Goal: Information Seeking & Learning: Compare options

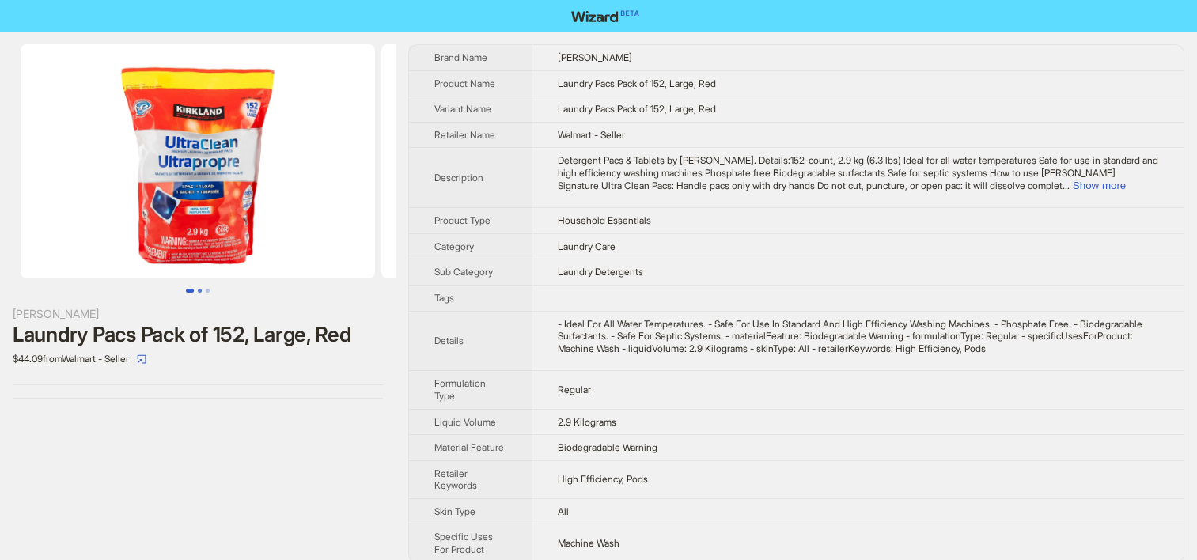
click at [198, 291] on button "Go to slide 2" at bounding box center [200, 291] width 4 height 4
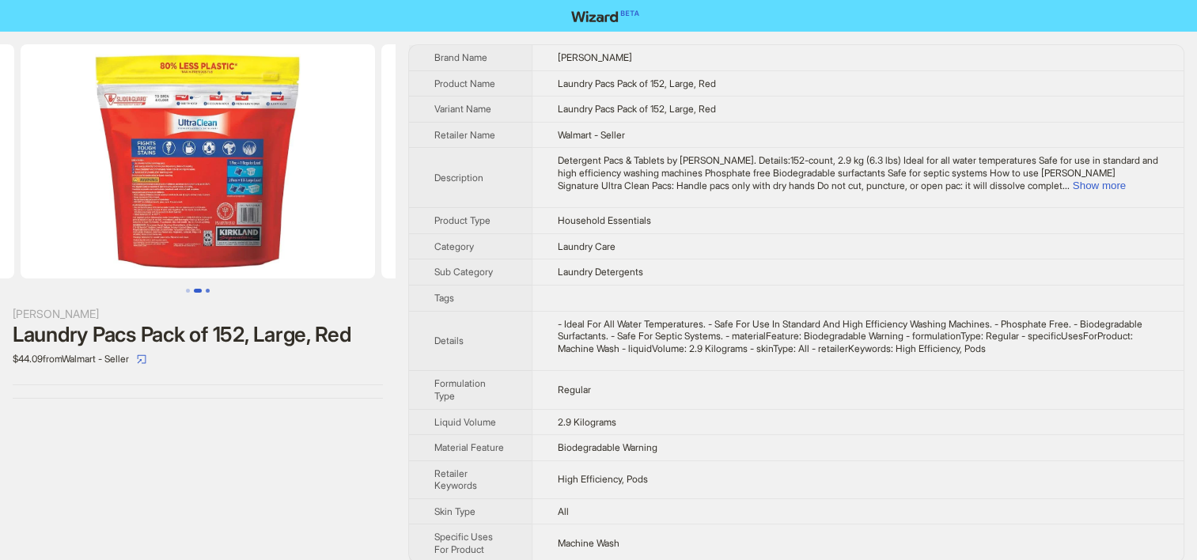
click at [206, 292] on button "Go to slide 3" at bounding box center [208, 291] width 4 height 4
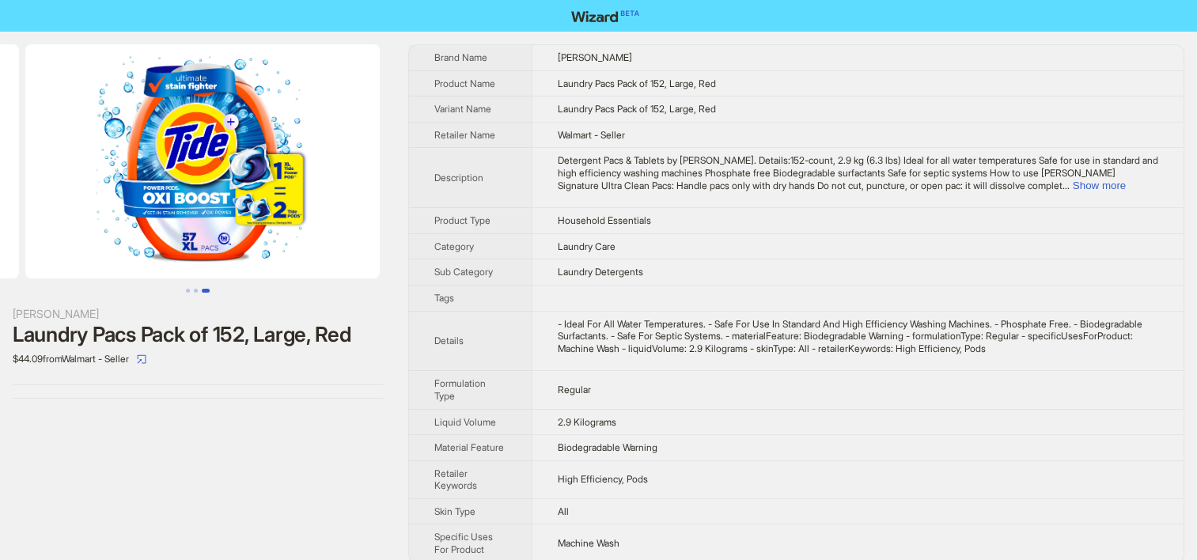
scroll to position [0, 721]
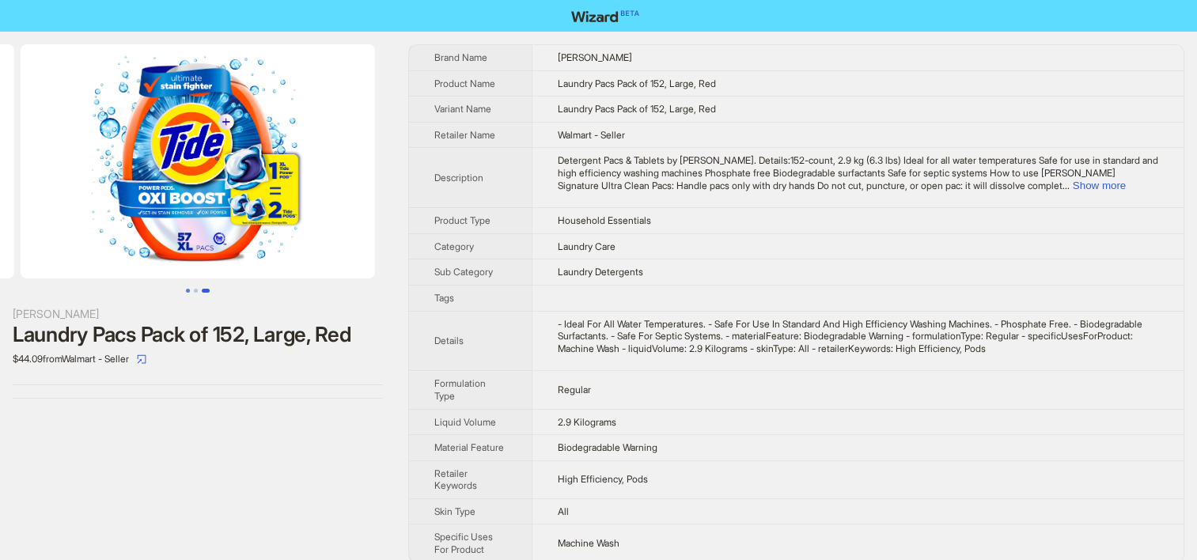
click at [186, 293] on button "Go to slide 1" at bounding box center [188, 291] width 4 height 4
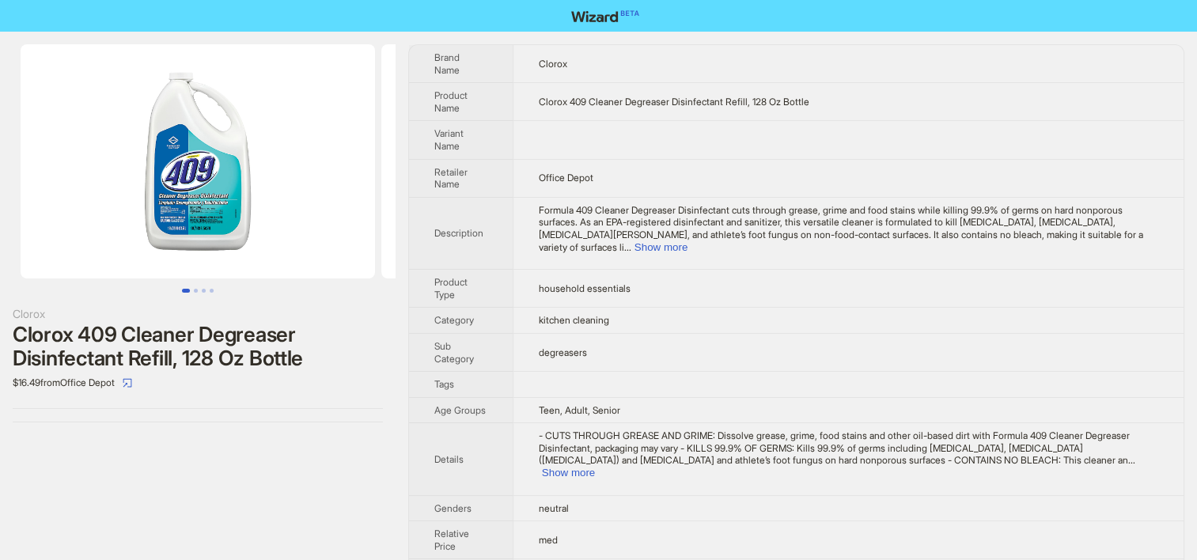
click at [646, 333] on td "degreasers" at bounding box center [848, 352] width 671 height 38
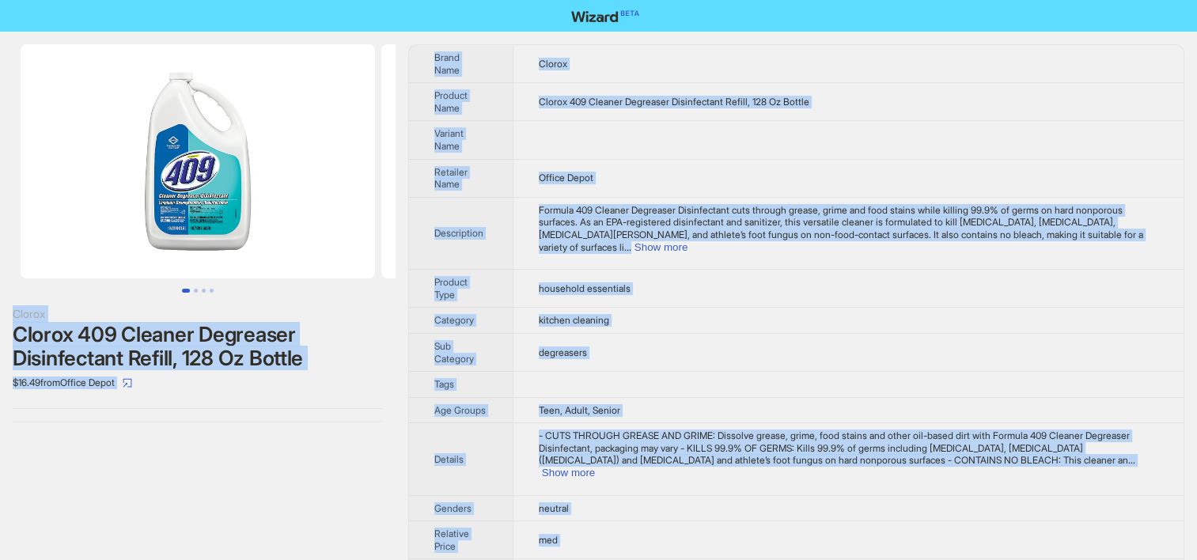
copy div "Clorox Clorox 409 Cleaner Degreaser Disinfectant Refill, 128 Oz Bottle $16.49 f…"
drag, startPoint x: 655, startPoint y: 151, endPoint x: 766, endPoint y: 80, distance: 131.7
click at [655, 159] on td "Office Depot" at bounding box center [848, 178] width 671 height 38
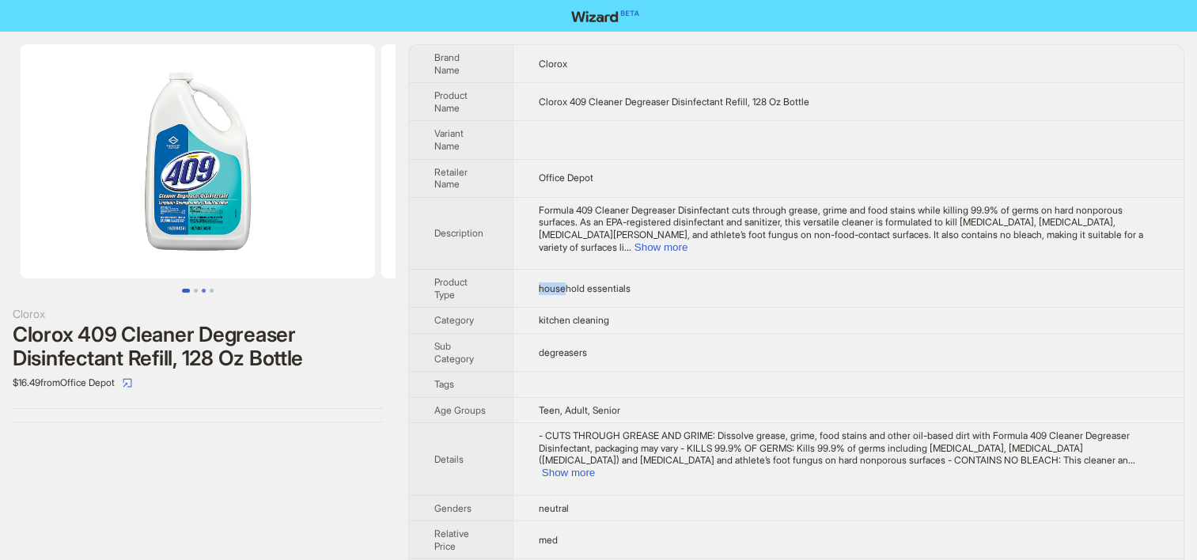
click at [202, 290] on button "Go to slide 3" at bounding box center [204, 291] width 4 height 4
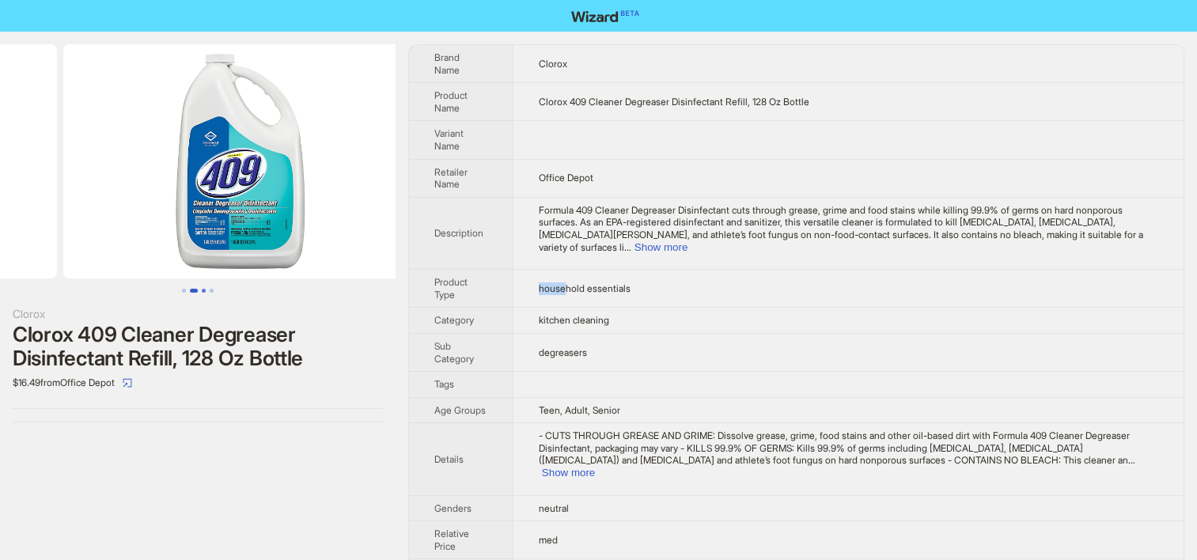
scroll to position [0, 721]
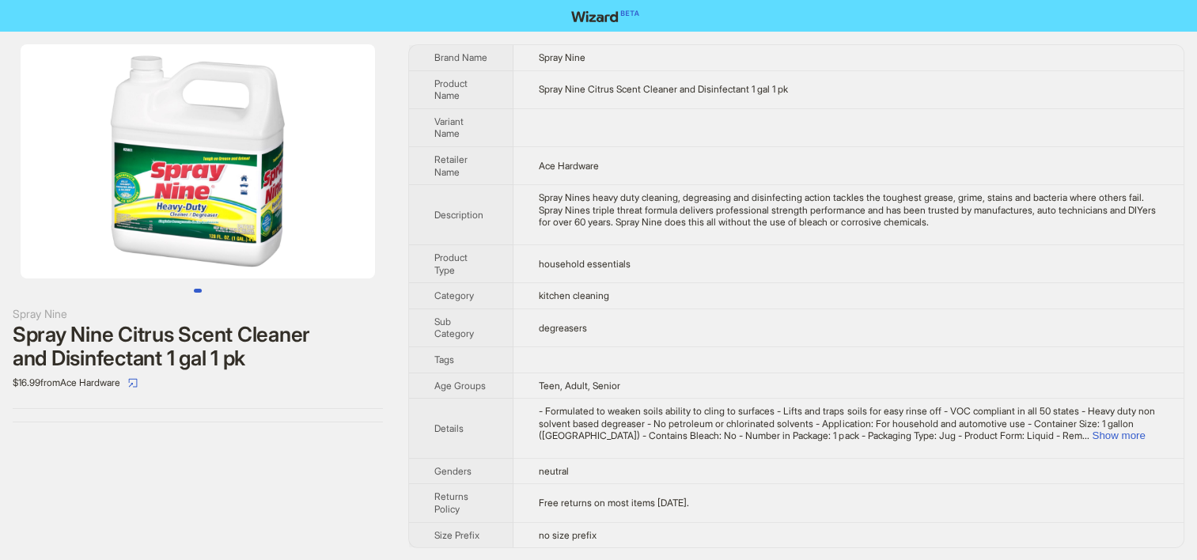
click at [615, 330] on td "degreasers" at bounding box center [848, 328] width 670 height 38
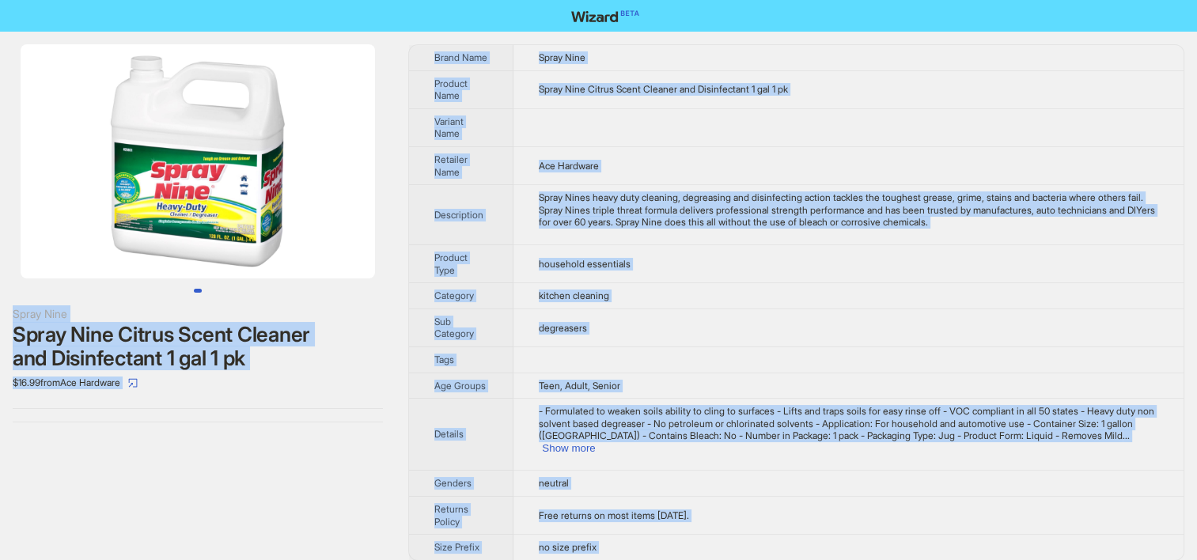
copy div "Spray Nine Spray Nine Citrus Scent Cleaner and Disinfectant 1 gal 1 pk $16.99 f…"
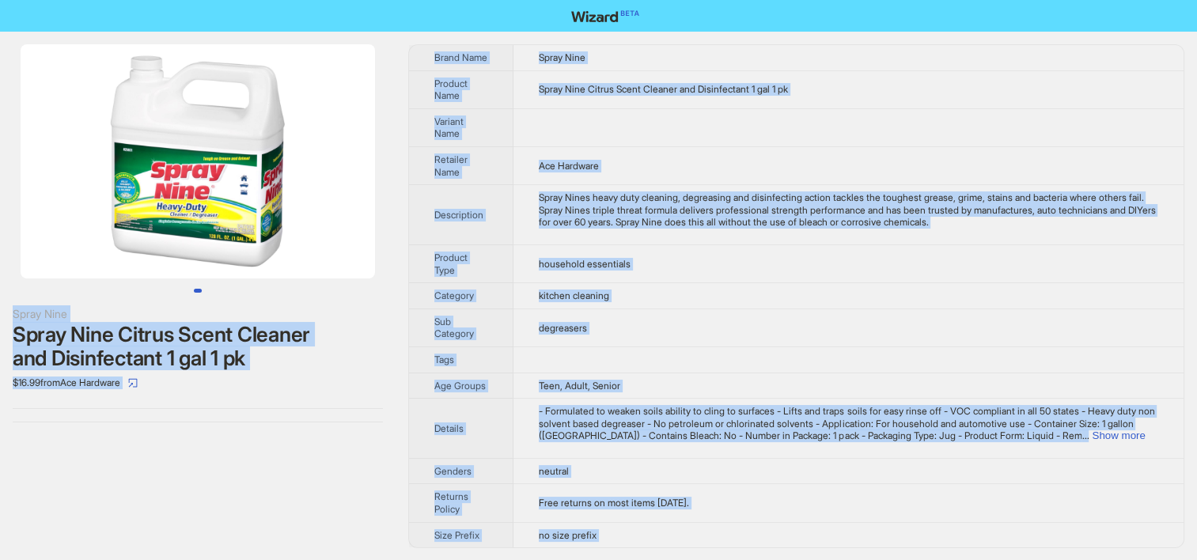
click at [816, 248] on tbody "Brand Name Spray Nine Product Name Spray Nine Citrus Scent Cleaner and Disinfec…" at bounding box center [796, 296] width 774 height 502
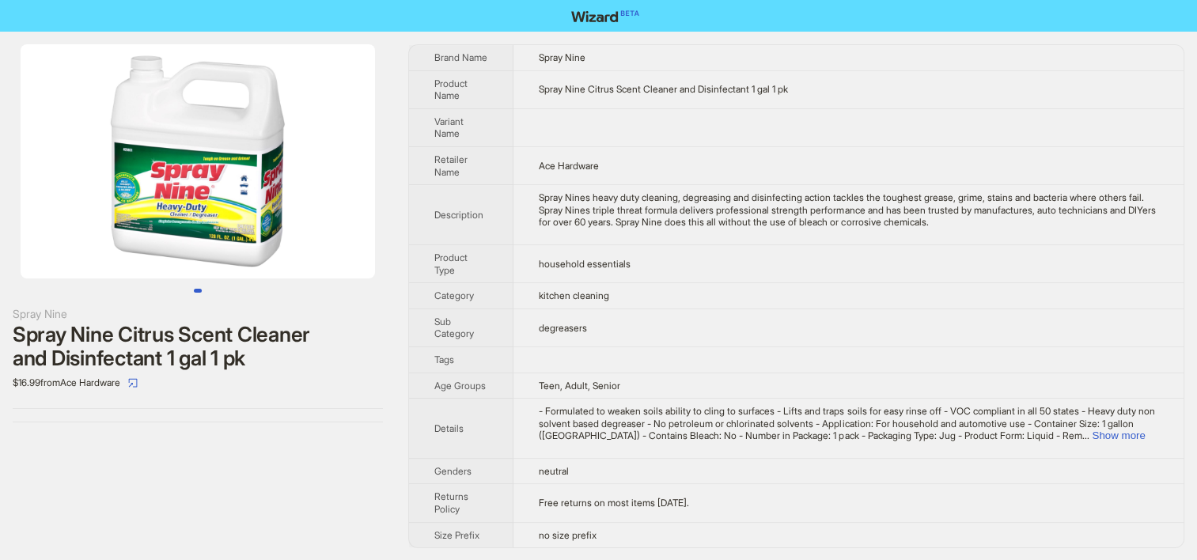
click at [598, 229] on div "Spray Nines heavy duty cleaning, degreasing and disinfecting action tackles the…" at bounding box center [848, 209] width 619 height 37
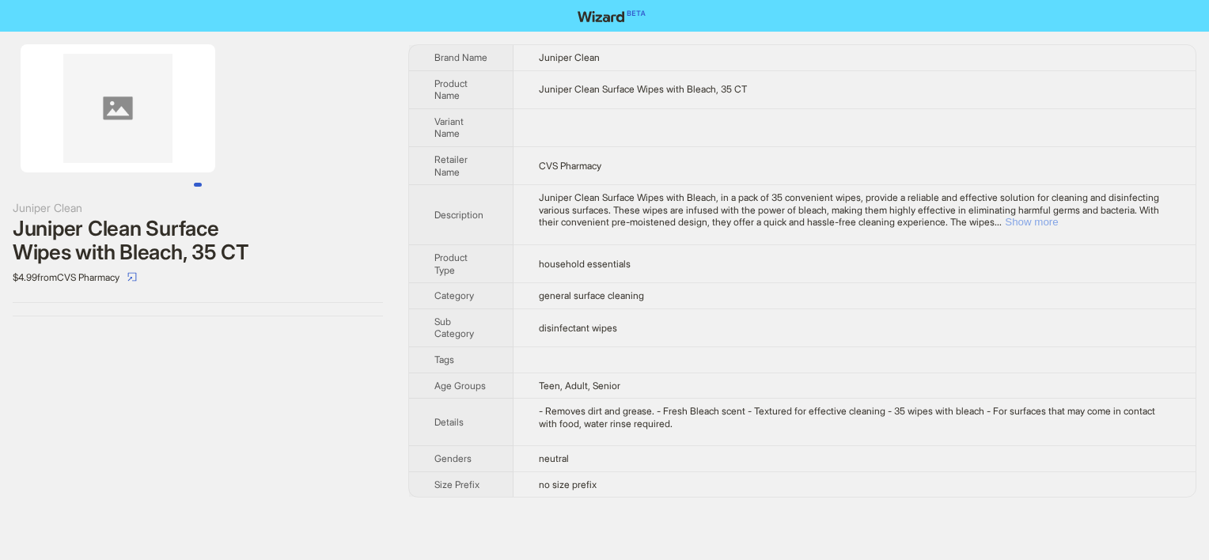
click at [1058, 224] on button "Show more" at bounding box center [1031, 222] width 53 height 12
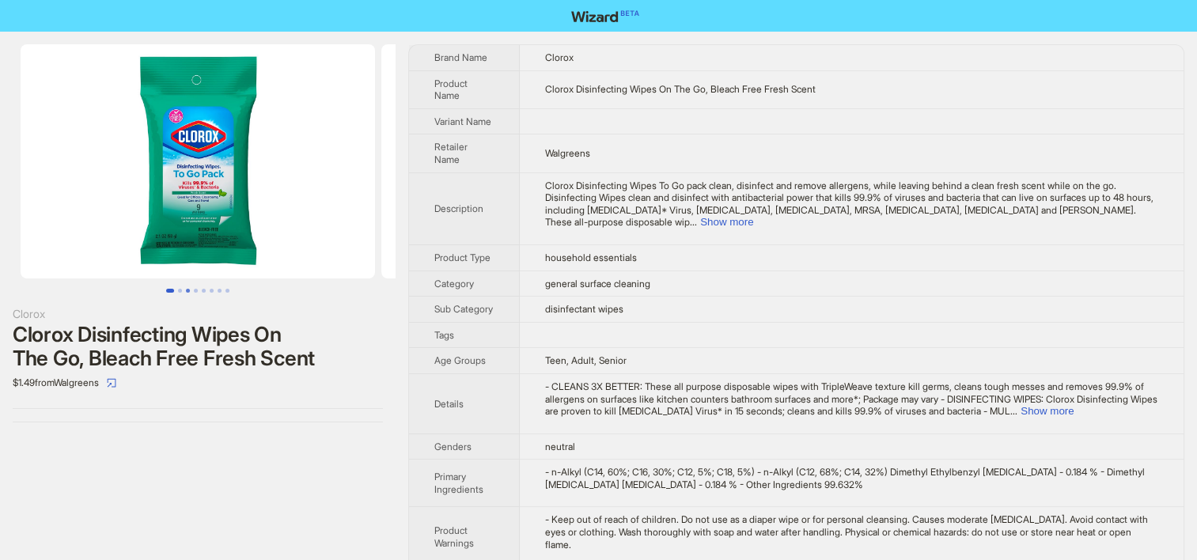
click at [186, 289] on button "Go to slide 3" at bounding box center [188, 291] width 4 height 4
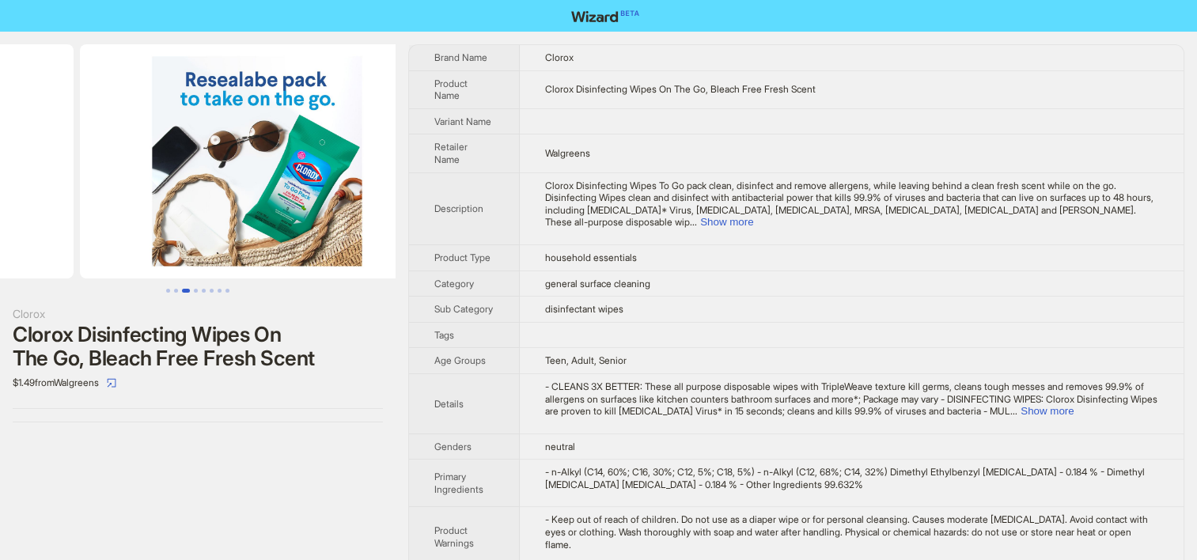
scroll to position [0, 721]
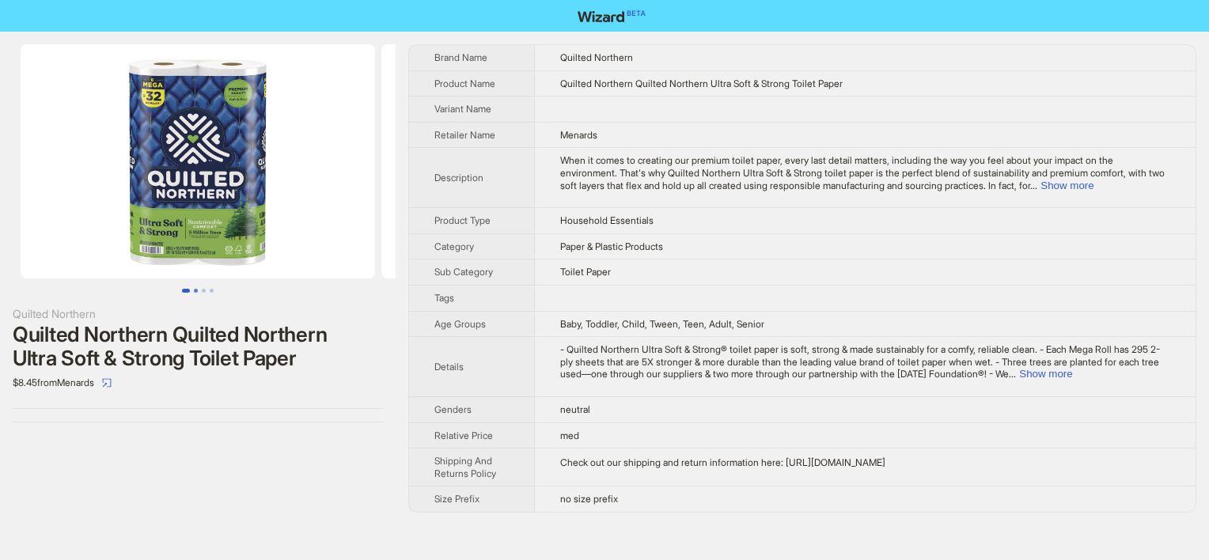
click at [194, 291] on button "Go to slide 2" at bounding box center [196, 291] width 4 height 4
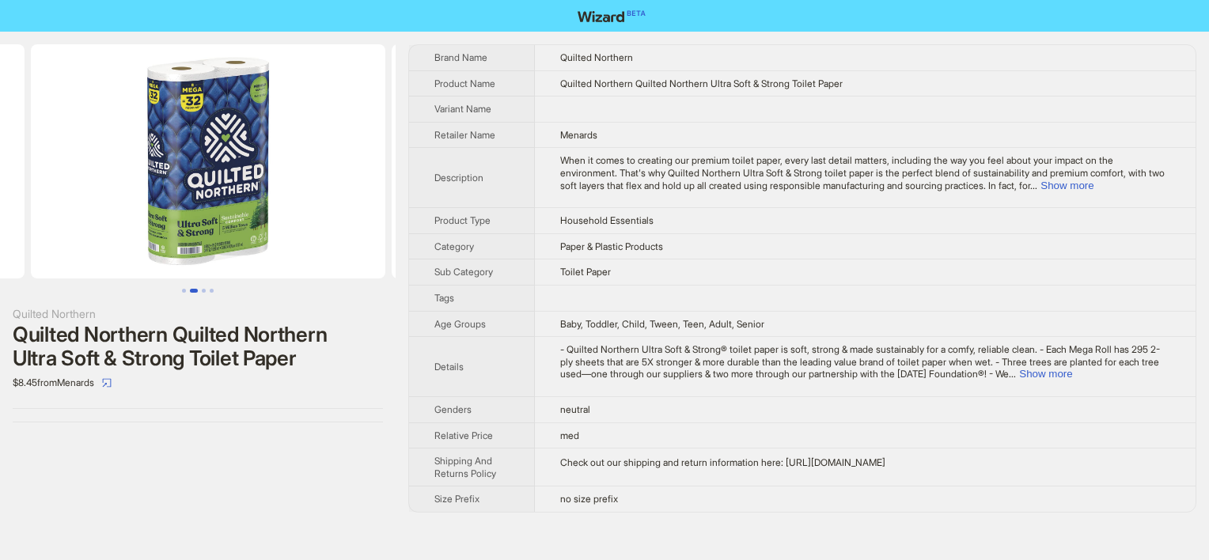
scroll to position [0, 361]
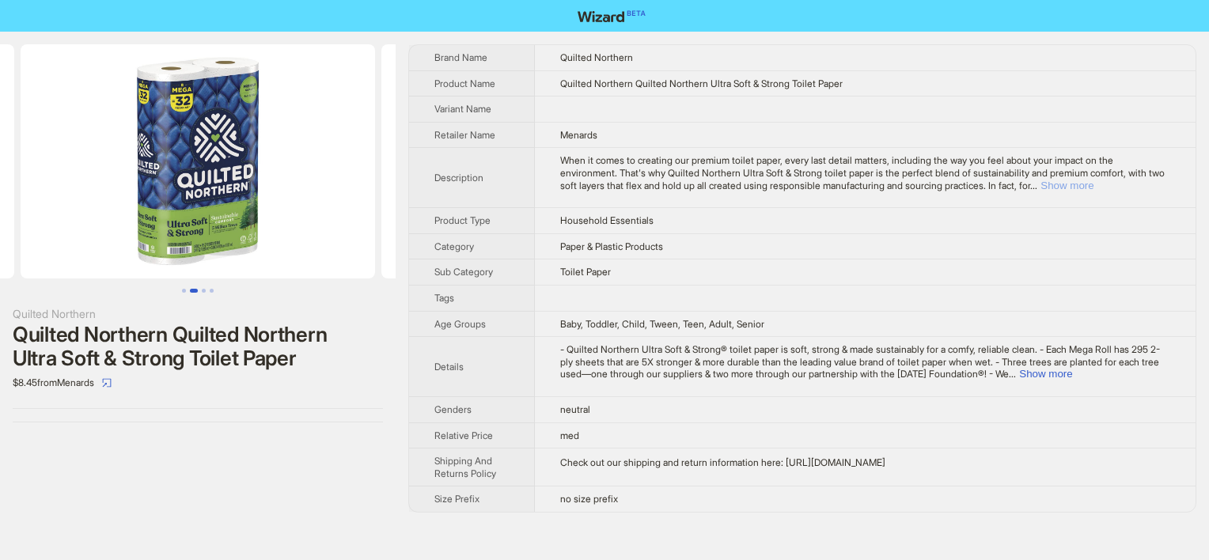
click at [1093, 188] on button "Show more" at bounding box center [1066, 186] width 53 height 12
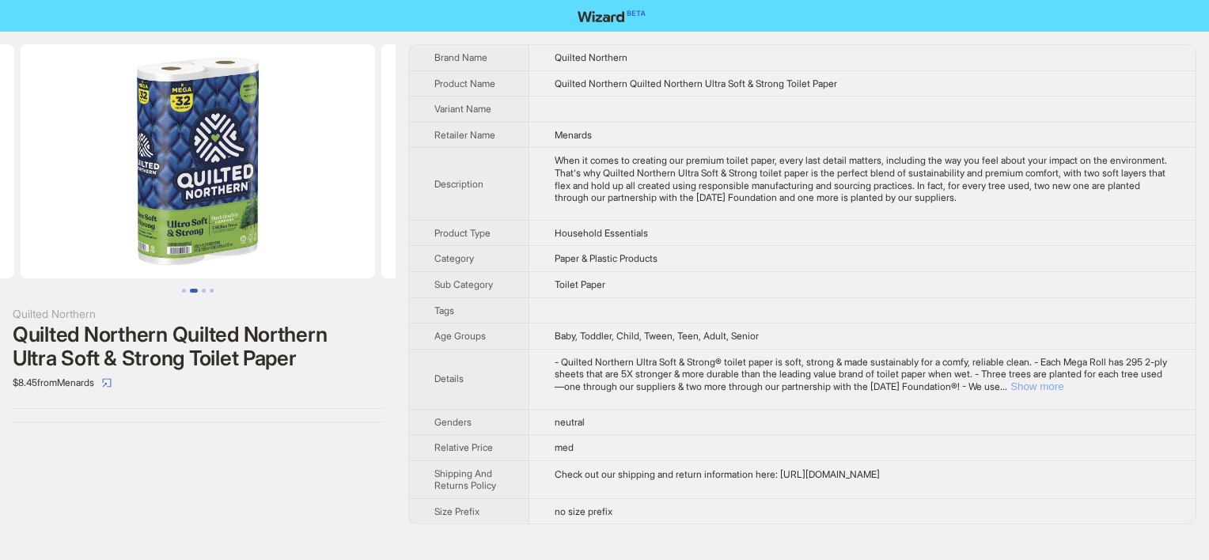
click at [1063, 384] on button "Show more" at bounding box center [1036, 386] width 53 height 12
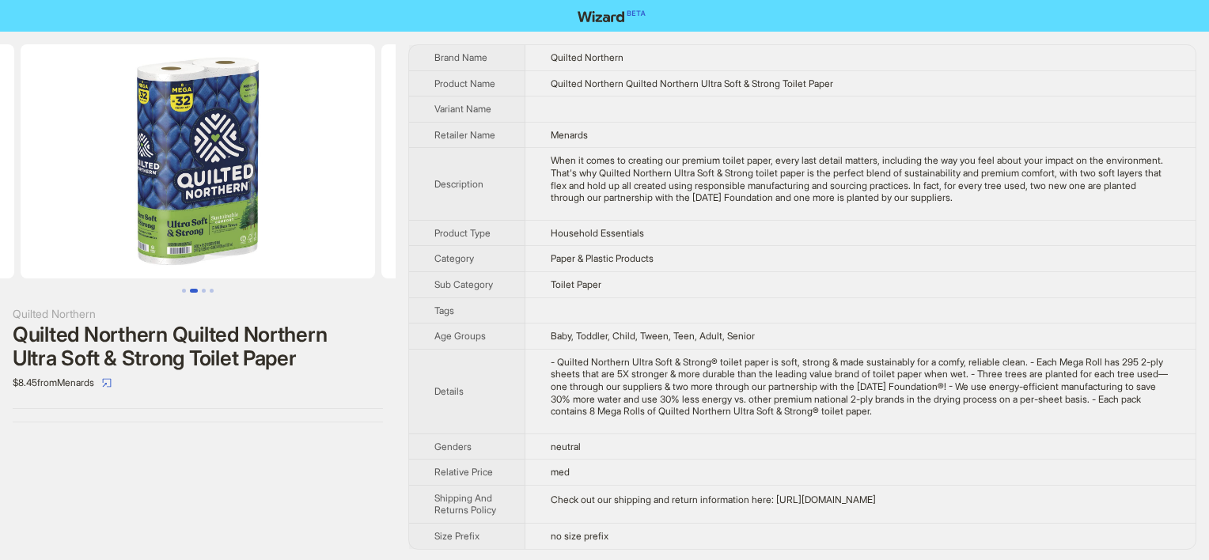
click at [455, 274] on th "Sub Category" at bounding box center [467, 284] width 116 height 26
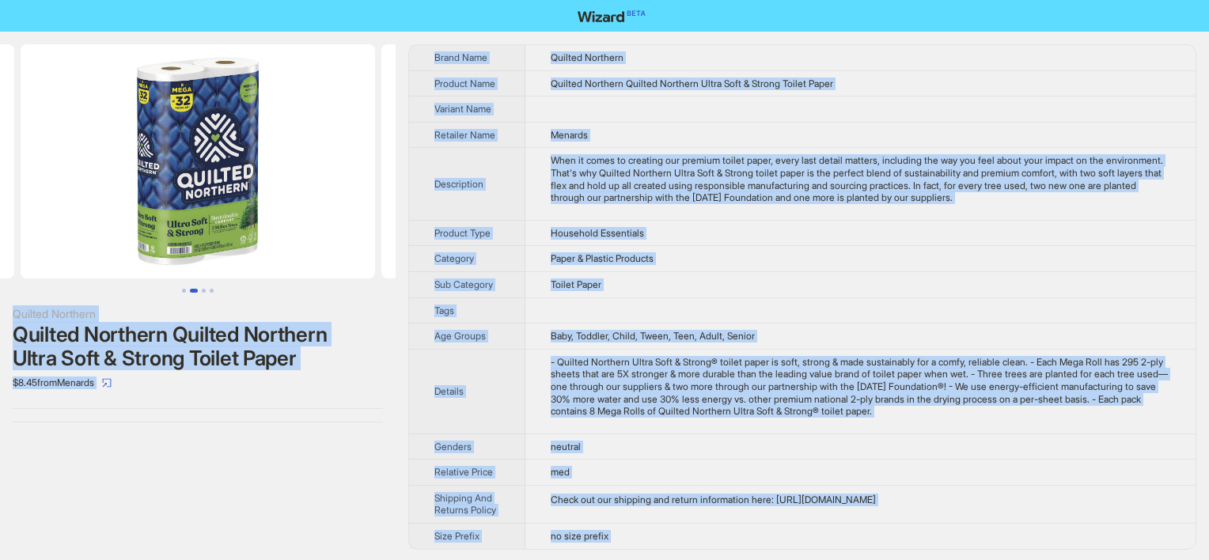
copy div "Quilted Northern Quilted Northern Quilted Northern Ultra Soft & Strong Toilet P…"
click at [782, 97] on td at bounding box center [860, 110] width 670 height 26
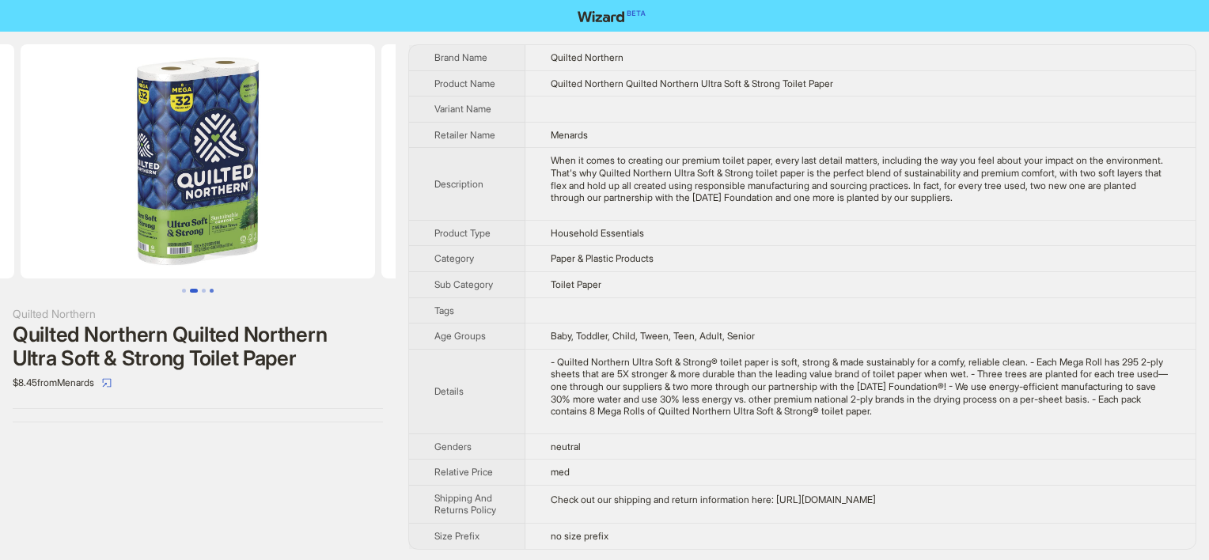
click at [211, 291] on button "Go to slide 4" at bounding box center [212, 291] width 4 height 4
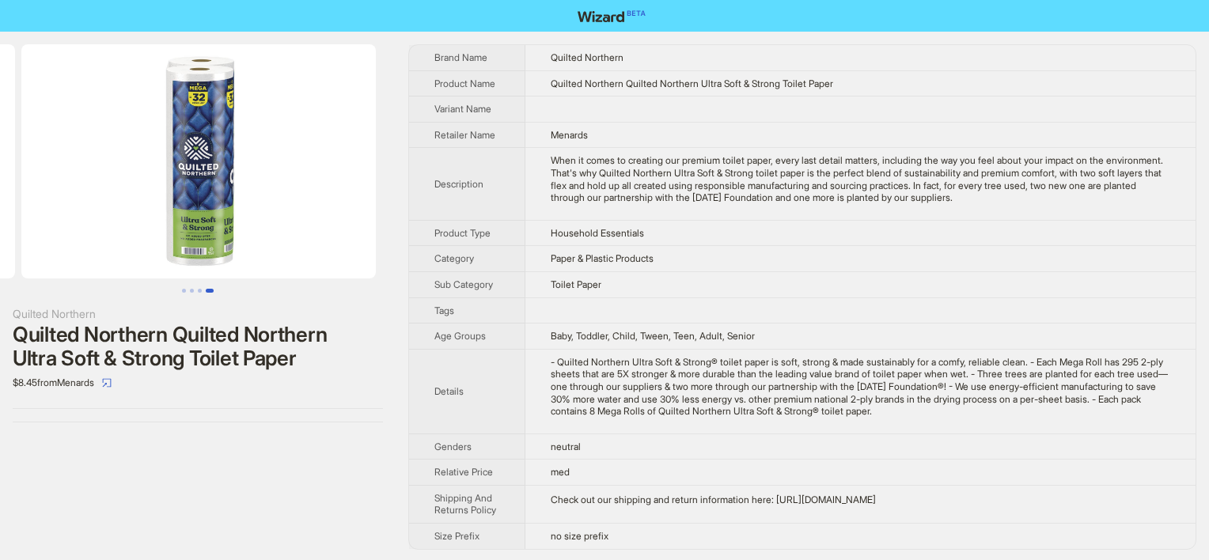
scroll to position [0, 1082]
click at [198, 293] on button "Go to slide 3" at bounding box center [200, 291] width 4 height 4
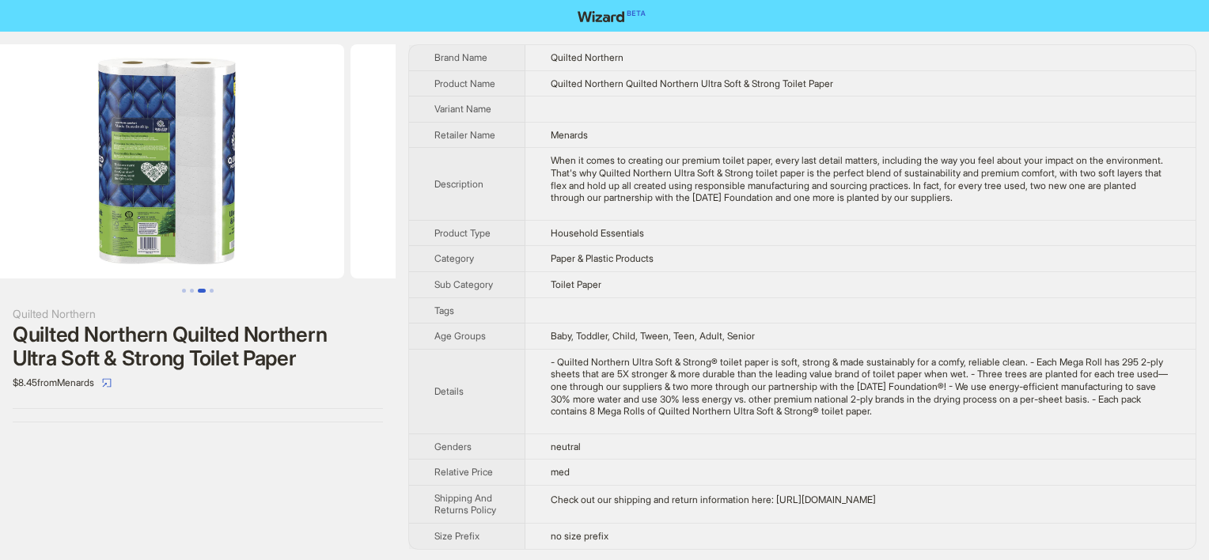
scroll to position [0, 721]
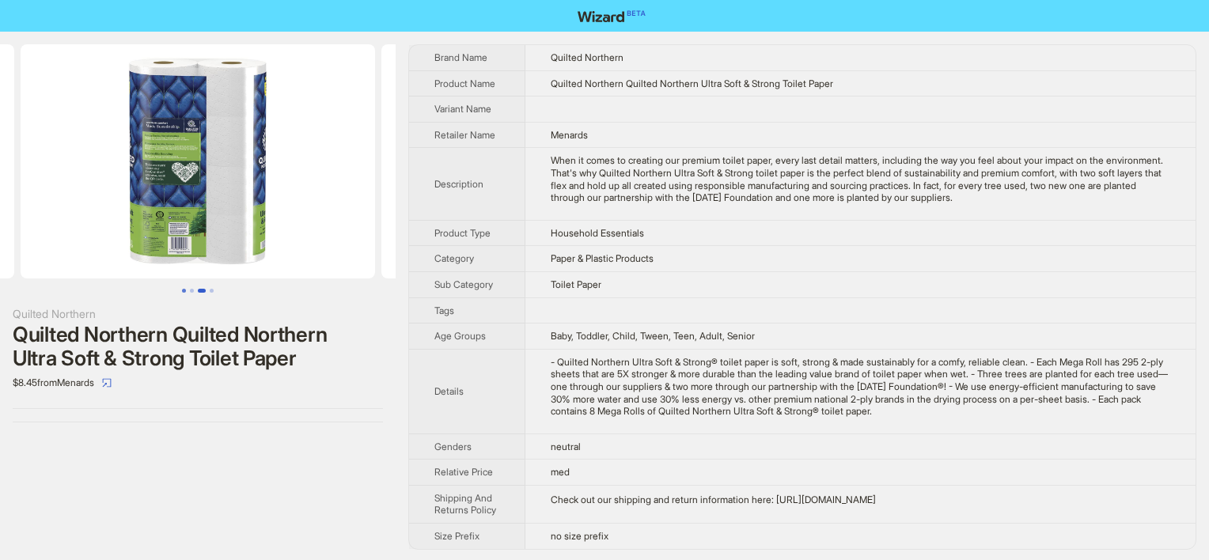
click at [186, 289] on button "Go to slide 1" at bounding box center [184, 291] width 4 height 4
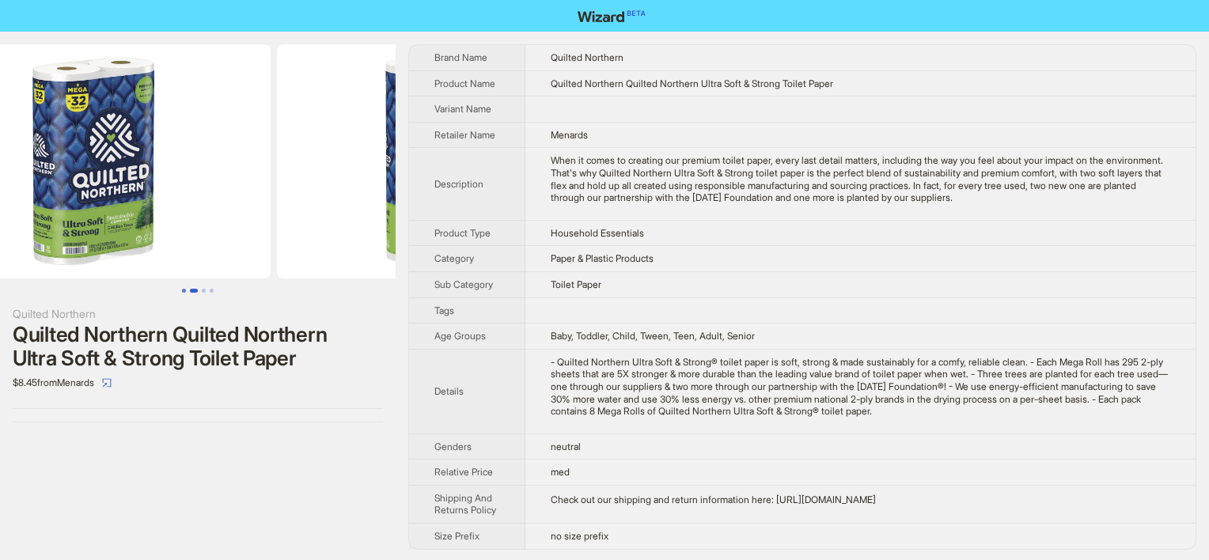
scroll to position [0, 43]
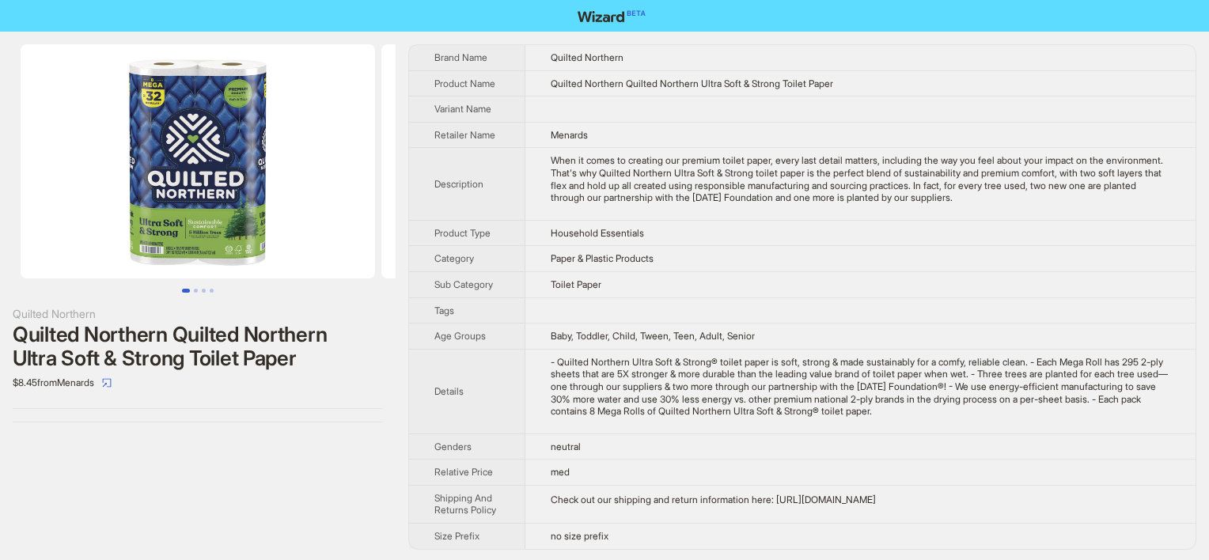
click at [212, 104] on img at bounding box center [198, 161] width 354 height 234
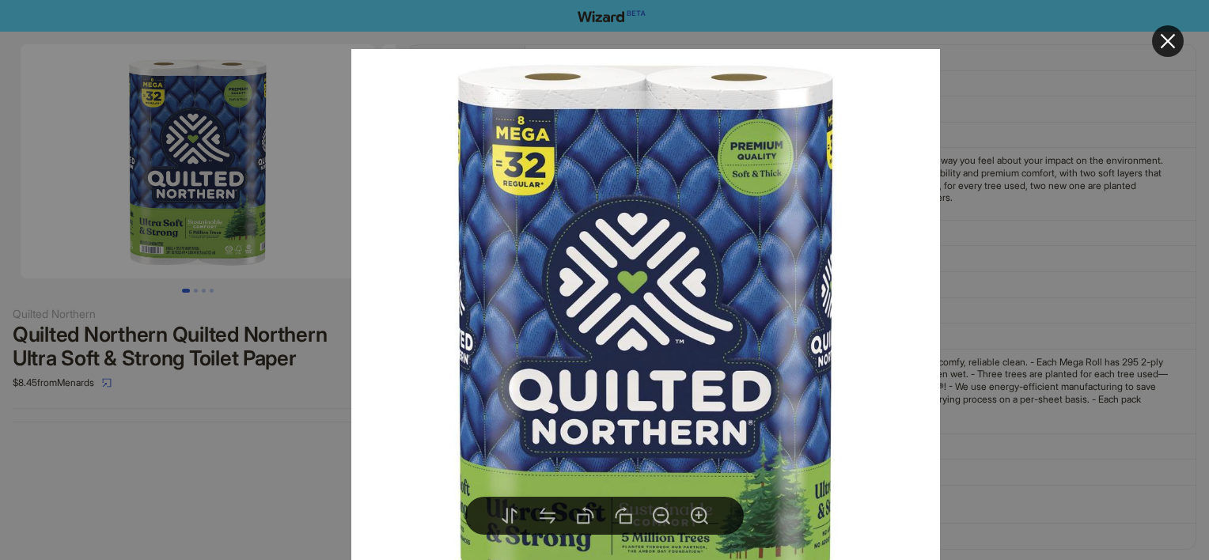
drag, startPoint x: 89, startPoint y: 432, endPoint x: 327, endPoint y: 362, distance: 248.8
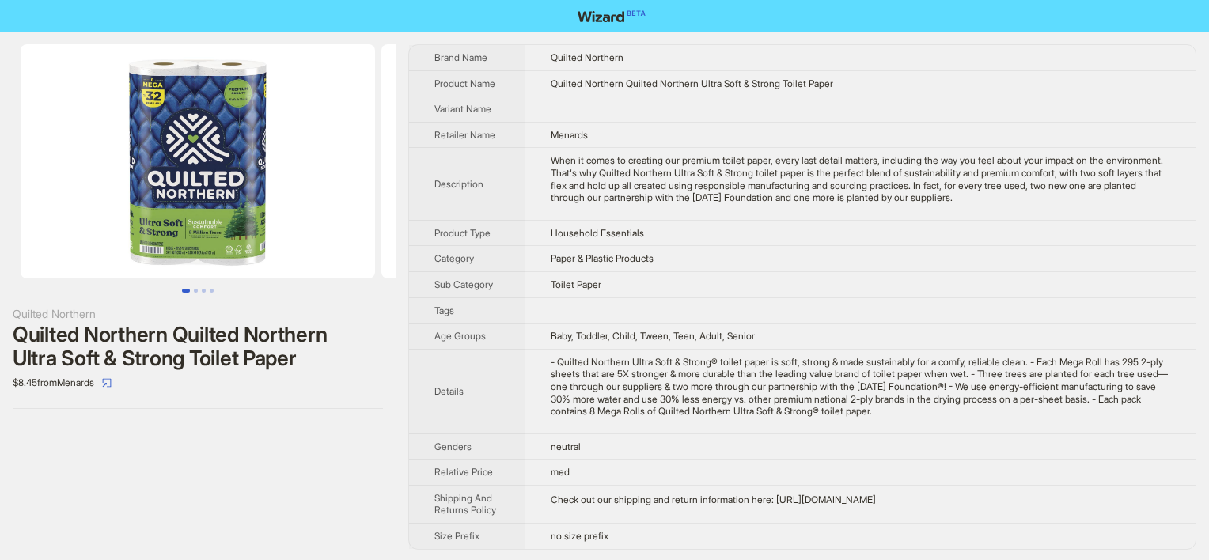
click at [729, 291] on td "Toilet Paper" at bounding box center [860, 284] width 670 height 26
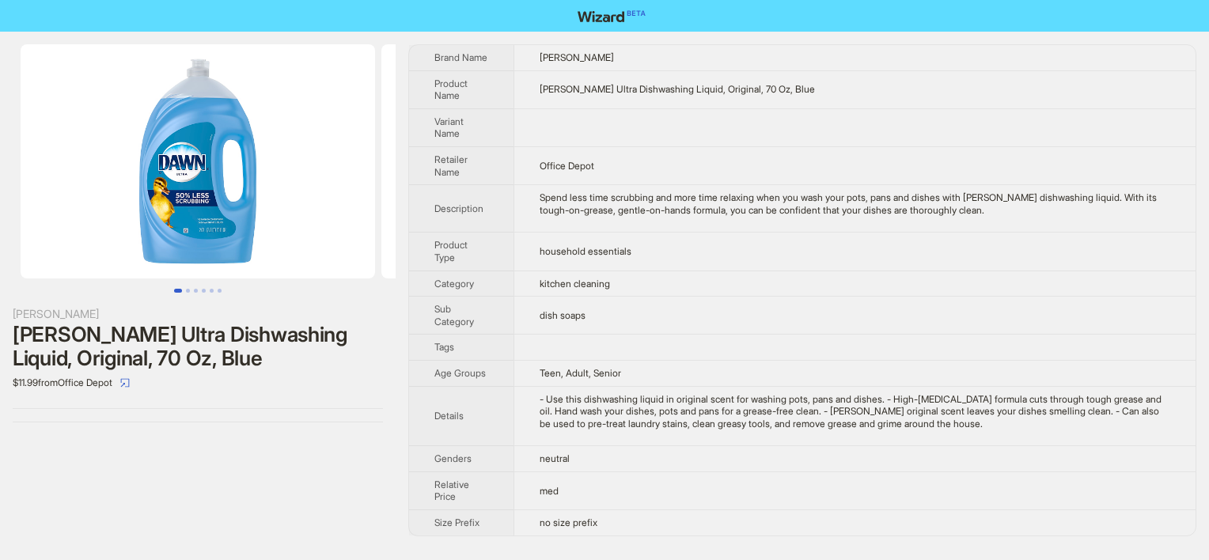
click at [217, 186] on img at bounding box center [198, 161] width 354 height 234
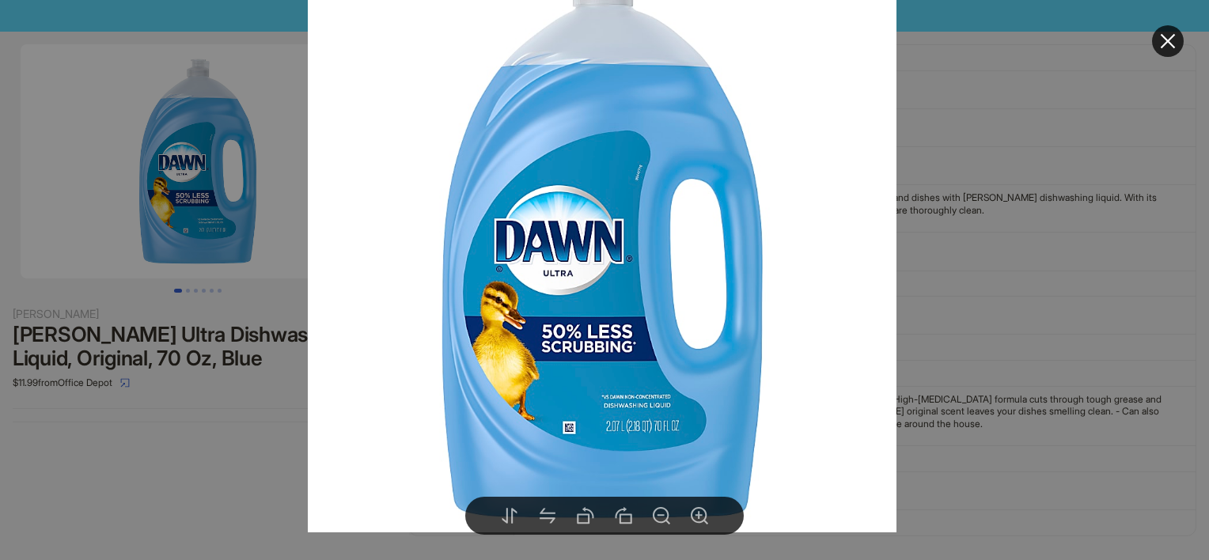
click at [143, 455] on div at bounding box center [604, 280] width 1209 height 560
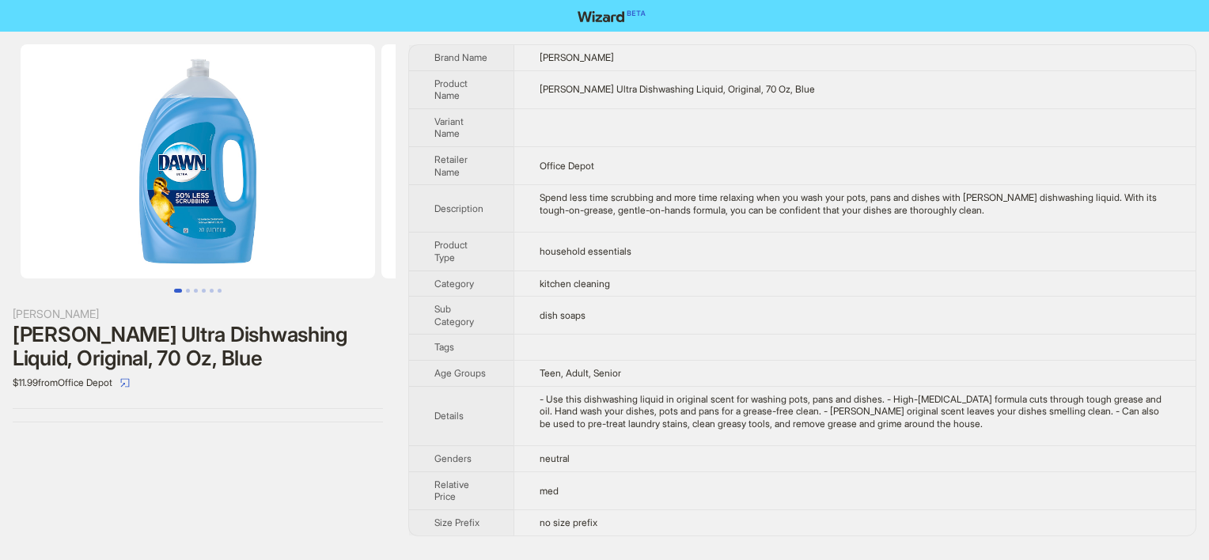
click at [716, 248] on td "household essentials" at bounding box center [854, 252] width 682 height 38
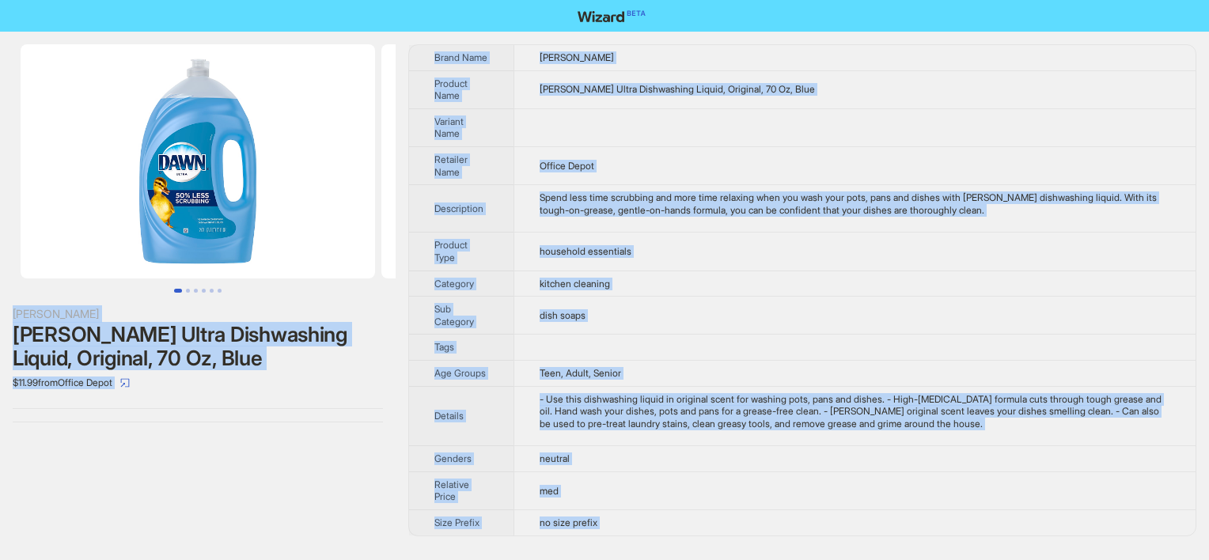
copy div "[PERSON_NAME] [PERSON_NAME] Ultra Dishwashing Liquid, Original, 70 Oz, Blue $11…"
click at [713, 105] on td "Dawn Ultra Dishwashing Liquid, Original, 70 Oz, Blue" at bounding box center [854, 89] width 682 height 38
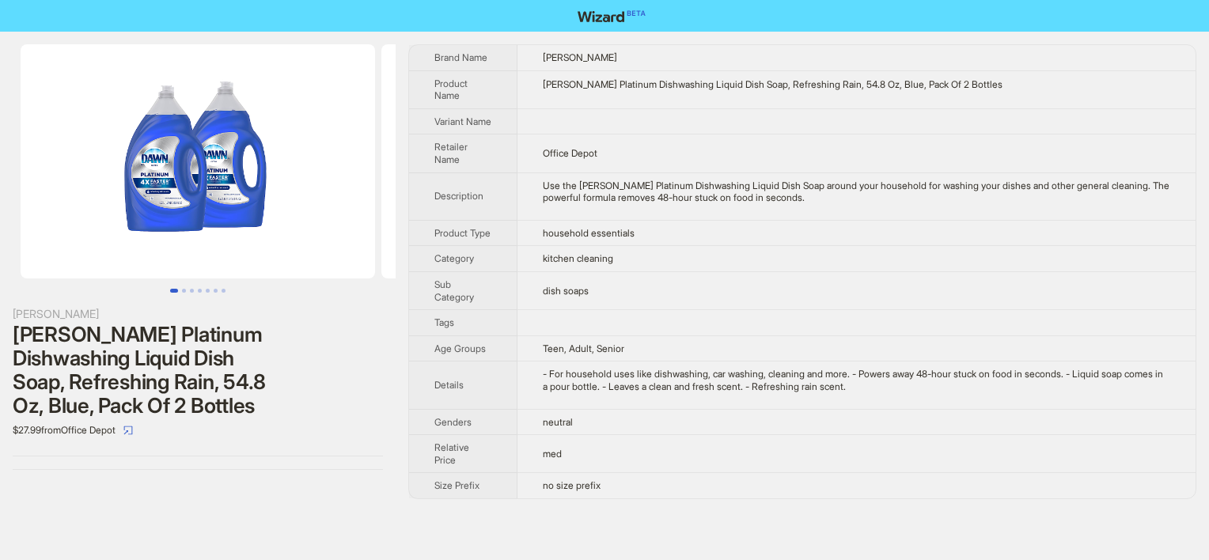
click at [710, 94] on td "[PERSON_NAME] Platinum Dishwashing Liquid Dish Soap, Refreshing Rain, 54.8 Oz, …" at bounding box center [856, 89] width 678 height 38
drag, startPoint x: 725, startPoint y: 83, endPoint x: 750, endPoint y: 83, distance: 24.5
click at [750, 83] on div "Dawn Platinum Dishwashing Liquid Dish Soap, Refreshing Rain, 54.8 Oz, Blue, Pac…" at bounding box center [856, 84] width 627 height 13
copy div "Soap"
click at [184, 291] on button "Go to slide 2" at bounding box center [184, 291] width 4 height 4
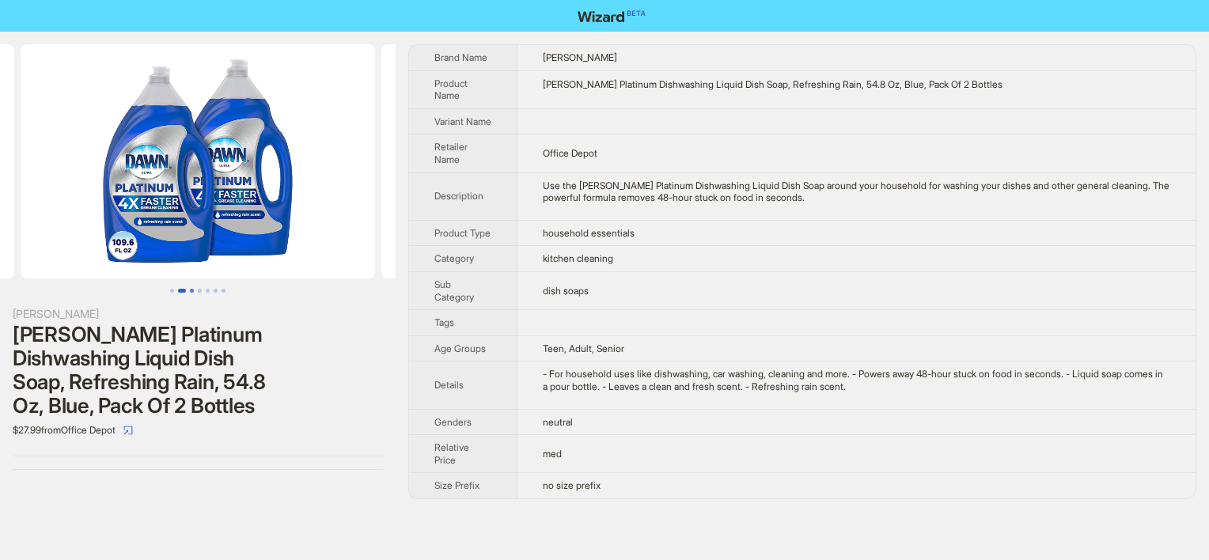
click at [190, 289] on button "Go to slide 3" at bounding box center [192, 291] width 4 height 4
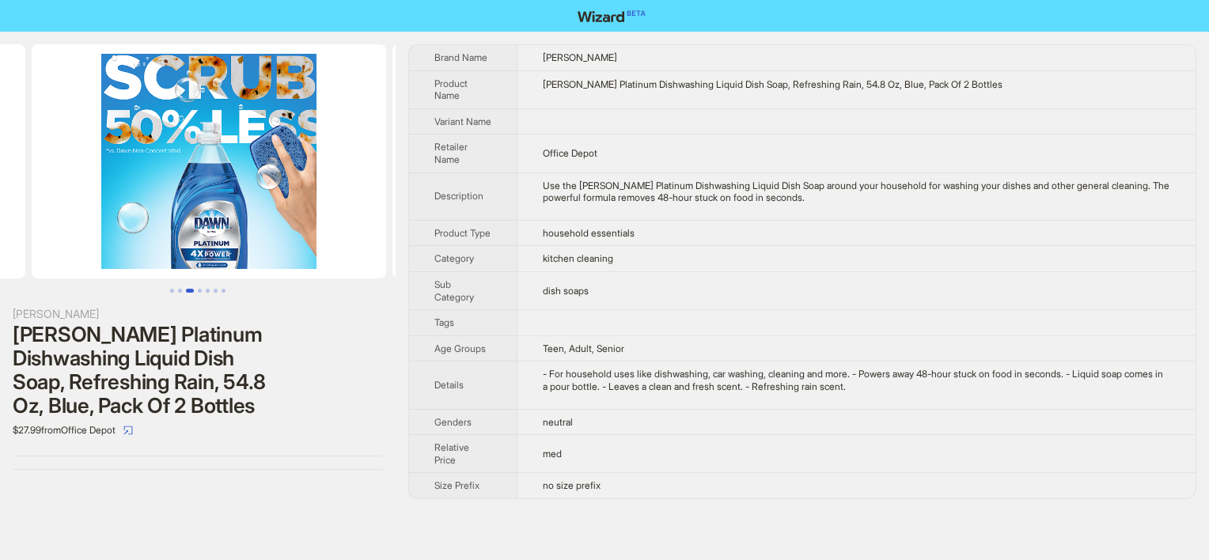
scroll to position [0, 721]
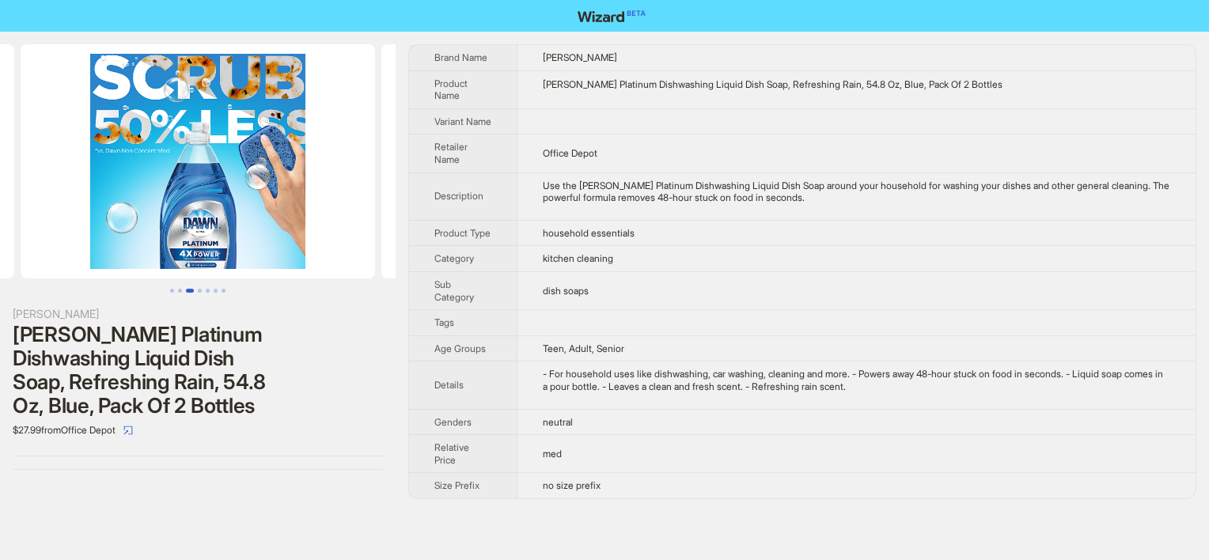
click at [193, 289] on button "Go to slide 3" at bounding box center [190, 291] width 8 height 4
click at [228, 234] on img at bounding box center [198, 161] width 354 height 234
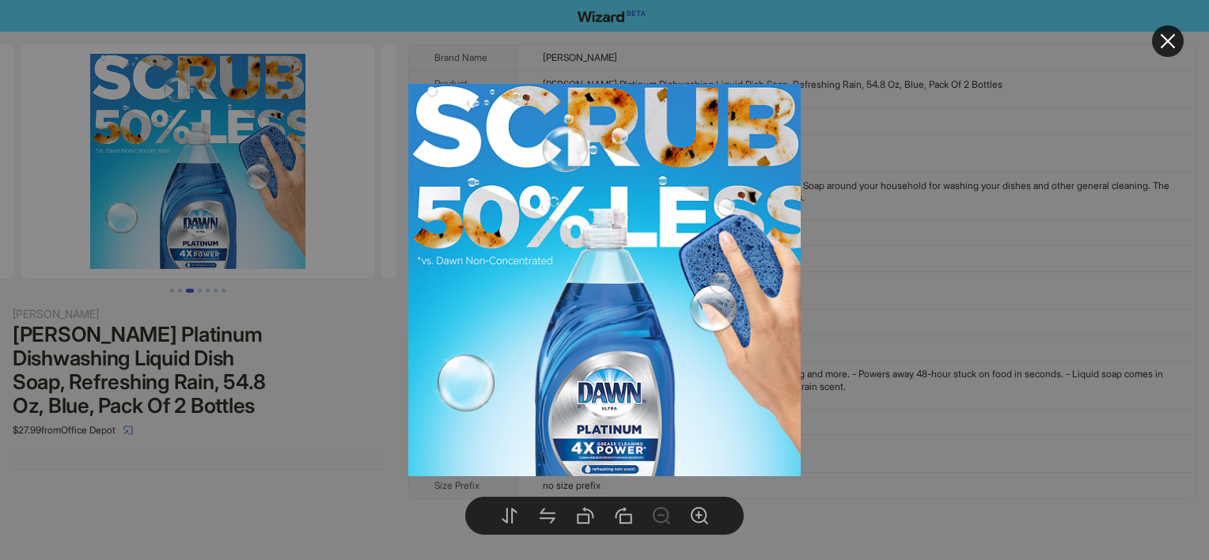
click at [309, 403] on div at bounding box center [604, 280] width 1209 height 560
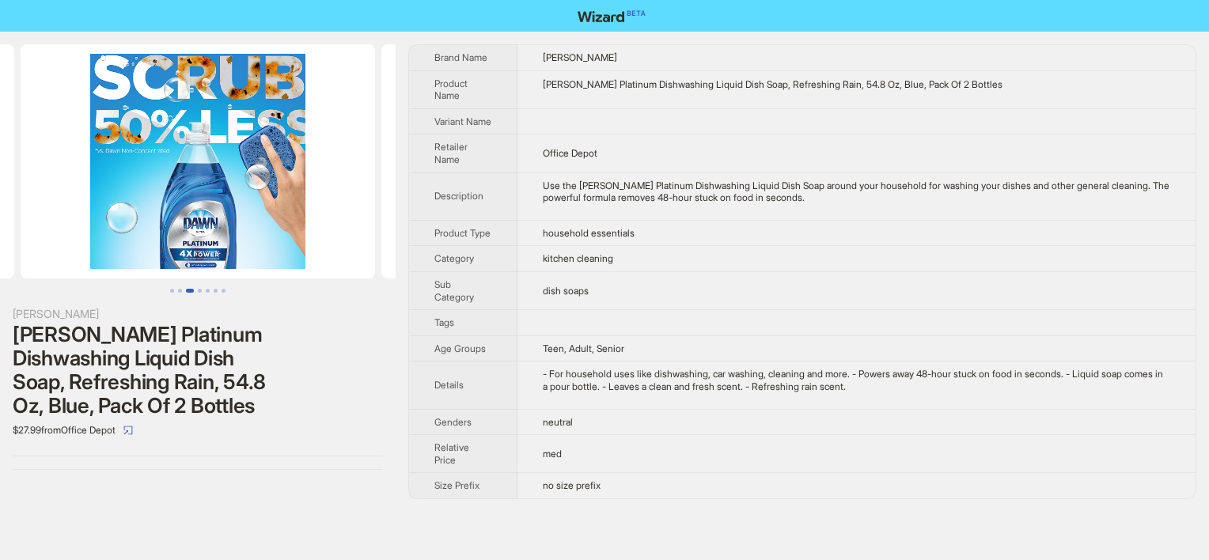
click at [744, 204] on div "Use the Dawn Platinum Dishwashing Liquid Dish Soap around your household for wa…" at bounding box center [856, 192] width 627 height 25
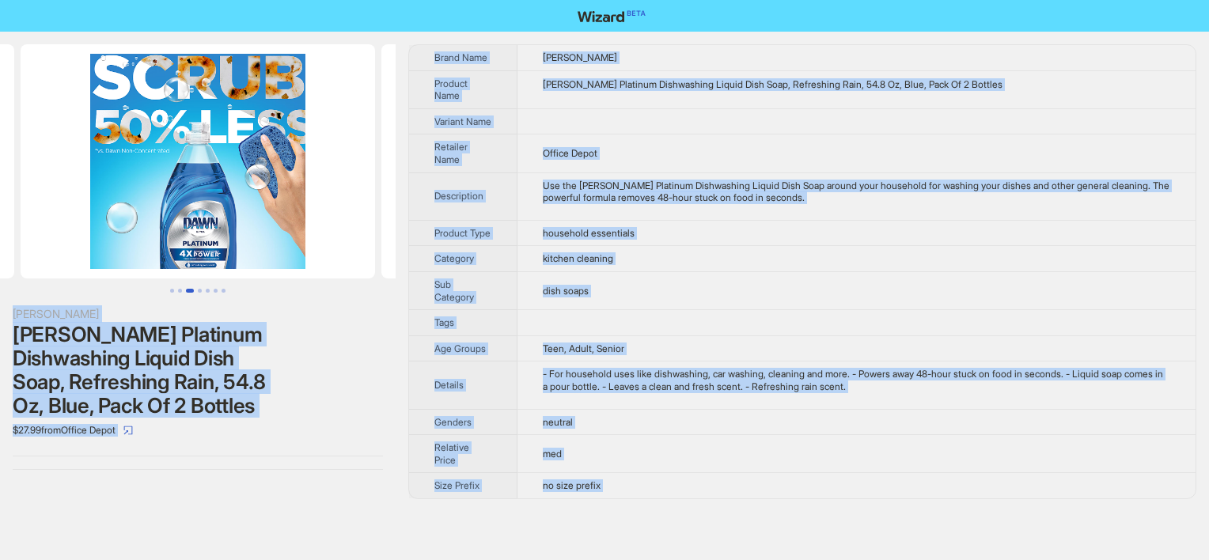
copy div "Dawn Dawn Platinum Dishwashing Liquid Dish Soap, Refreshing Rain, 54.8 Oz, Blue…"
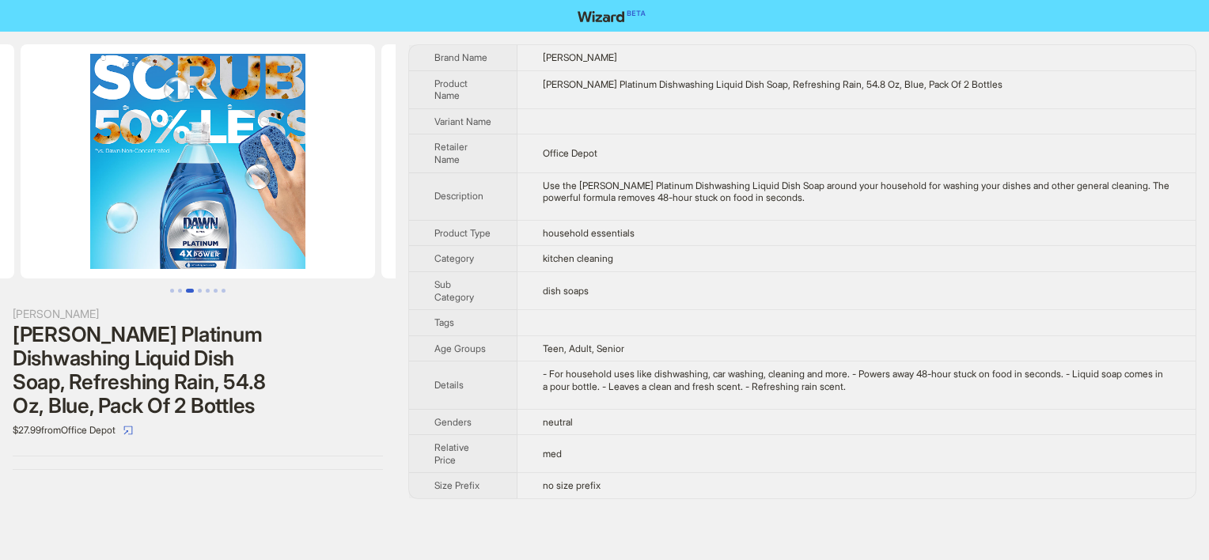
click at [722, 94] on td "Dawn Platinum Dishwashing Liquid Dish Soap, Refreshing Rain, 54.8 Oz, Blue, Pac…" at bounding box center [856, 89] width 678 height 38
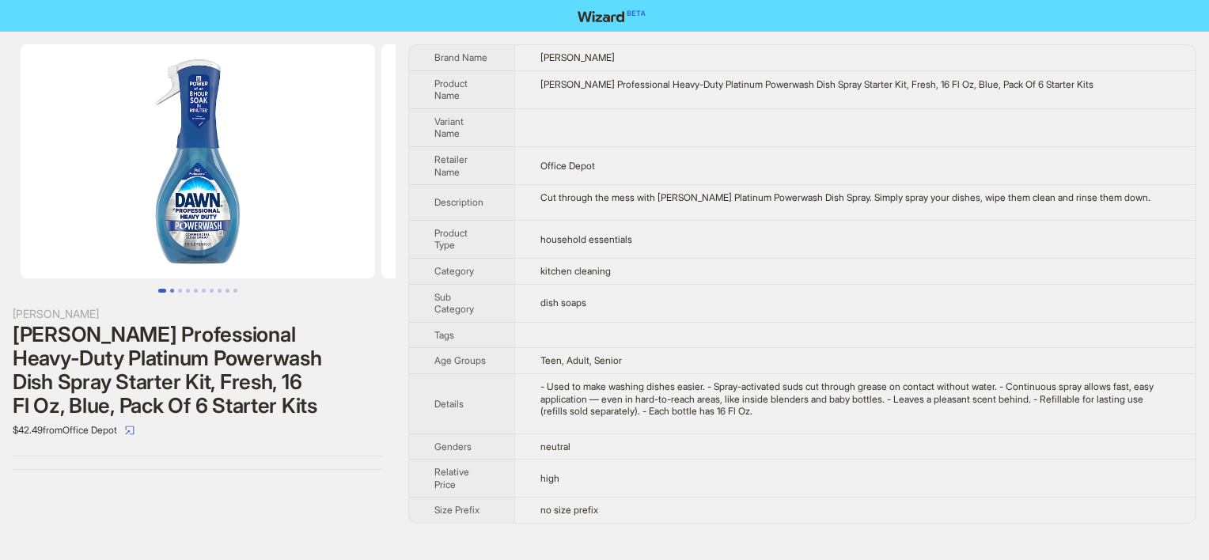
click at [173, 290] on button "Go to slide 2" at bounding box center [172, 291] width 4 height 4
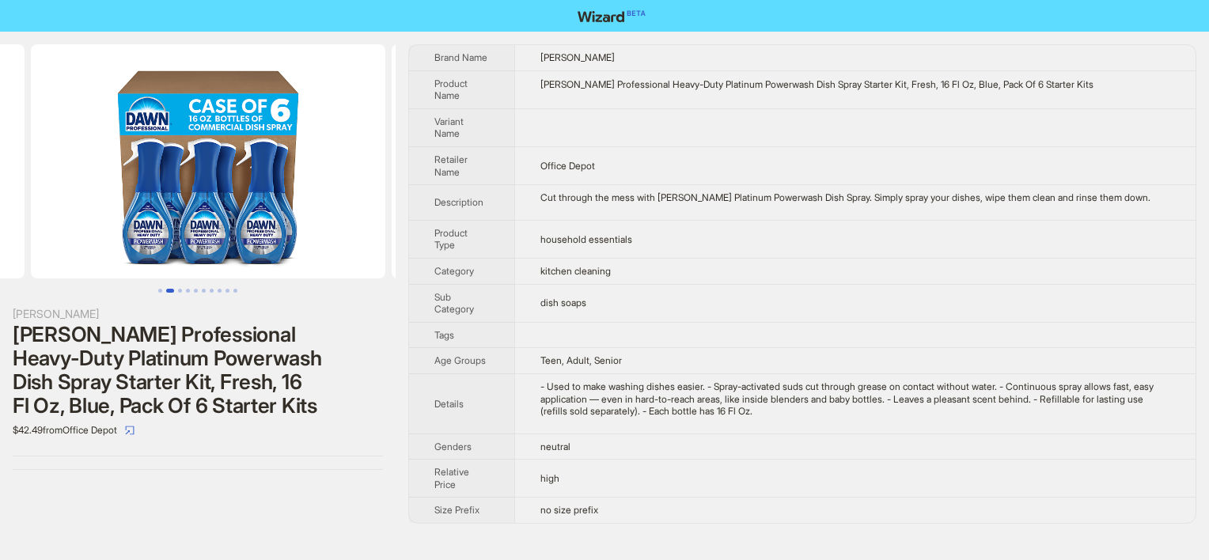
scroll to position [0, 361]
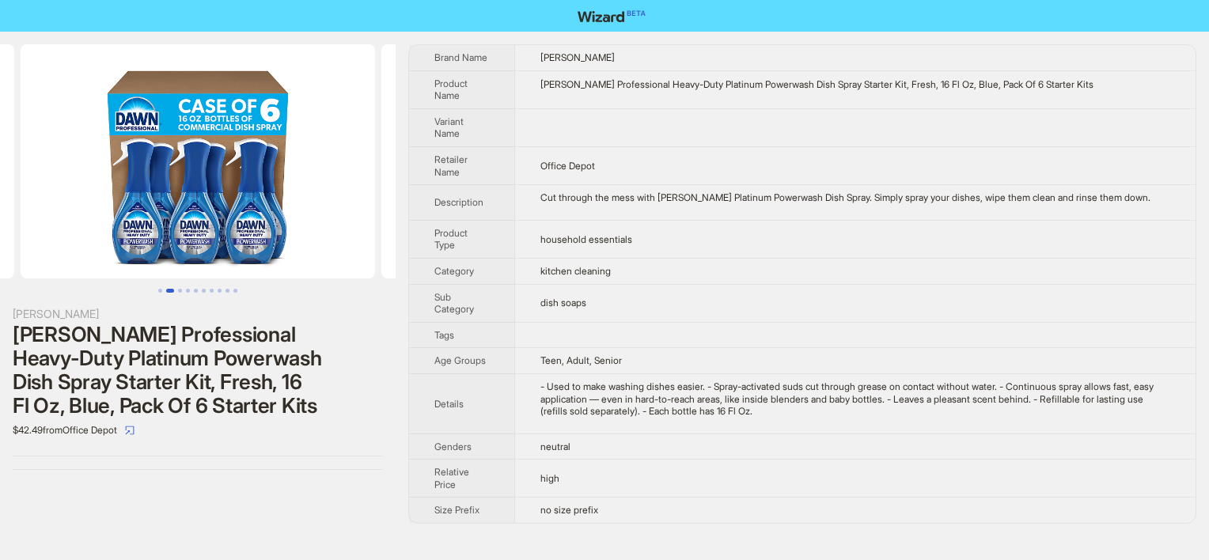
click at [562, 220] on td "household essentials" at bounding box center [854, 239] width 681 height 38
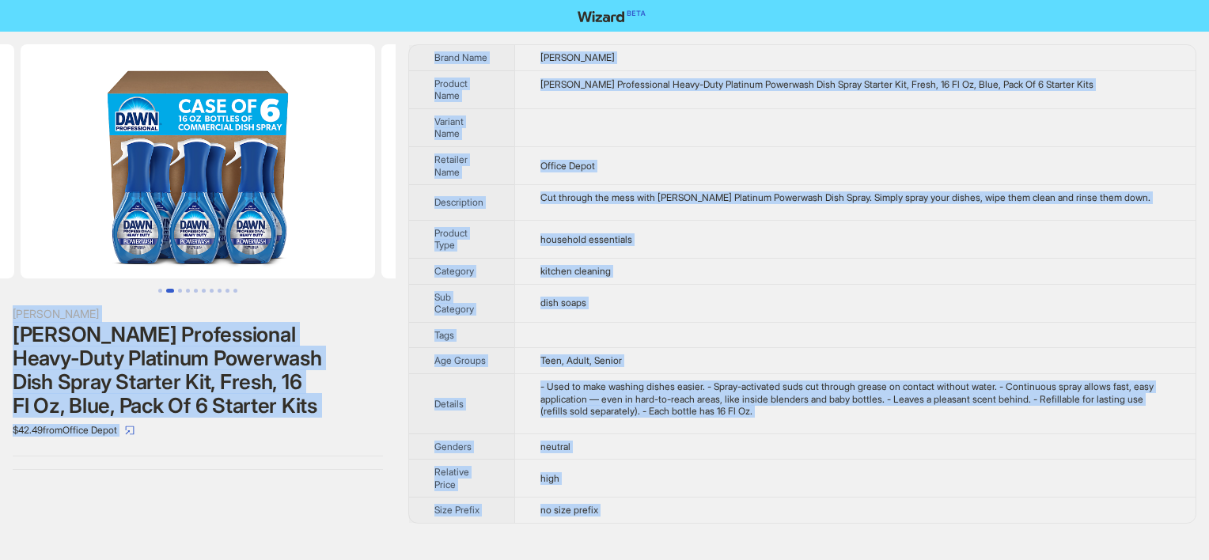
copy div "Lore Ipsu Dolorsitamet Conse-Adip Elitsedd Eiusmodte Inci Utlab Etdolor Mag, Al…"
click at [672, 111] on td at bounding box center [854, 127] width 681 height 38
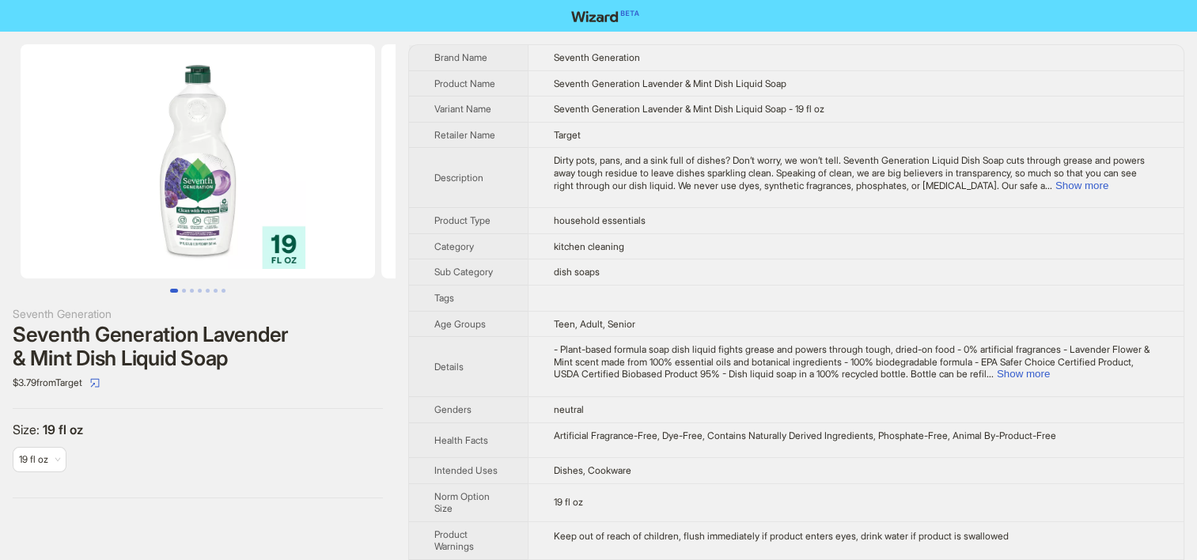
click at [717, 269] on td "dish soaps" at bounding box center [856, 272] width 656 height 26
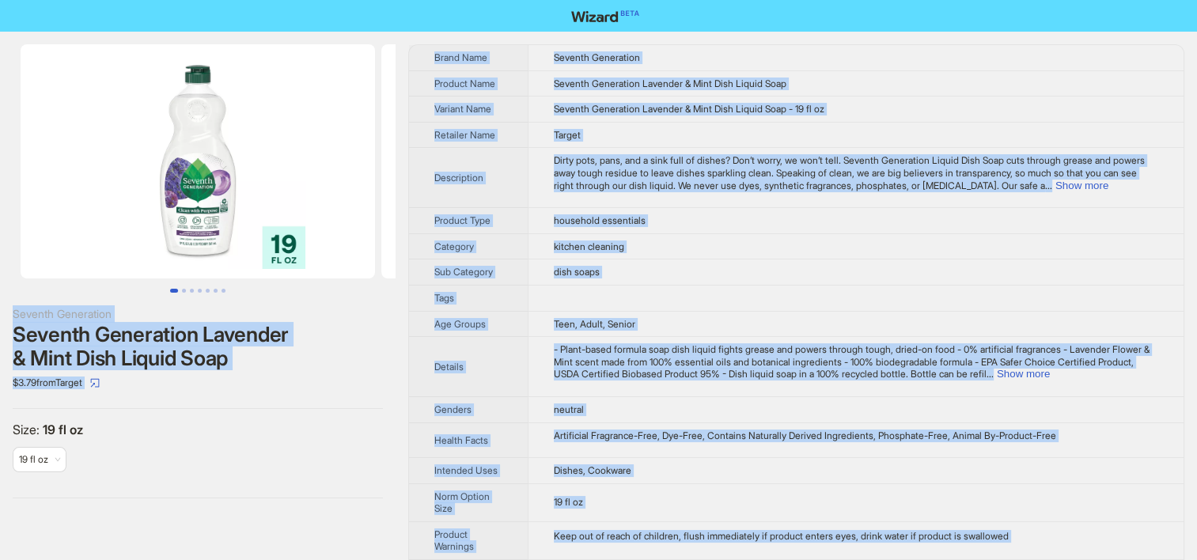
copy div "Loremip Dolorsitam Consect Adipiscing Elitsedd & Eius Temp Incidi Utla $4.75 et…"
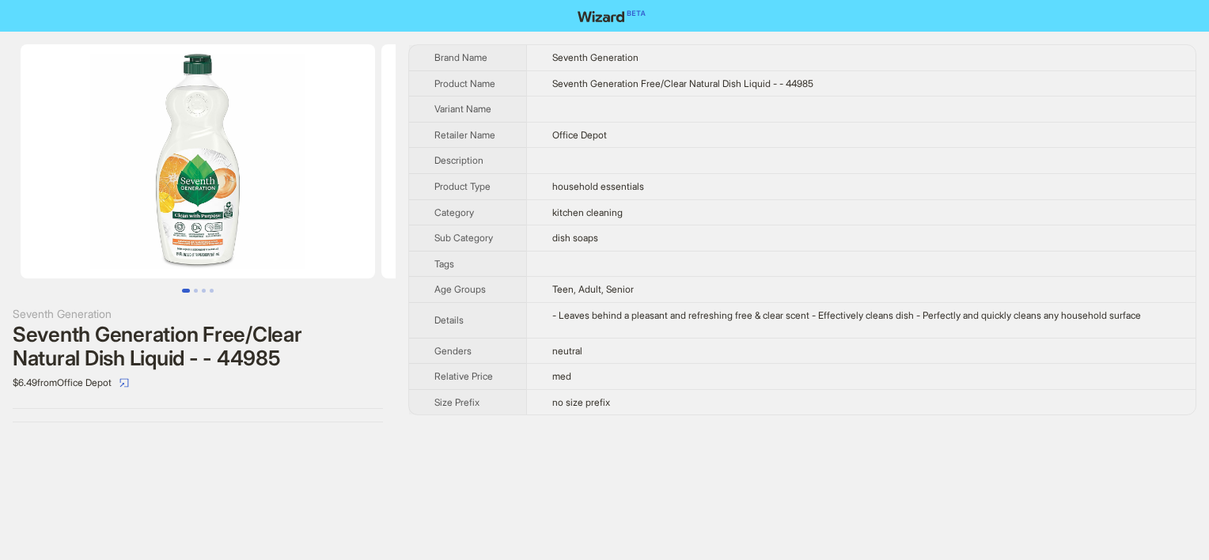
click at [767, 225] on td "kitchen cleaning" at bounding box center [860, 212] width 669 height 26
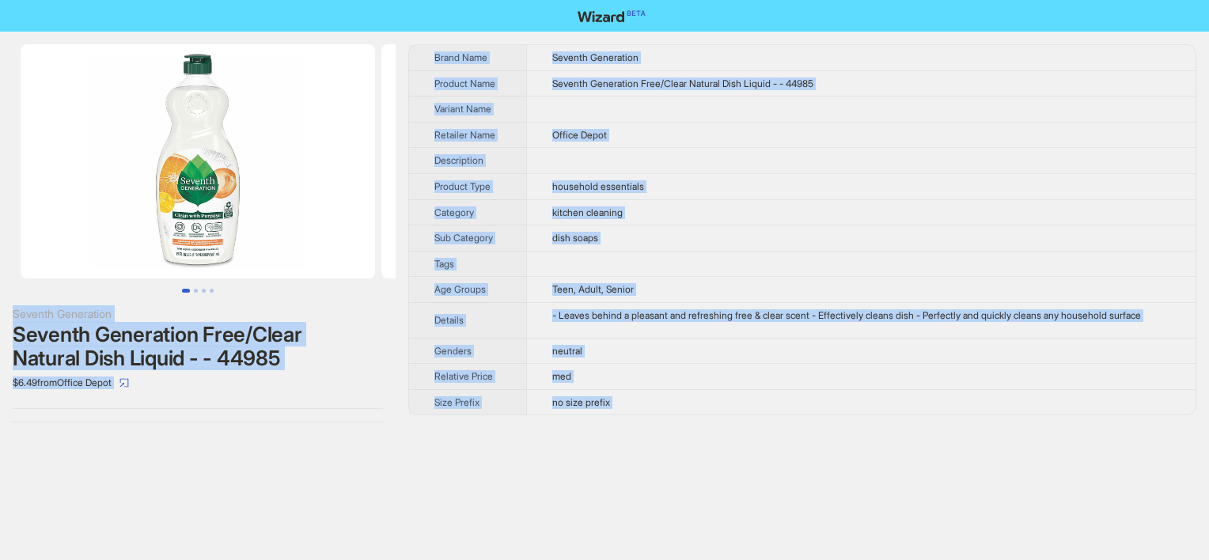
copy div "Seventh Generation Seventh Generation Free/Clear Natural Dish Liquid - - 44985 …"
click at [596, 148] on td "Office Depot" at bounding box center [860, 135] width 669 height 26
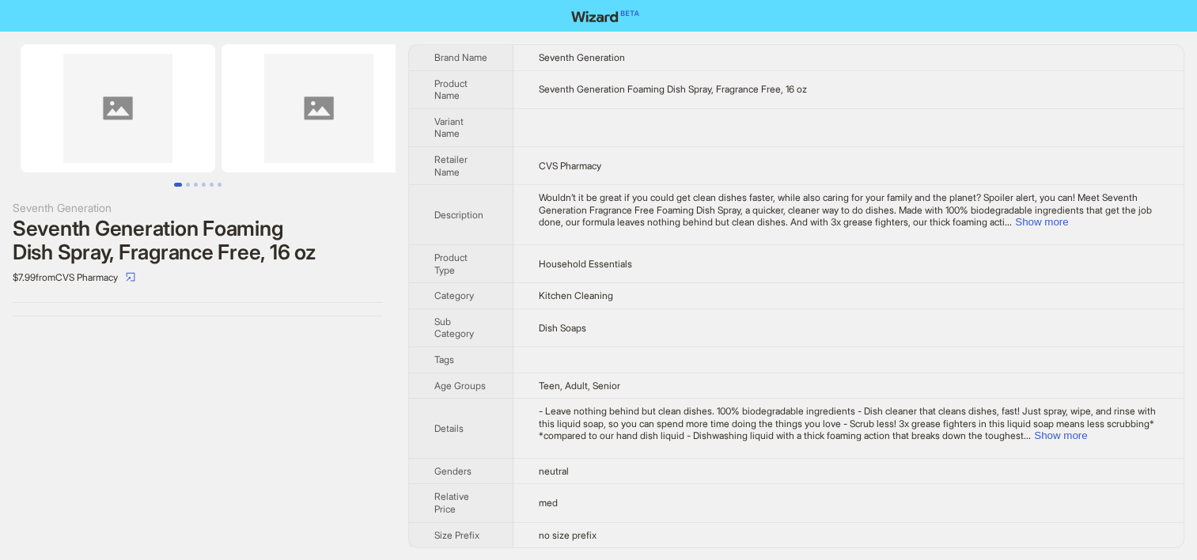
click at [90, 439] on div "Seventh Generation Seventh Generation Foaming Dish Spray, Fragrance Free, 16 oz…" at bounding box center [198, 296] width 396 height 529
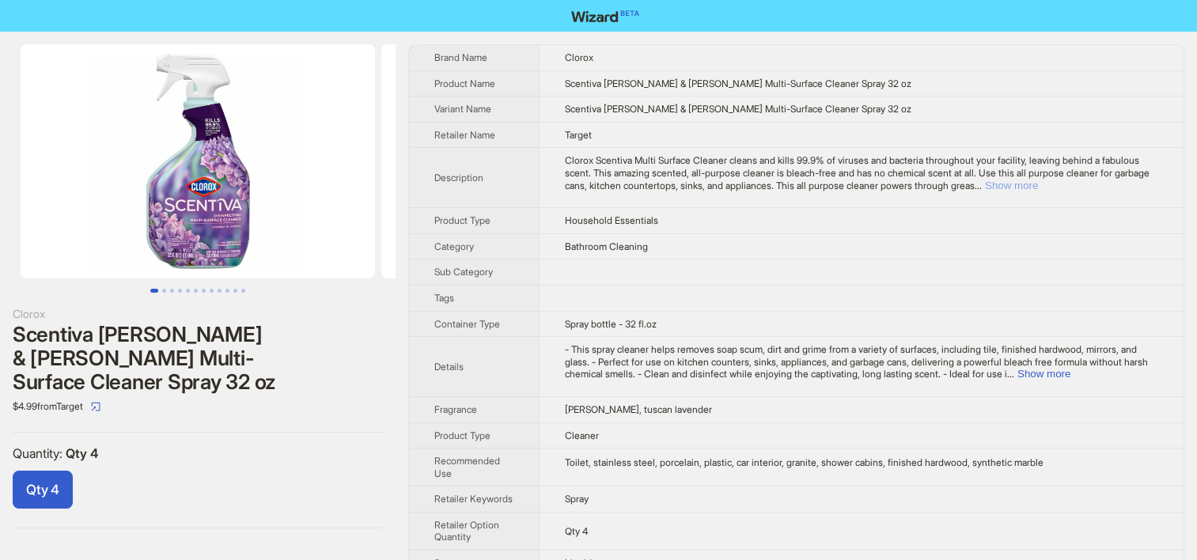
click at [1038, 180] on button "Show more" at bounding box center [1011, 186] width 53 height 12
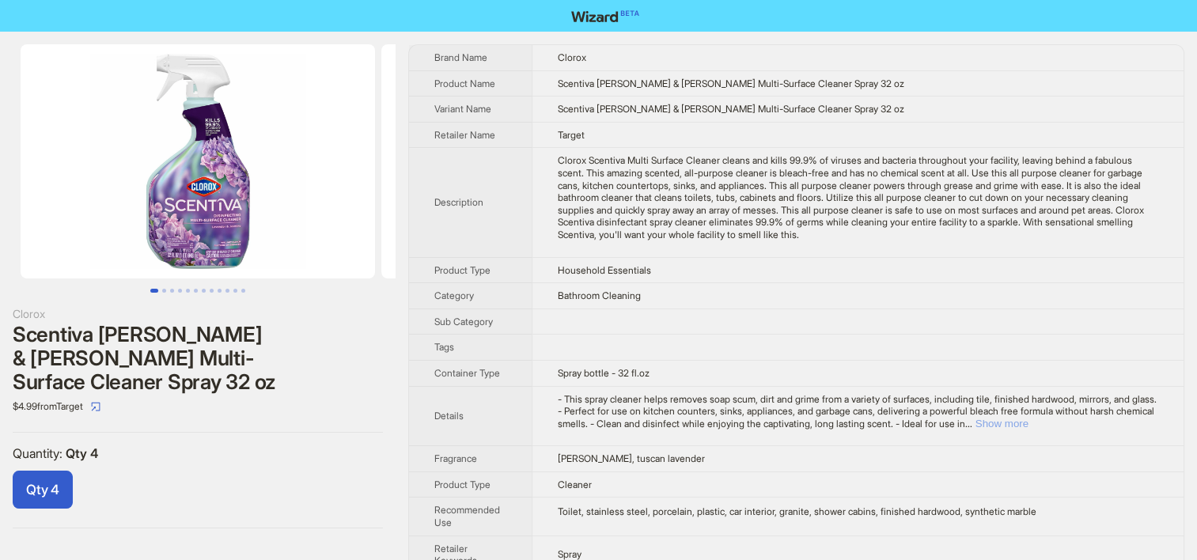
click at [1028, 421] on button "Show more" at bounding box center [1001, 424] width 53 height 12
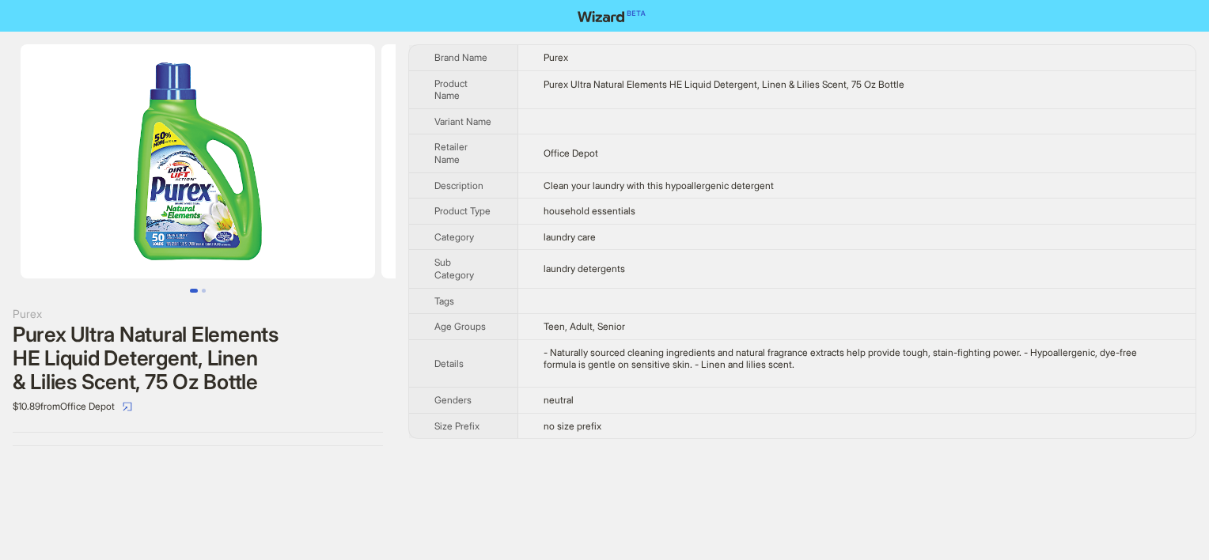
click at [759, 210] on td "household essentials" at bounding box center [856, 212] width 677 height 26
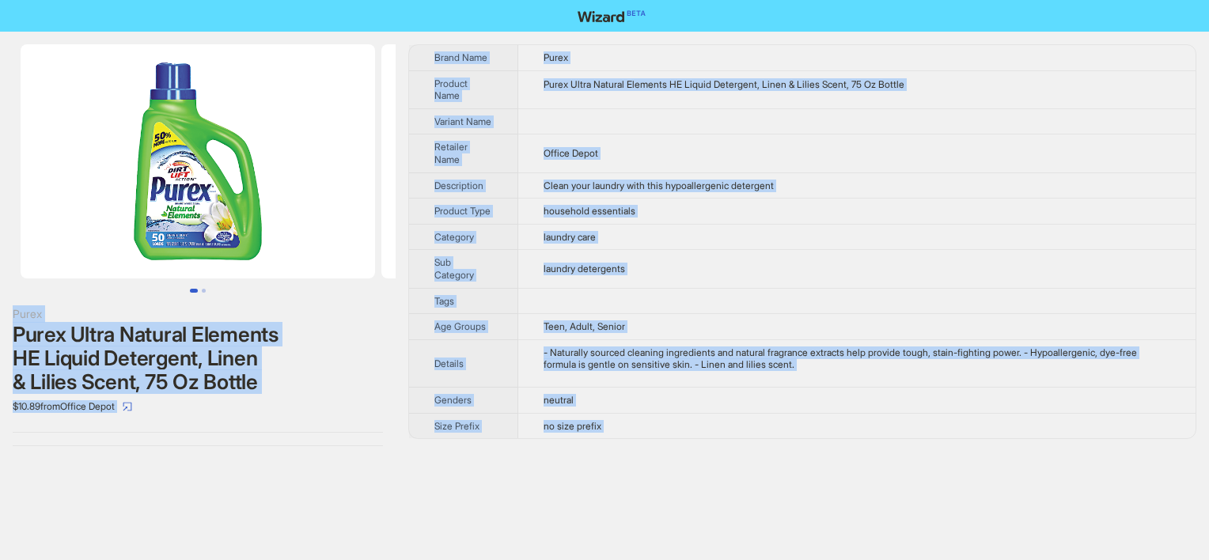
copy div "Purex Purex Ultra Natural Elements HE Liquid Detergent, Linen & Lilies Scent, 7…"
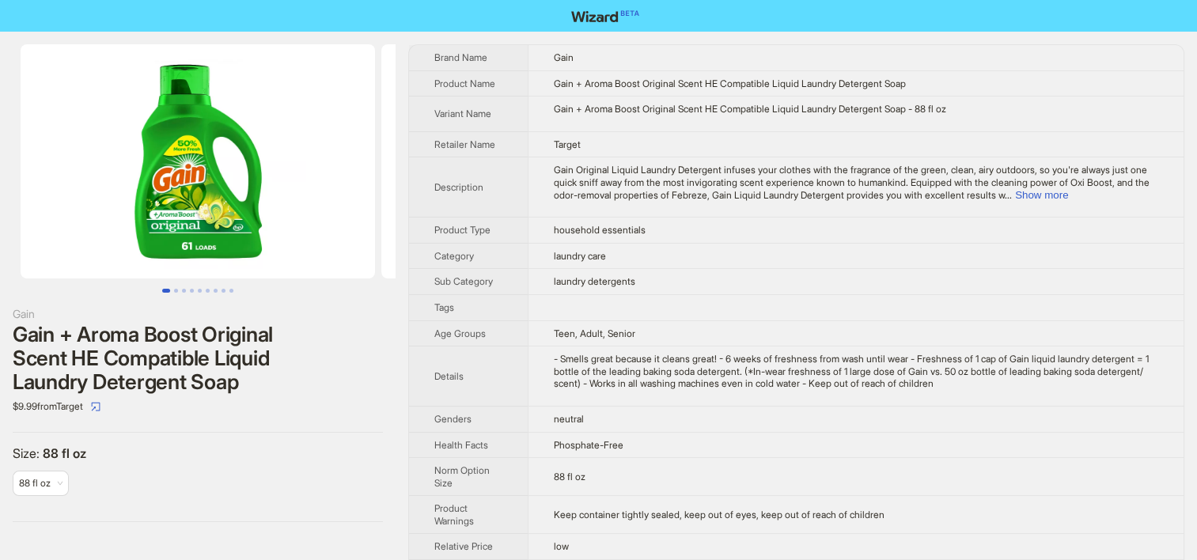
click at [634, 209] on td "Gain Original Liquid Laundry Detergent infuses your clothes with the fragrance …" at bounding box center [856, 187] width 656 height 60
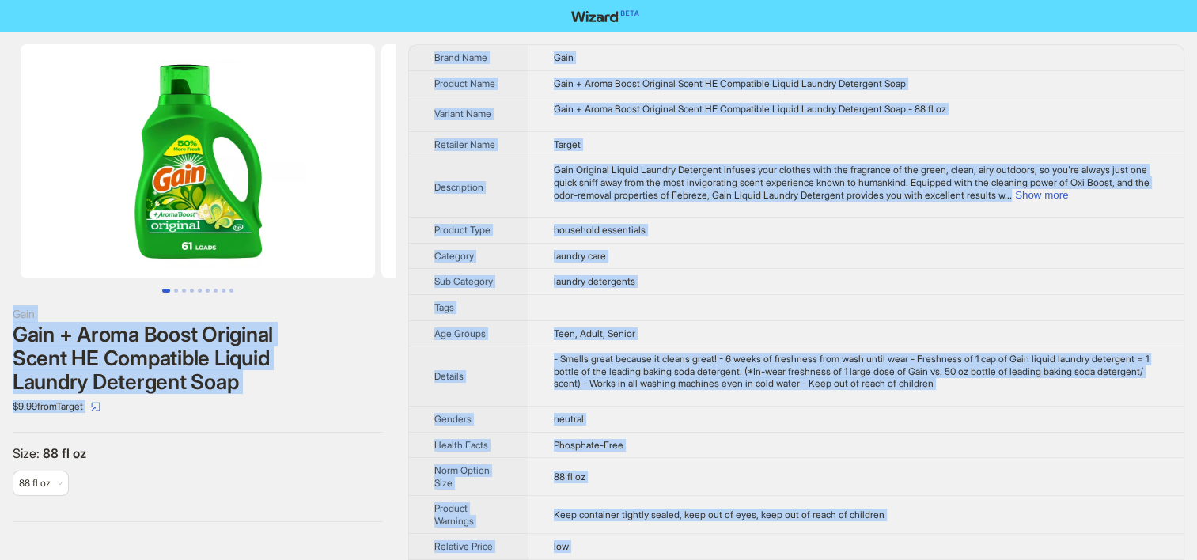
copy div "Gain Gain + Aroma Boost Original Scent HE Compatible Liquid Laundry Detergent S…"
click at [633, 199] on span "Gain Original Liquid Laundry Detergent infuses your clothes with the fragrance …" at bounding box center [852, 182] width 596 height 36
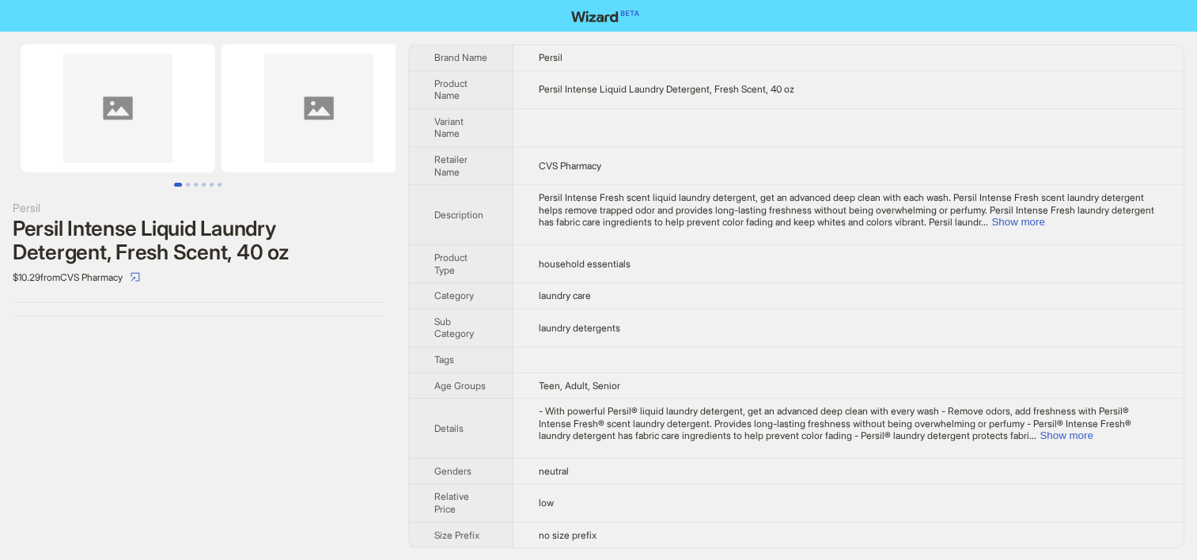
click at [652, 396] on tbody "Brand Name Persil Product Name Persil Intense Liquid Laundry Detergent, Fresh S…" at bounding box center [796, 296] width 774 height 502
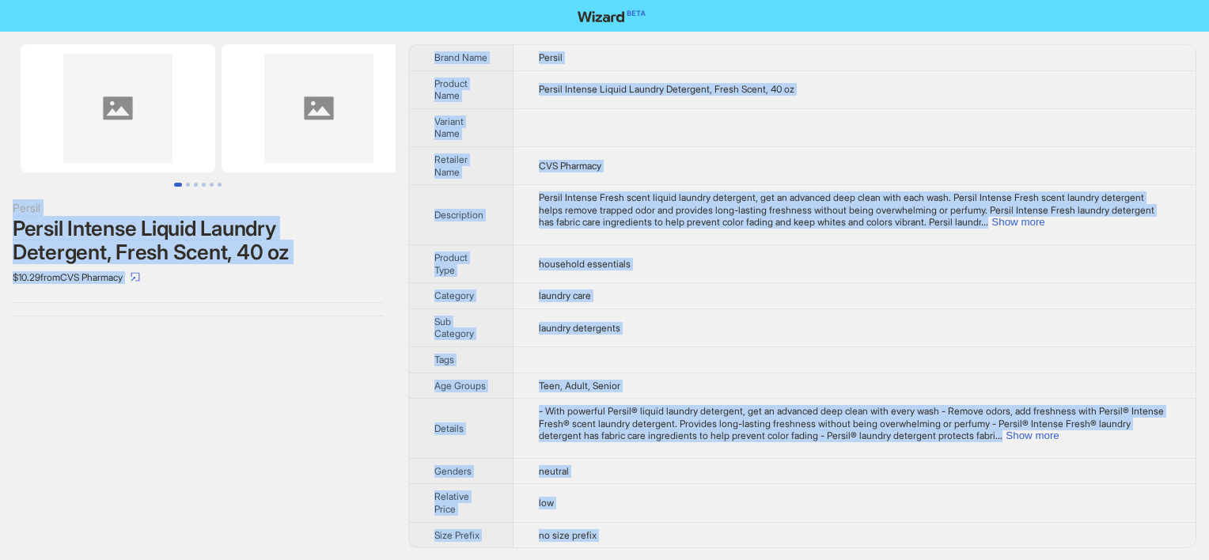
click at [559, 143] on td at bounding box center [854, 127] width 682 height 38
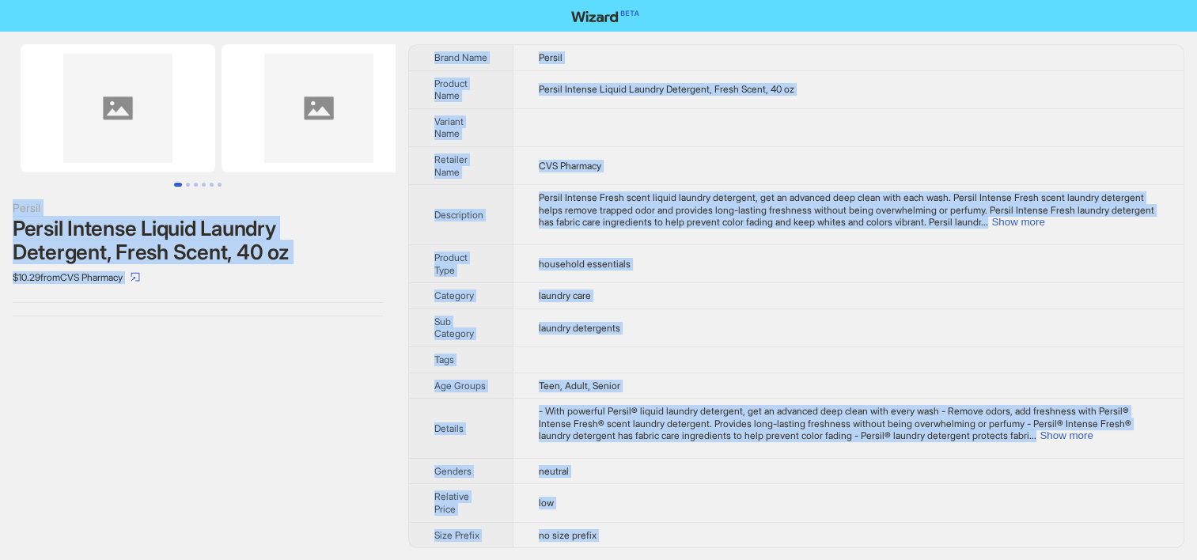
click at [574, 332] on td "laundry detergents" at bounding box center [848, 328] width 670 height 38
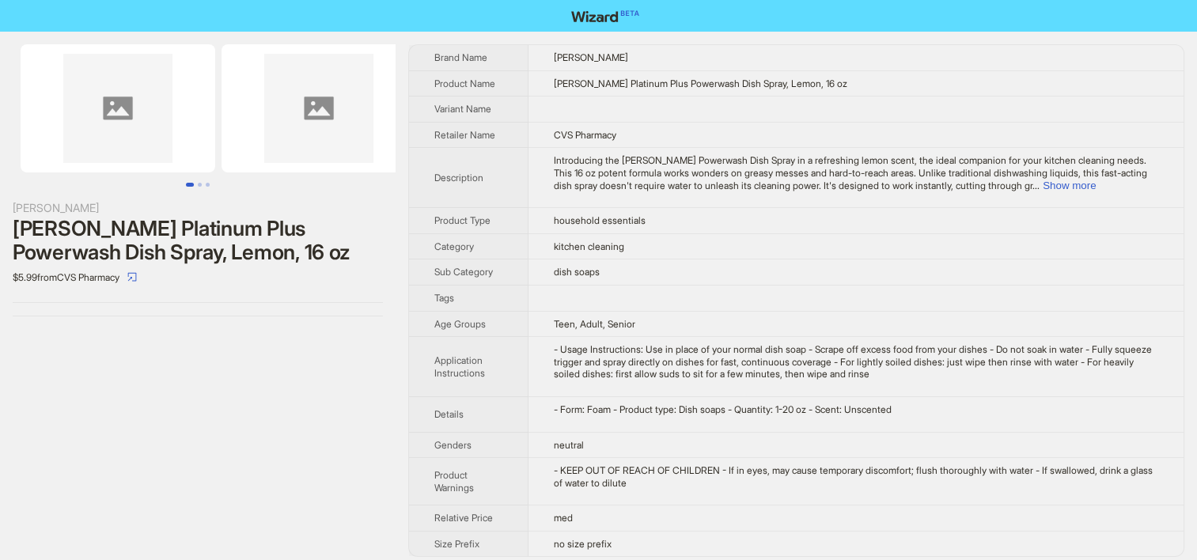
click at [620, 346] on div "- Usage Instructions: Use in place of your normal dish soap - Scrape off excess…" at bounding box center [856, 361] width 604 height 37
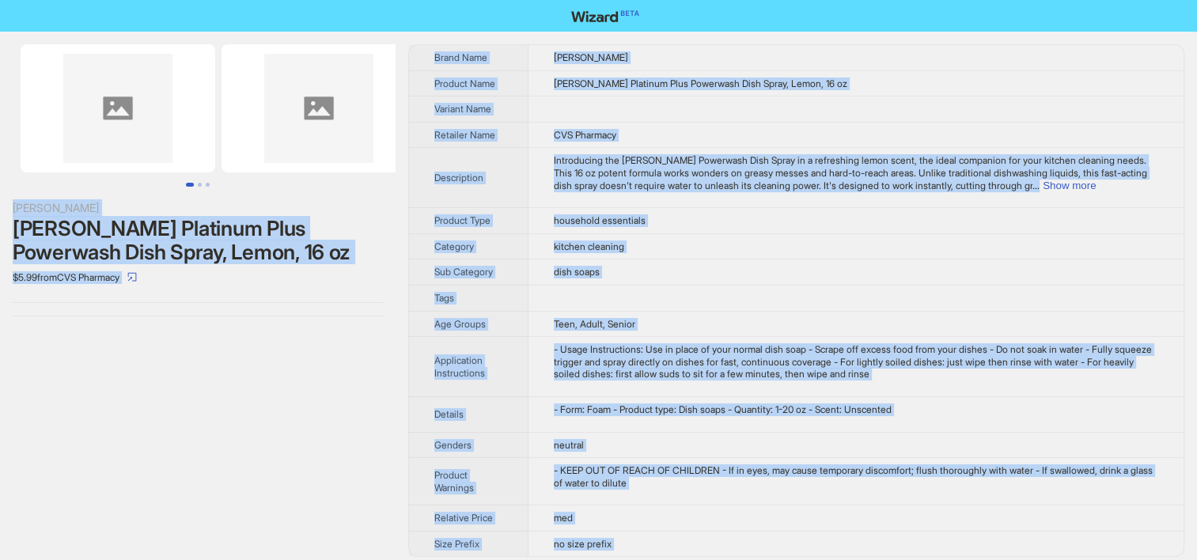
copy div "Dawn Dawn Platinum Plus Powerwash Dish Spray, Lemon, 16 oz $5.99 from CVS Pharm…"
click at [686, 308] on td at bounding box center [855, 298] width 655 height 26
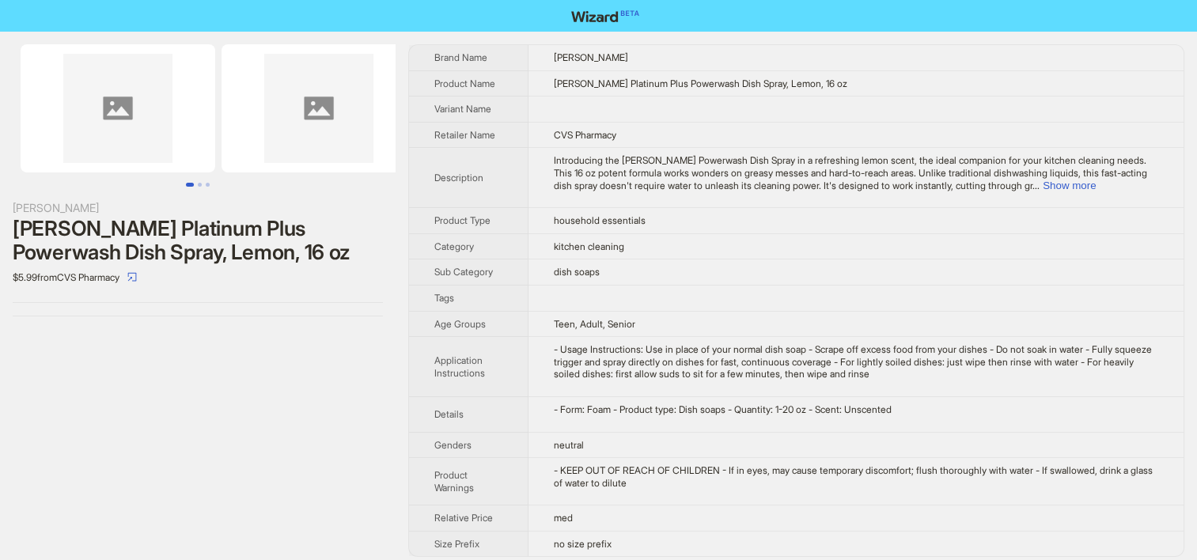
click at [142, 354] on div "Dawn Dawn Platinum Plus Powerwash Dish Spray, Lemon, 16 oz $5.99 from CVS Pharm…" at bounding box center [198, 301] width 396 height 538
click at [600, 223] on span "household essentials" at bounding box center [600, 220] width 92 height 12
drag, startPoint x: 66, startPoint y: 400, endPoint x: 75, endPoint y: 405, distance: 10.6
click at [66, 400] on div "Dawn Dawn Platinum Plus Powerwash Dish Spray, Lemon, 16 oz $5.99 from CVS Pharm…" at bounding box center [198, 301] width 396 height 538
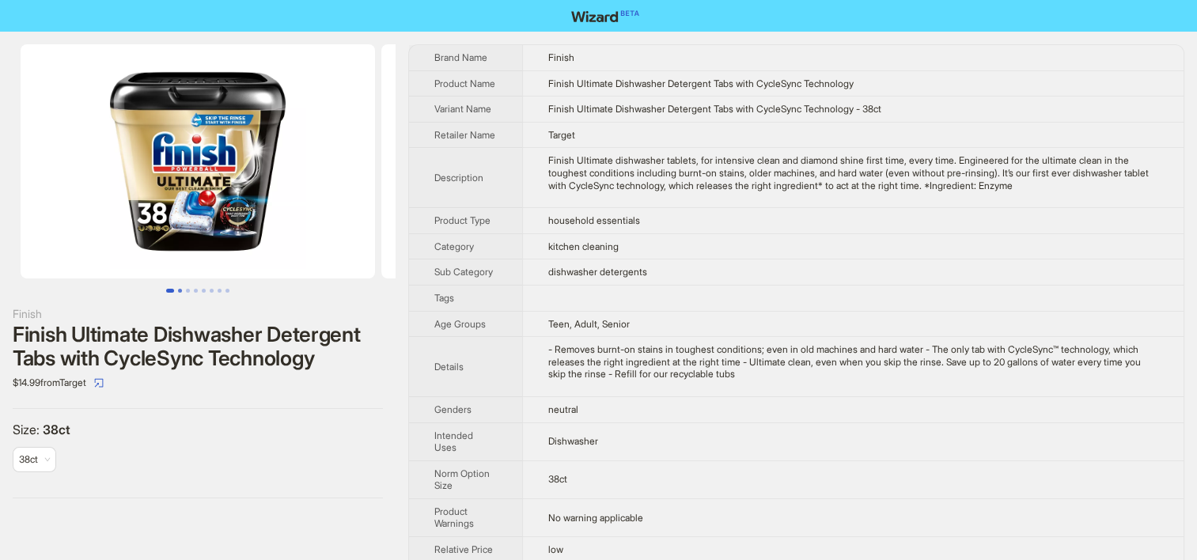
click at [178, 289] on button "Go to slide 2" at bounding box center [180, 291] width 4 height 4
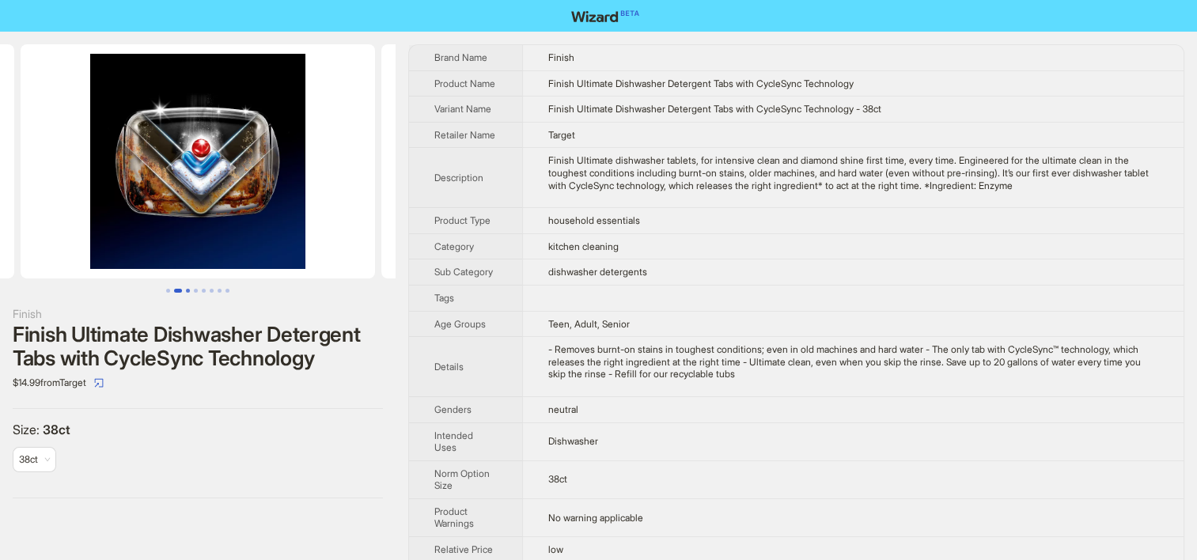
click at [186, 289] on button "Go to slide 3" at bounding box center [188, 291] width 4 height 4
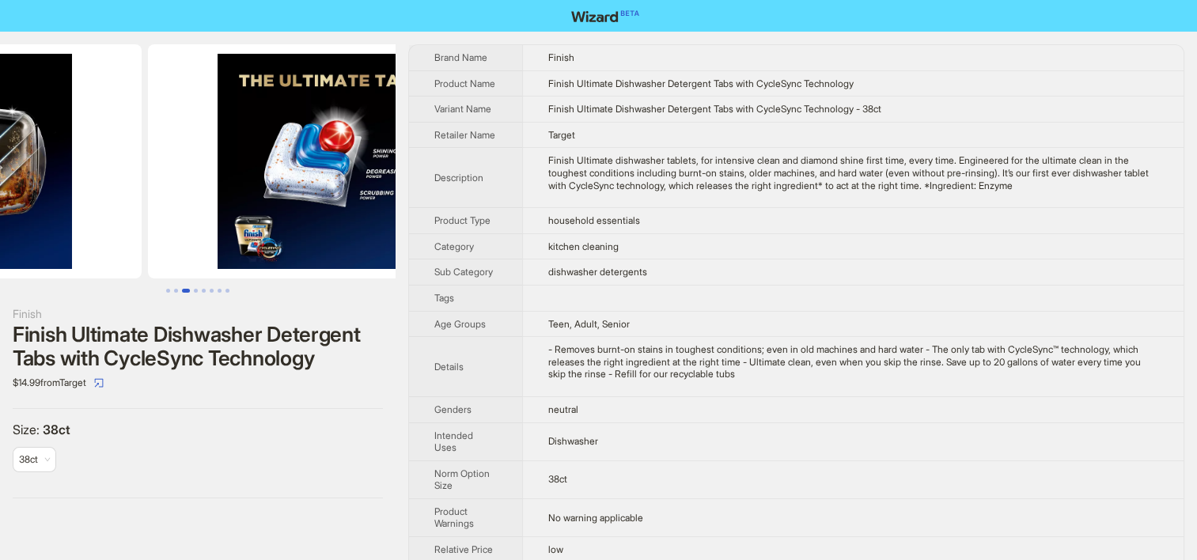
scroll to position [0, 721]
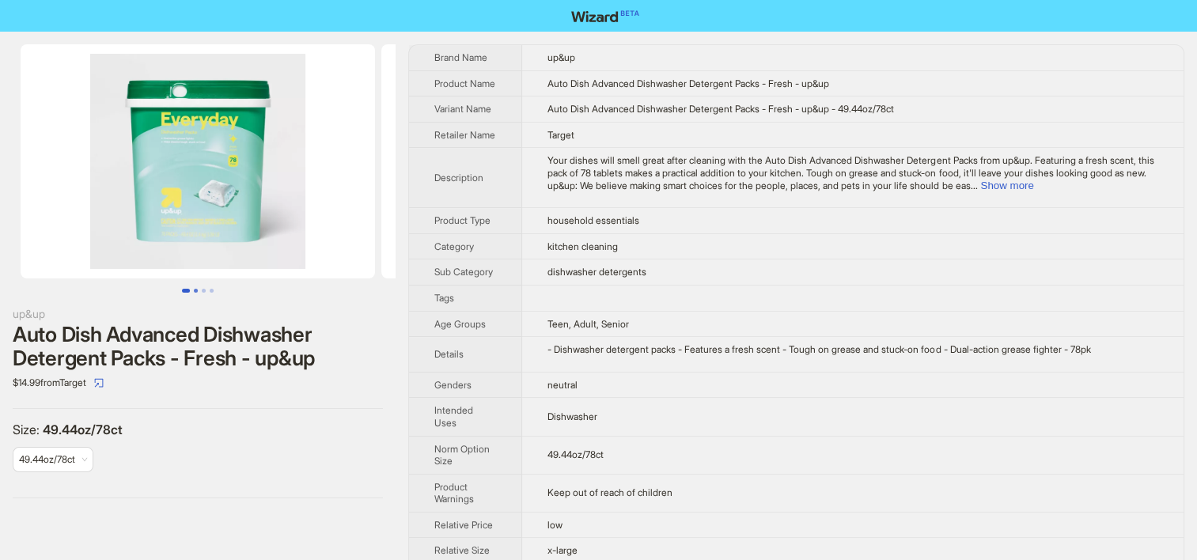
click at [195, 291] on button "Go to slide 2" at bounding box center [196, 291] width 4 height 4
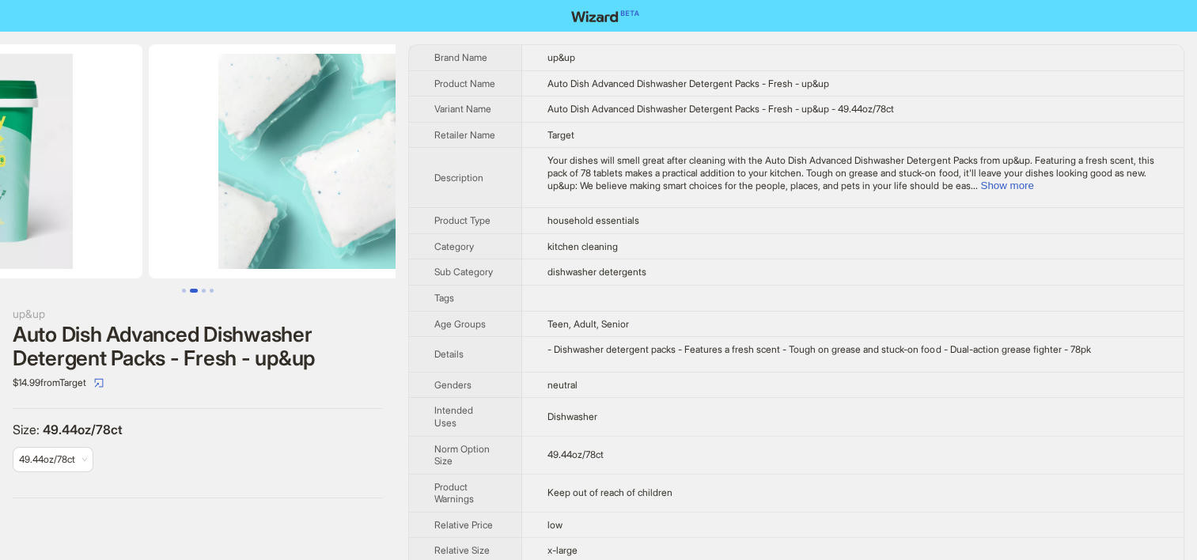
scroll to position [0, 361]
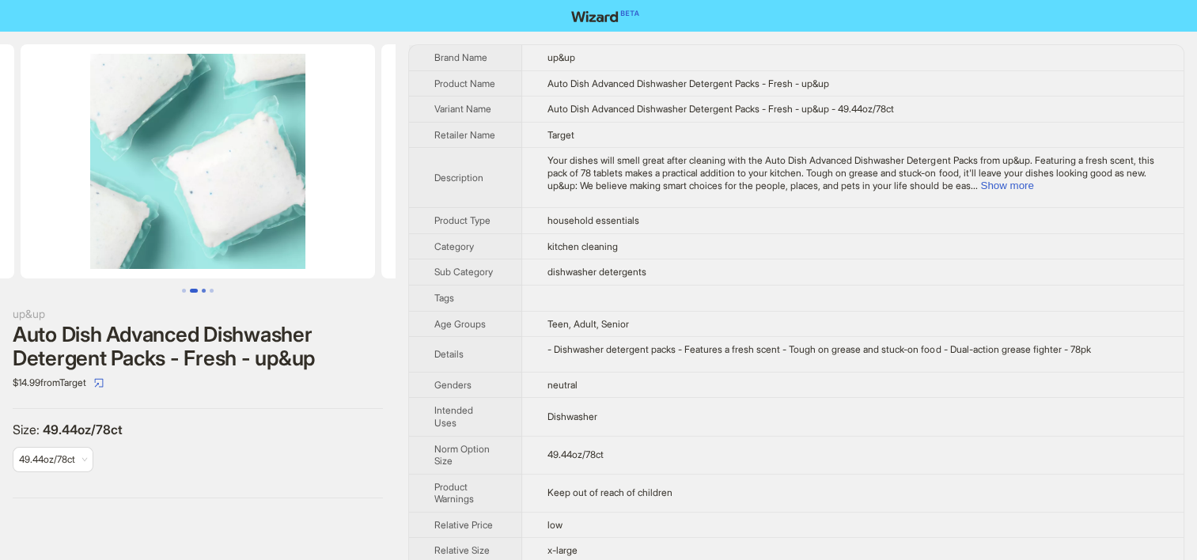
click at [204, 289] on button "Go to slide 3" at bounding box center [204, 291] width 4 height 4
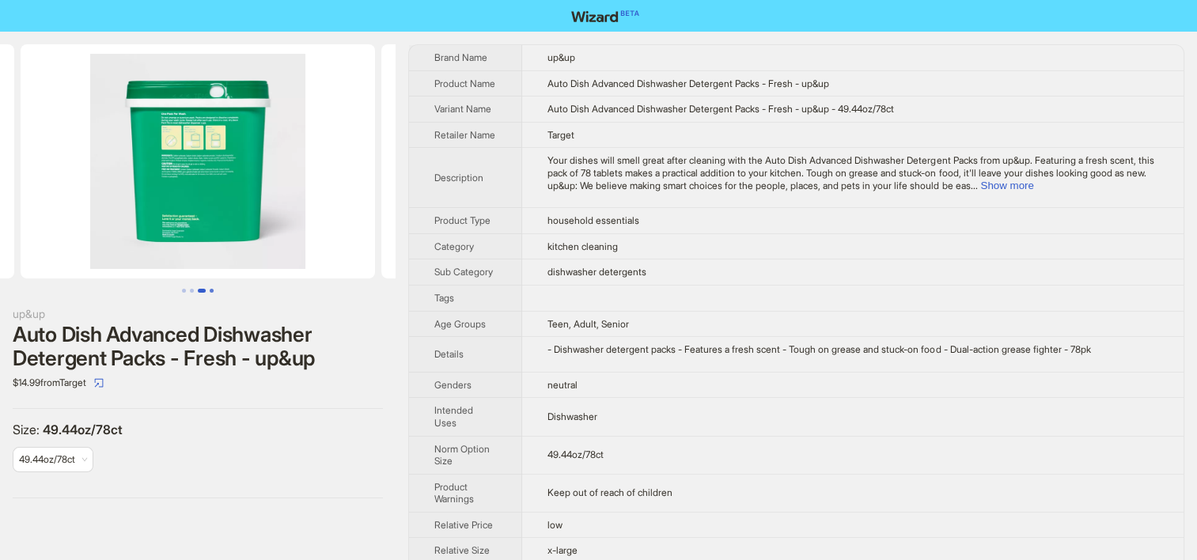
click at [210, 289] on button "Go to slide 4" at bounding box center [212, 291] width 4 height 4
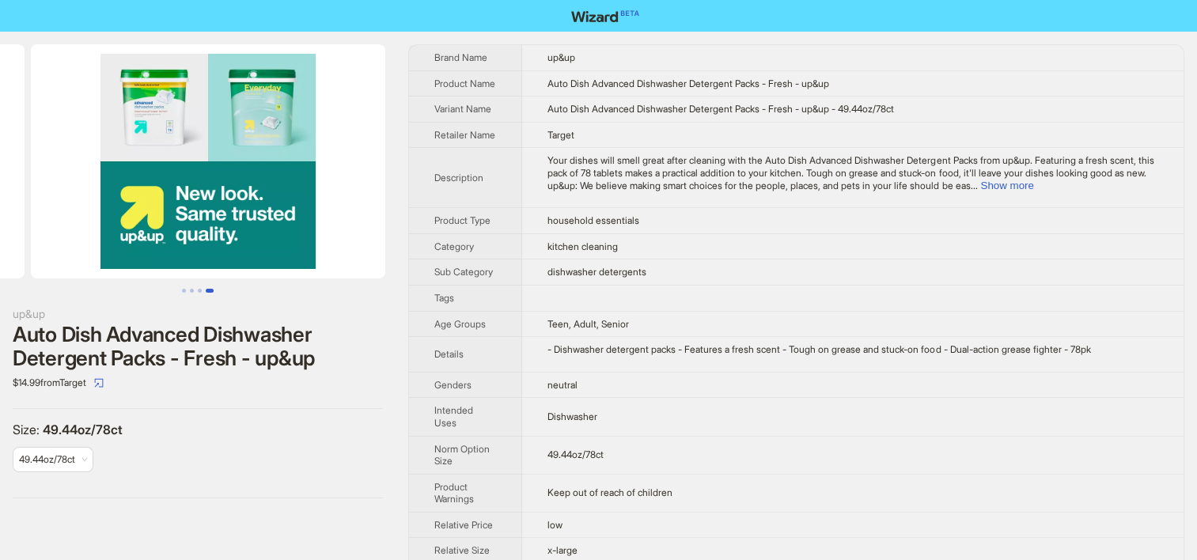
scroll to position [0, 1082]
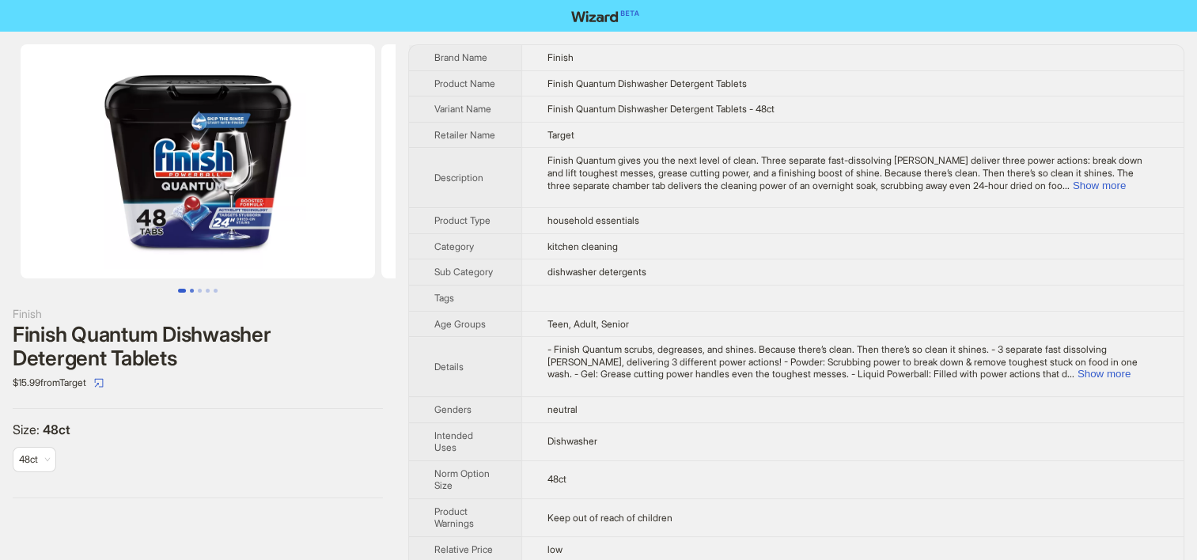
click at [193, 289] on button "Go to slide 2" at bounding box center [192, 291] width 4 height 4
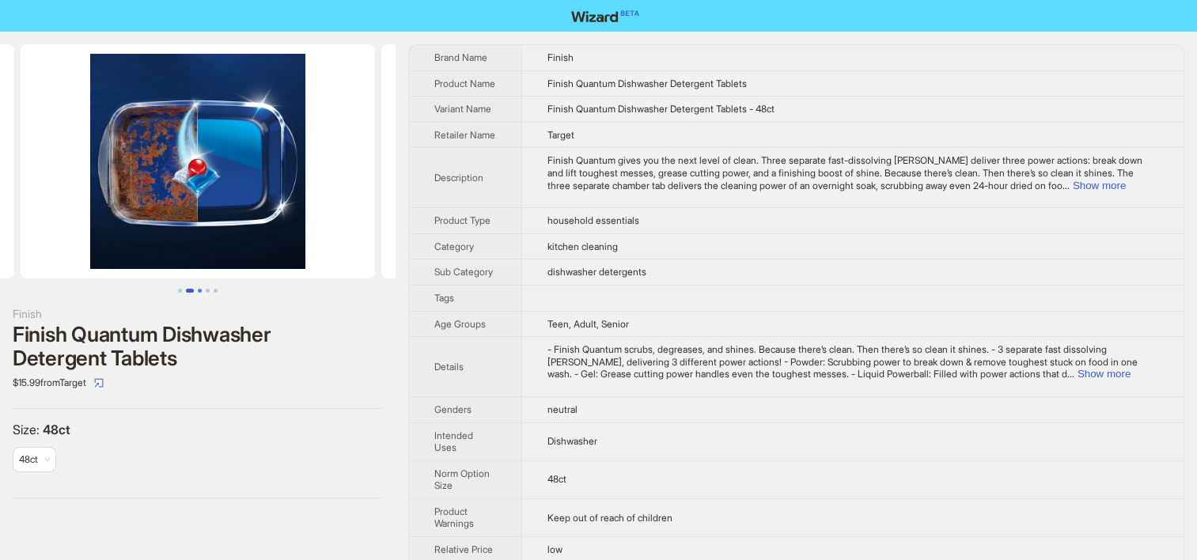
click at [198, 289] on button "Go to slide 3" at bounding box center [200, 291] width 4 height 4
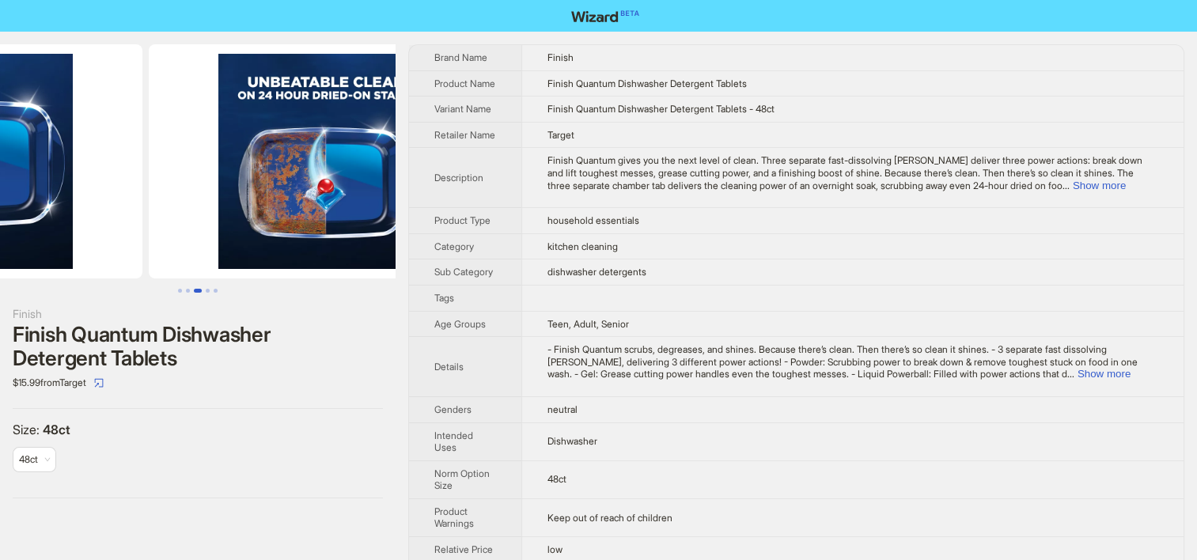
scroll to position [0, 721]
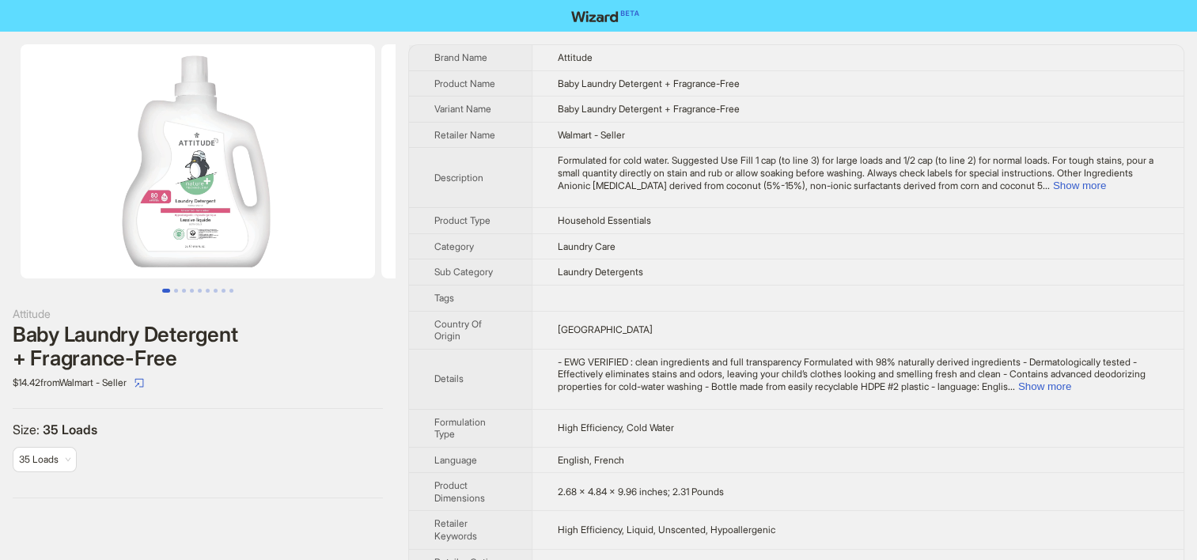
click at [727, 259] on td "Laundry Detergents" at bounding box center [858, 272] width 652 height 26
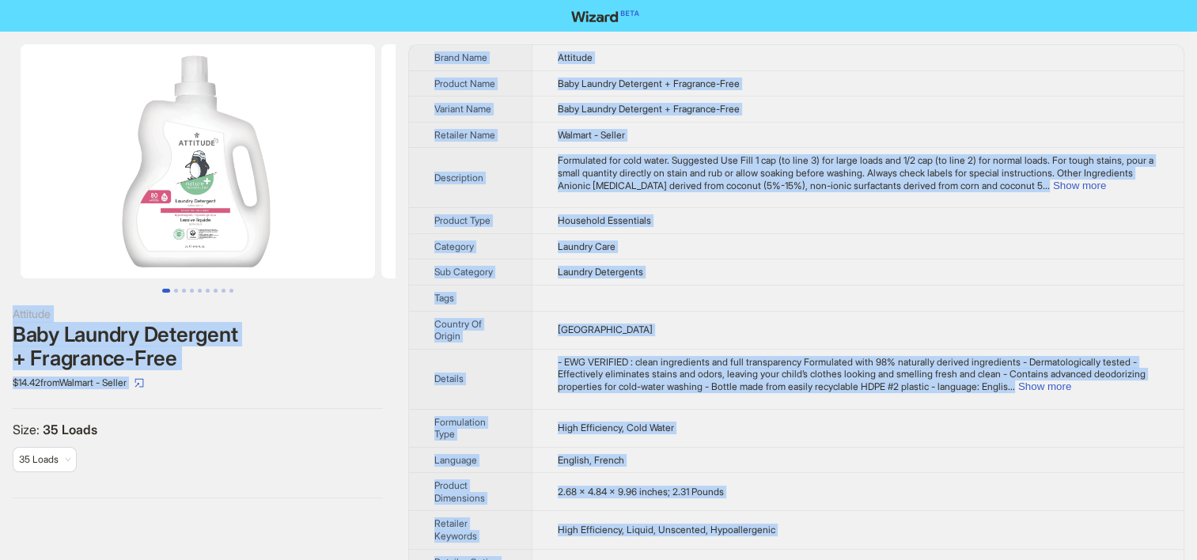
copy div "Loremips Dolo Sitamet Consectet + Adipiscin-Elit $18.78 sedd Eiusmod - Tempor I…"
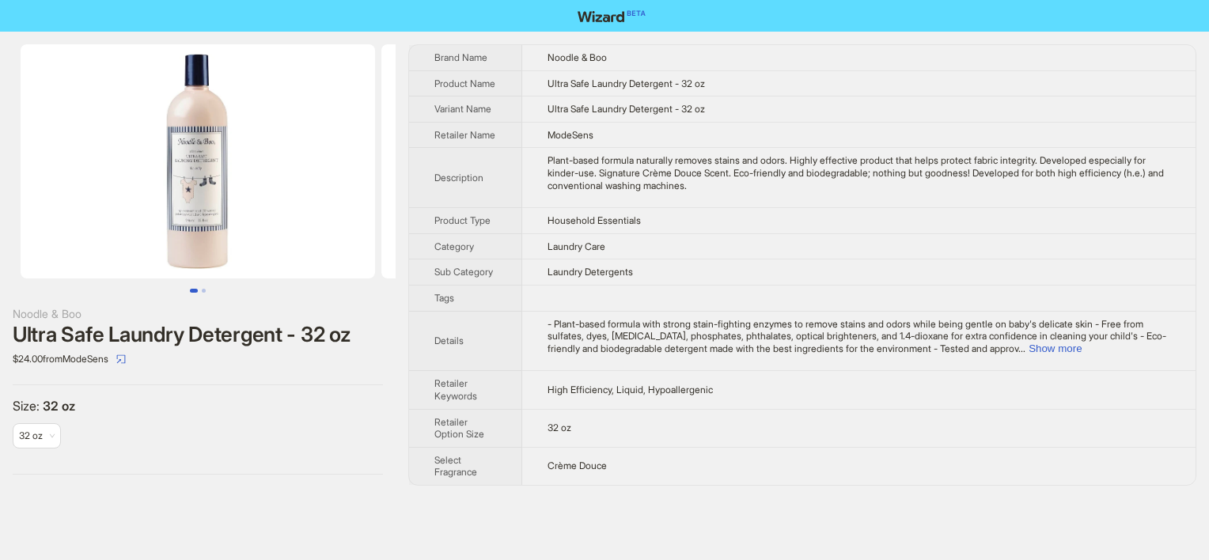
click at [724, 254] on td "Laundry Care" at bounding box center [858, 246] width 673 height 26
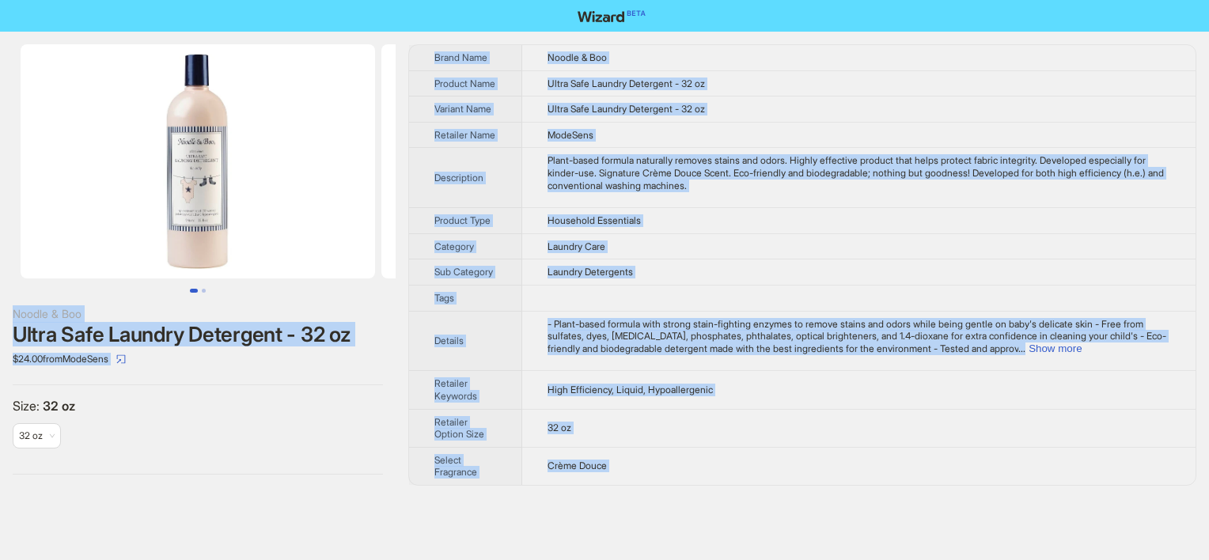
copy div "Noodle & Boo Ultra Safe Laundry Detergent - 32 oz $24.00 from ModeSens Size : 3…"
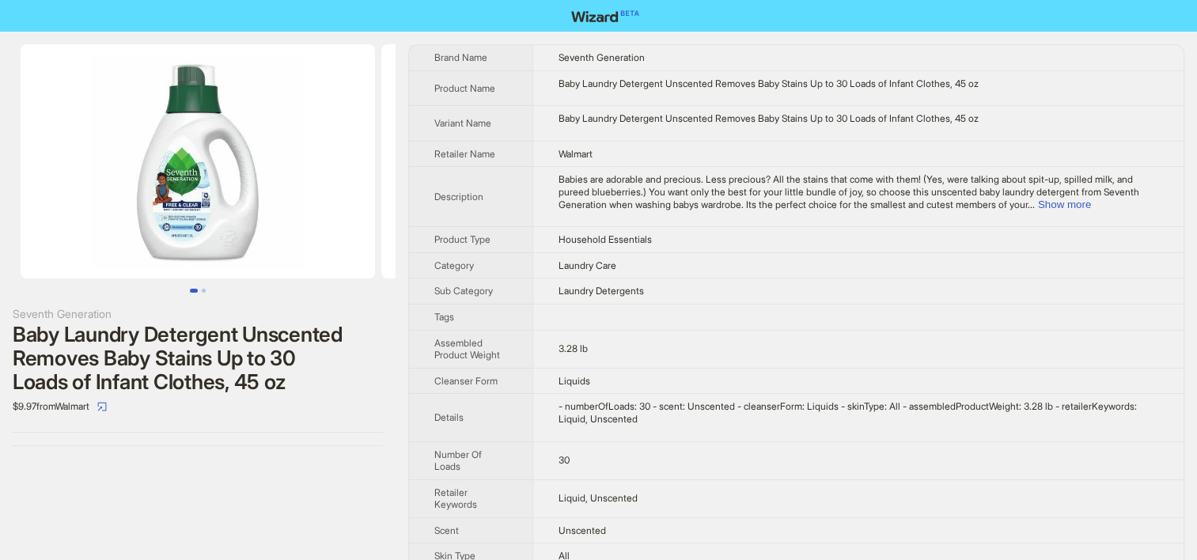
click at [536, 224] on td "Babies are adorable and precious. Less precious? All the stains that come with …" at bounding box center [857, 197] width 651 height 60
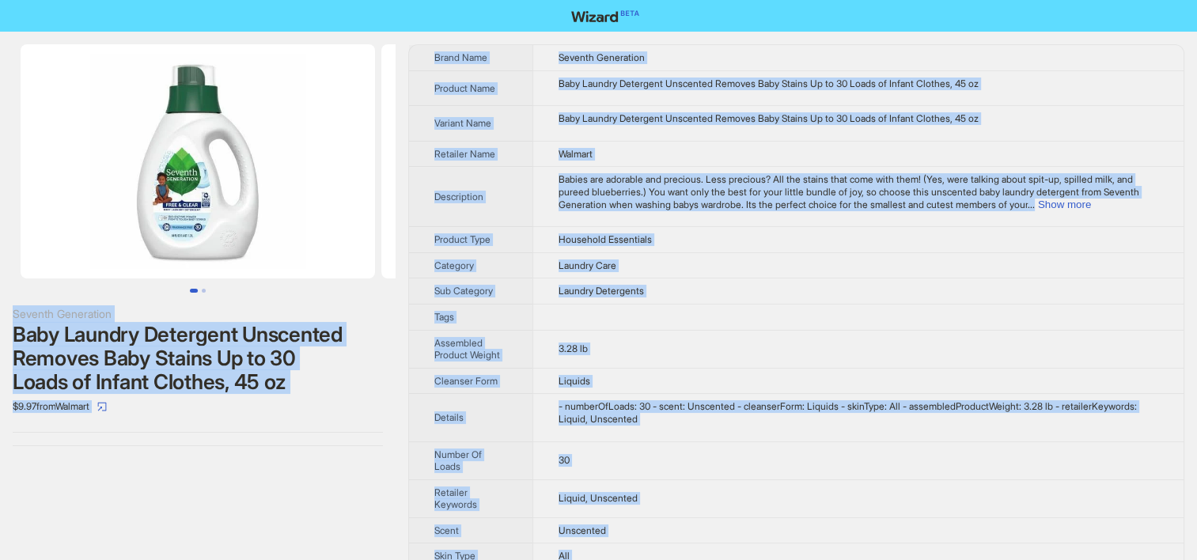
copy div "Seventh Generation Baby Laundry Detergent Unscented Removes Baby Stains Up to 3…"
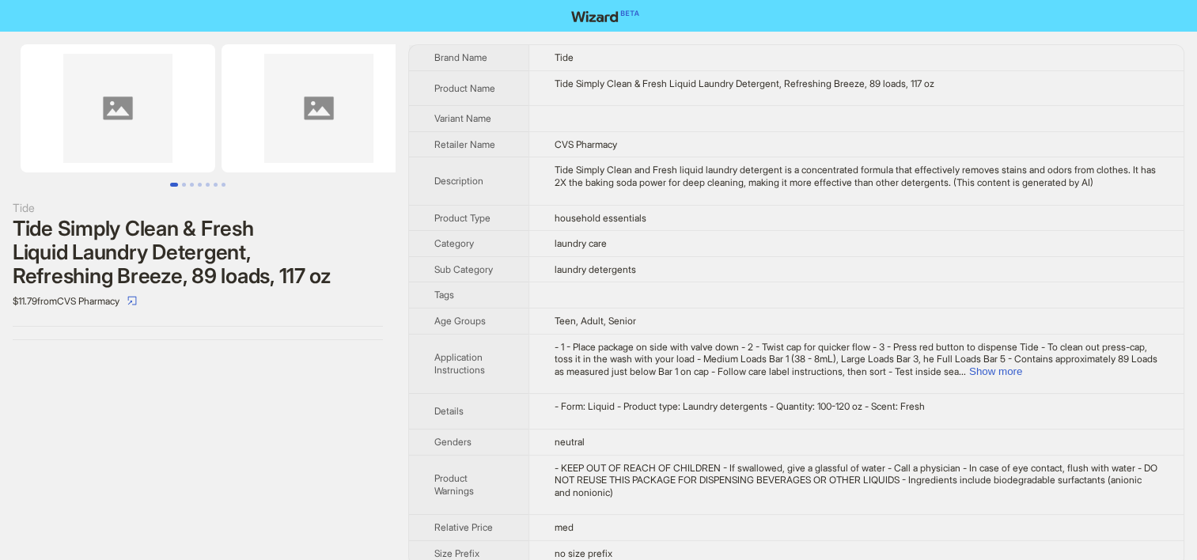
click at [598, 327] on span "Teen, Adult, Senior" at bounding box center [595, 321] width 81 height 12
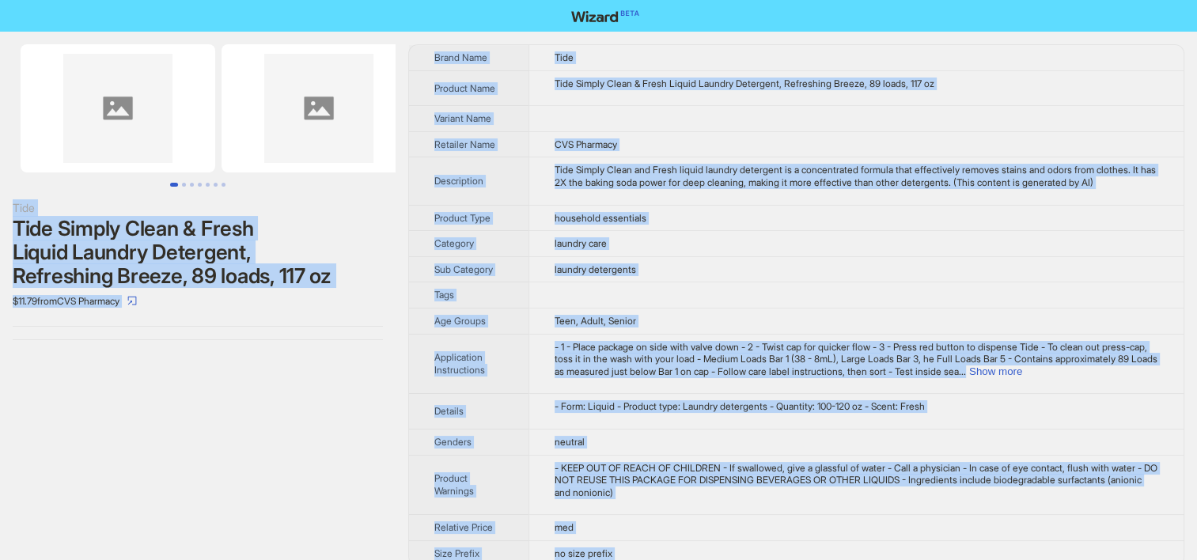
copy div "Tide Tide Simply Clean & Fresh Liquid Laundry Detergent, Refreshing Breeze, 89 …"
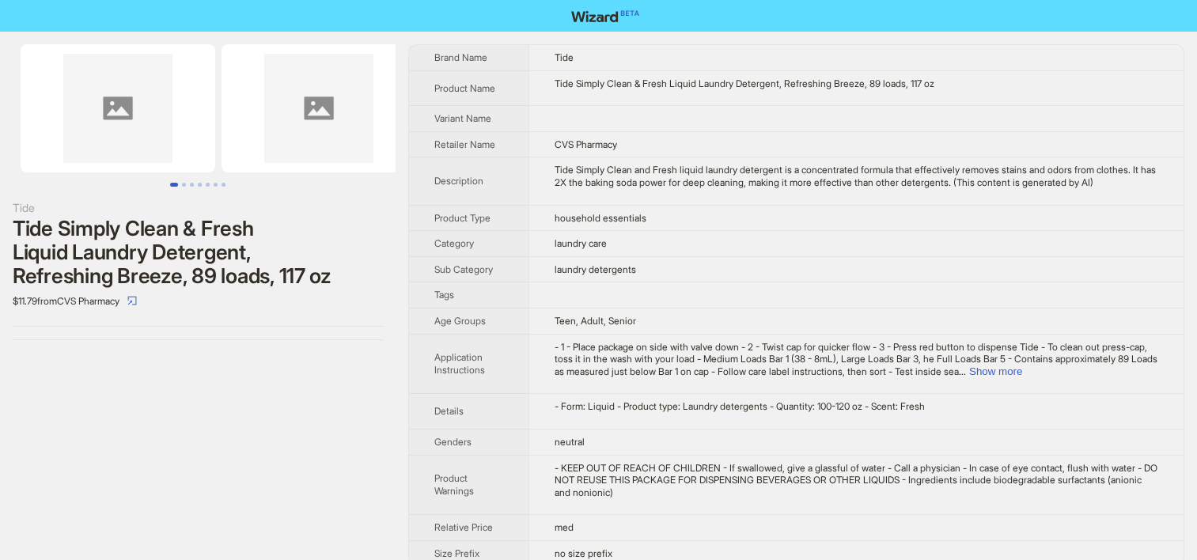
click at [687, 98] on td "Tide Simply Clean & Fresh Liquid Laundry Detergent, Refreshing Breeze, 89 loads…" at bounding box center [855, 88] width 655 height 36
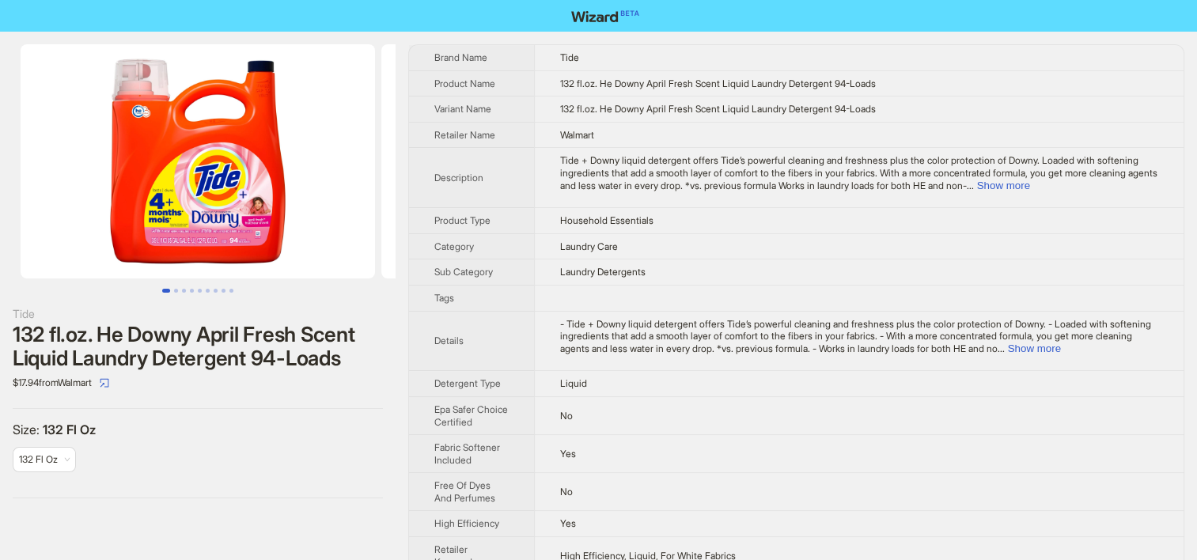
click at [633, 259] on td "Laundry Detergents" at bounding box center [858, 272] width 649 height 26
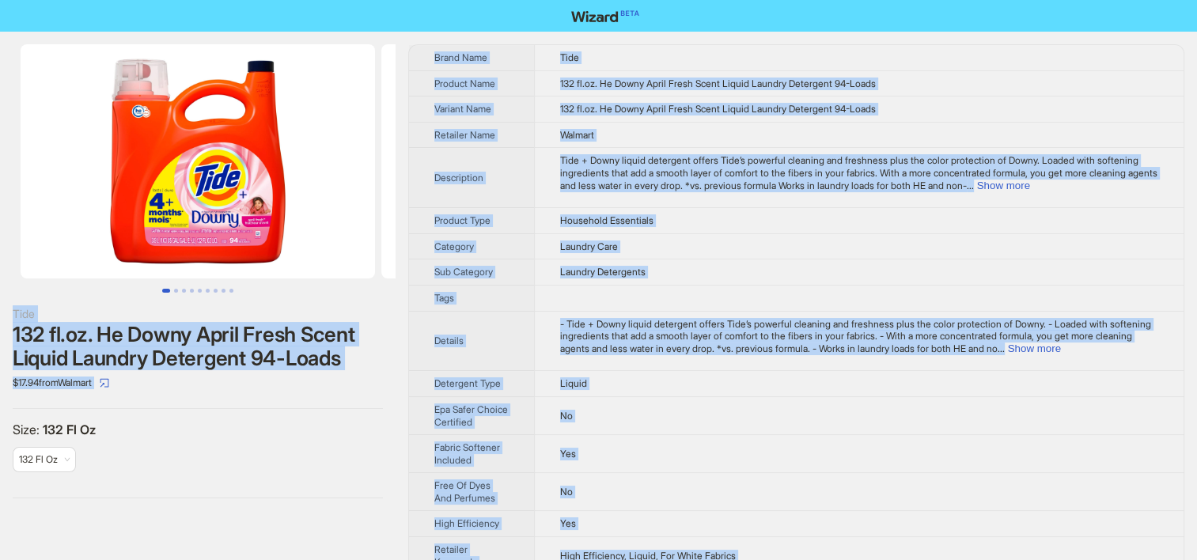
copy div "Tide 132 fl.oz. He Downy April Fresh Scent Liquid Laundry Detergent 94-Loads $1…"
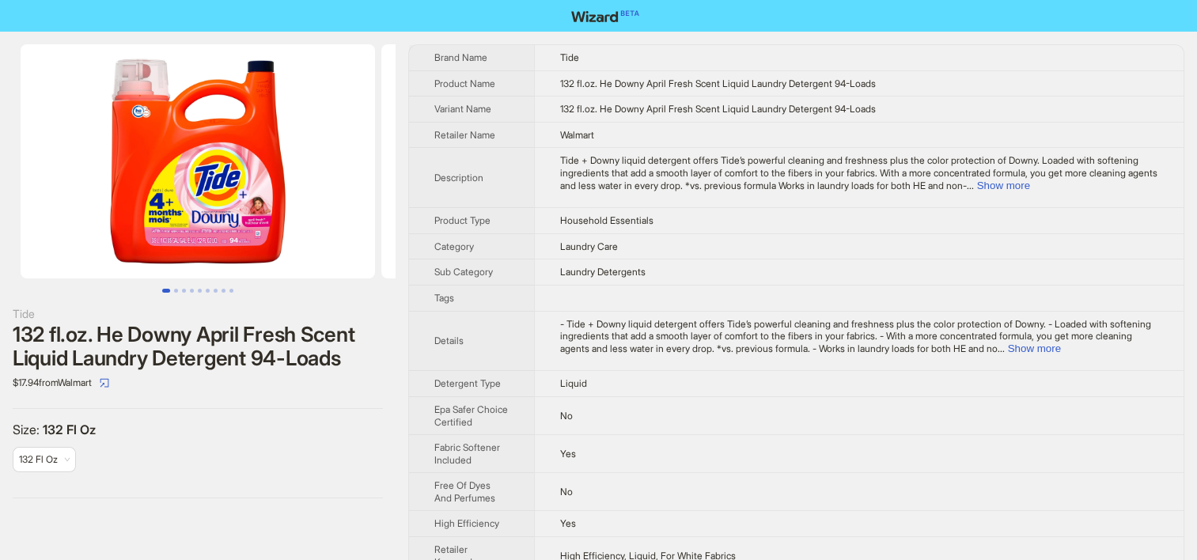
click at [557, 162] on td "Tide + Downy liquid detergent offers Tide’s powerful cleaning and freshness plu…" at bounding box center [858, 178] width 649 height 60
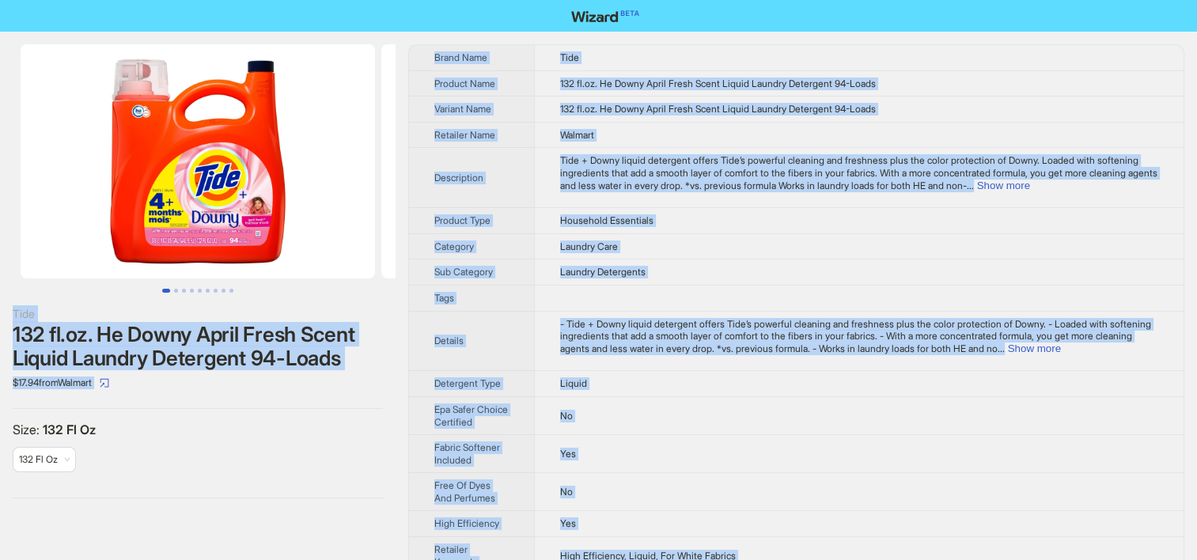
copy div "Tide 132 fl.oz. He Downy April Fresh Scent Liquid Laundry Detergent 94-Loads $1…"
click at [647, 148] on td "Tide + Downy liquid detergent offers Tide’s powerful cleaning and freshness plu…" at bounding box center [858, 178] width 649 height 60
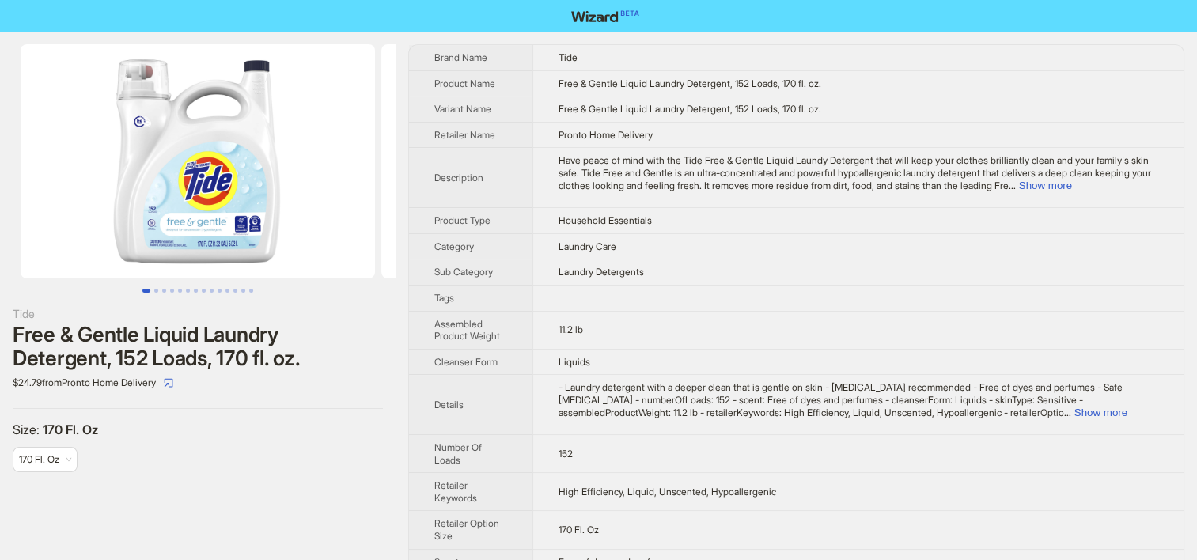
click at [618, 312] on td "11.2 lb" at bounding box center [857, 330] width 651 height 38
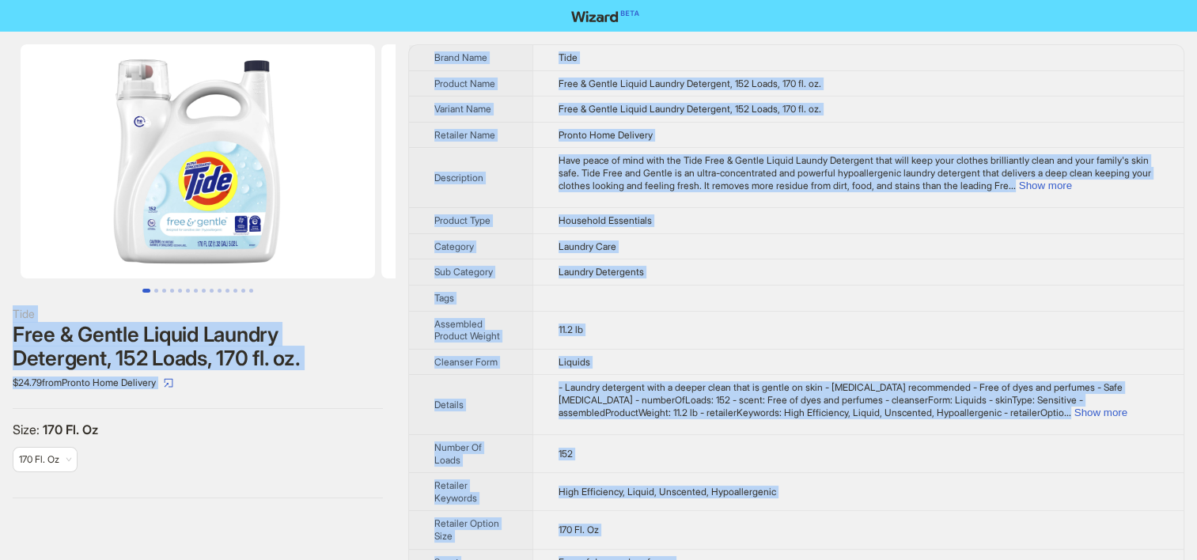
copy div "Tide Free & Gentle Liquid Laundry Detergent, 152 Loads, 170 fl. oz. $24.79 from…"
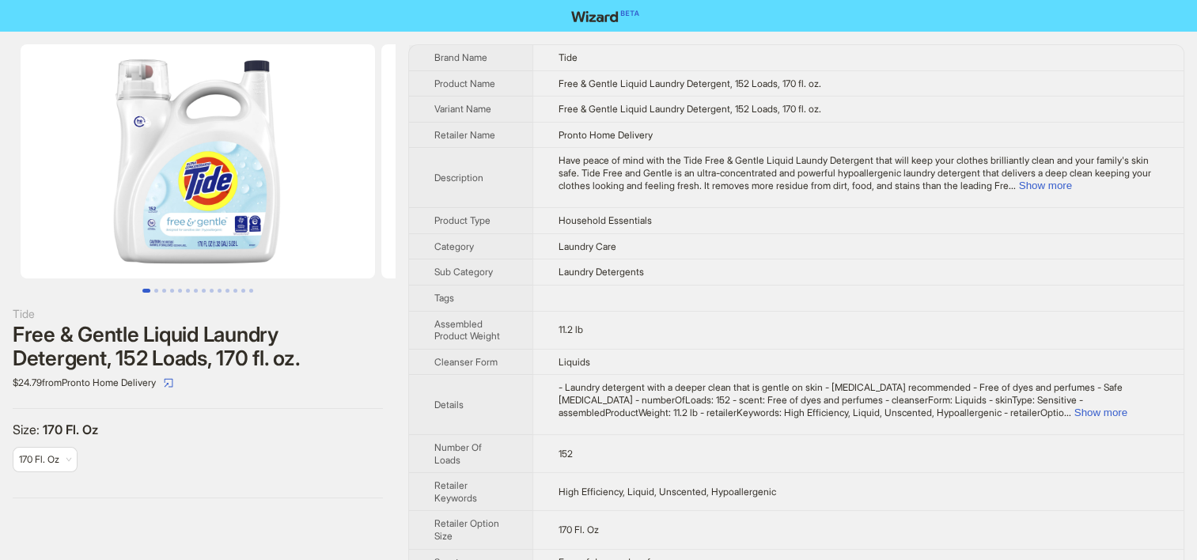
click at [583, 356] on span "Liquids" at bounding box center [574, 362] width 32 height 12
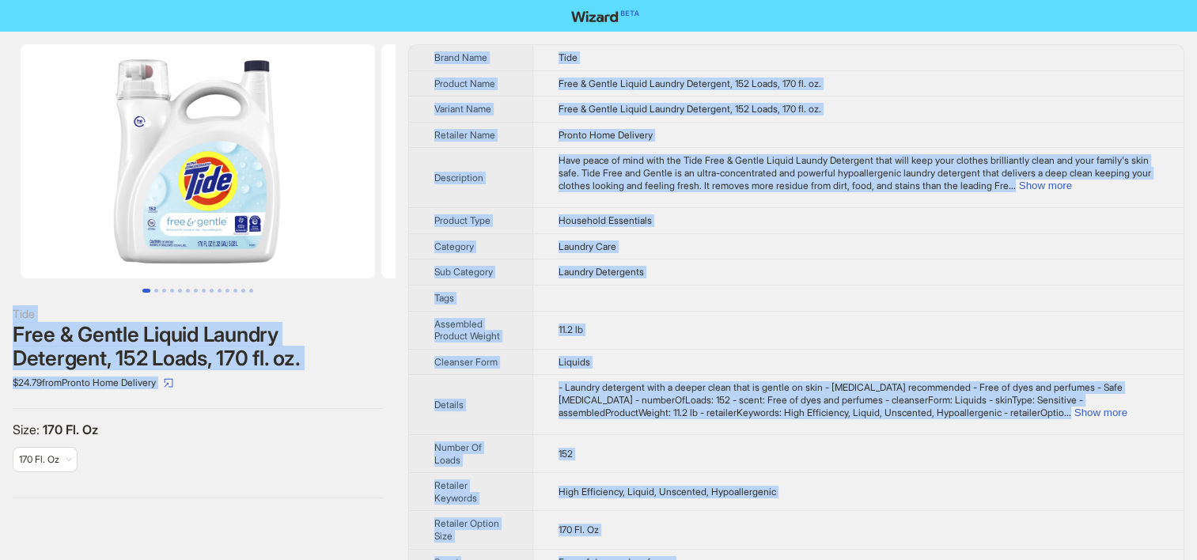
copy div "Tide Free & Gentle Liquid Laundry Detergent, 152 Loads, 170 fl. oz. $24.79 from…"
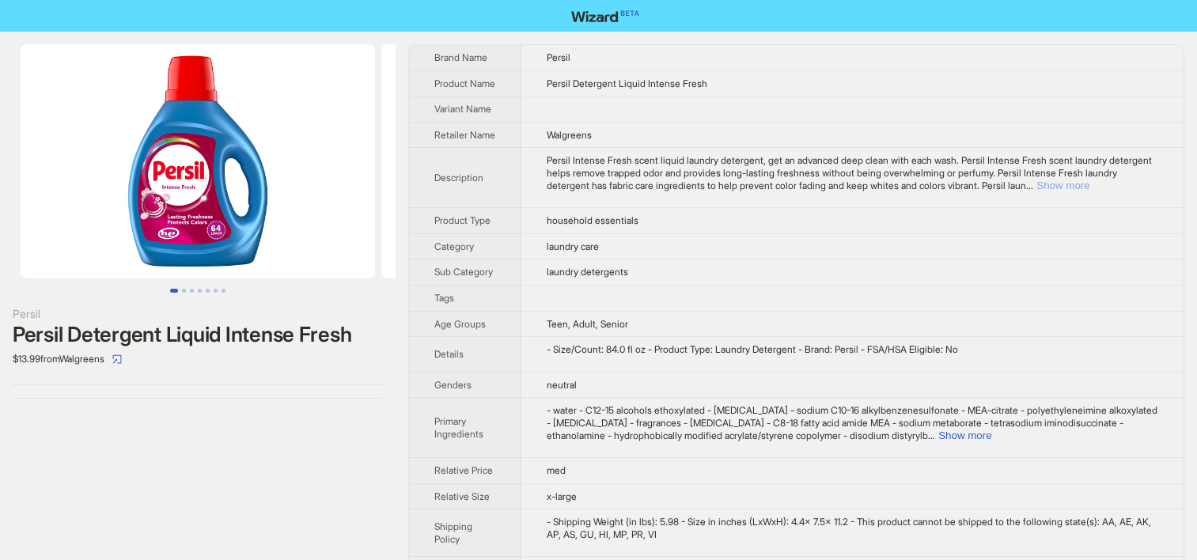
click at [1089, 191] on button "Show more" at bounding box center [1062, 186] width 53 height 12
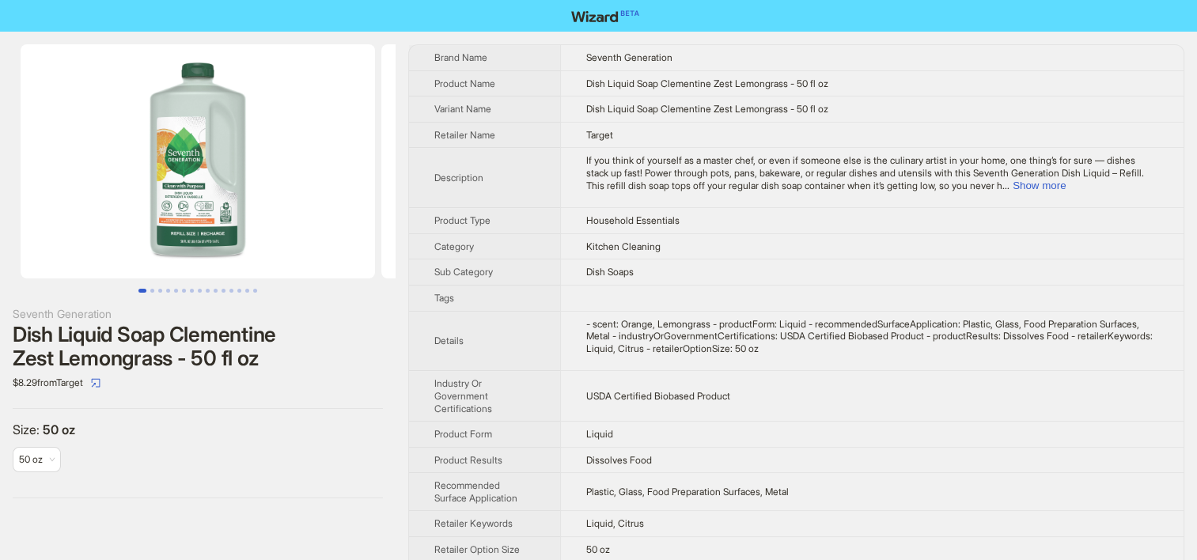
click at [703, 321] on div "- scent: Orange, Lemongrass - productForm: Liquid - recommendedSurfaceApplicati…" at bounding box center [872, 336] width 572 height 37
click at [630, 408] on td "USDA Certified Biobased Product" at bounding box center [871, 396] width 623 height 51
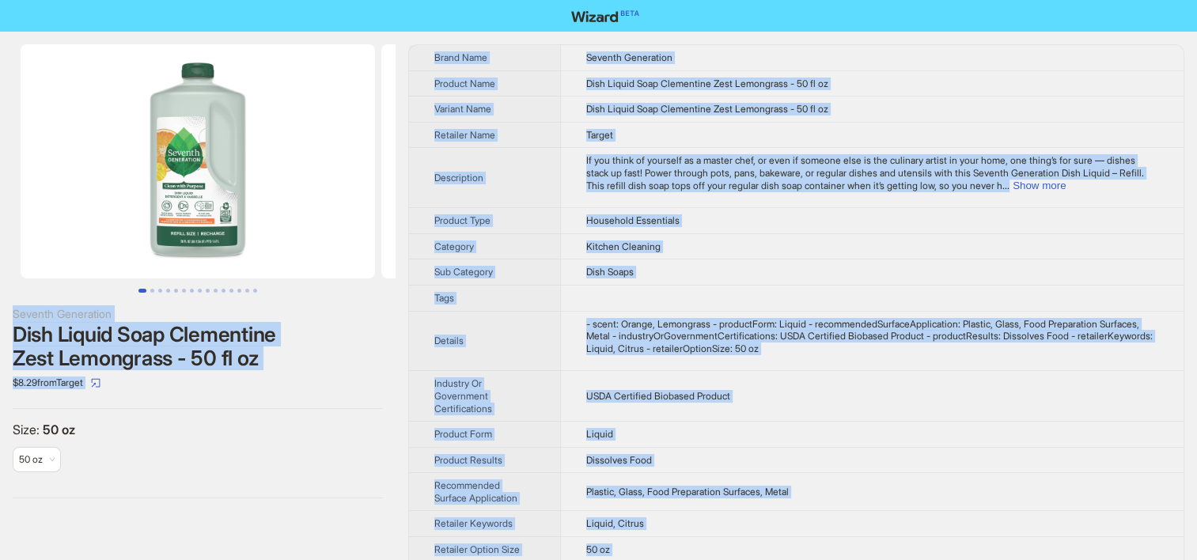
click at [615, 318] on div "- scent: Orange, Lemongrass - productForm: Liquid - recommendedSurfaceApplicati…" at bounding box center [872, 336] width 572 height 37
copy div "Loremip Dolorsitam Cons Adipis Elit Seddoeiusm Temp Incididunt - 15 ut la $1.96…"
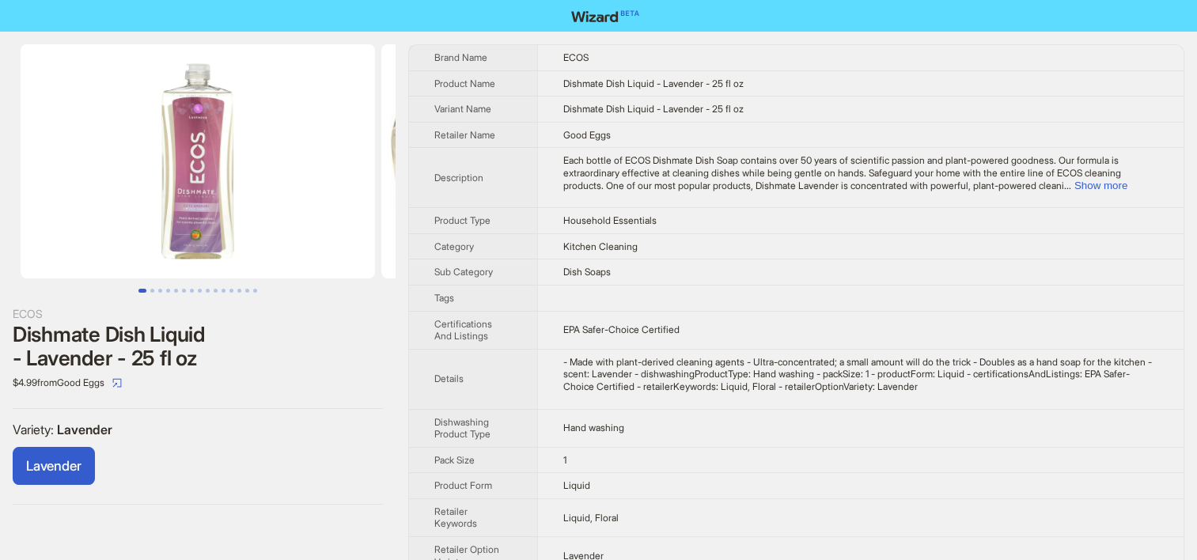
click at [560, 250] on td "Kitchen Cleaning" at bounding box center [860, 246] width 646 height 26
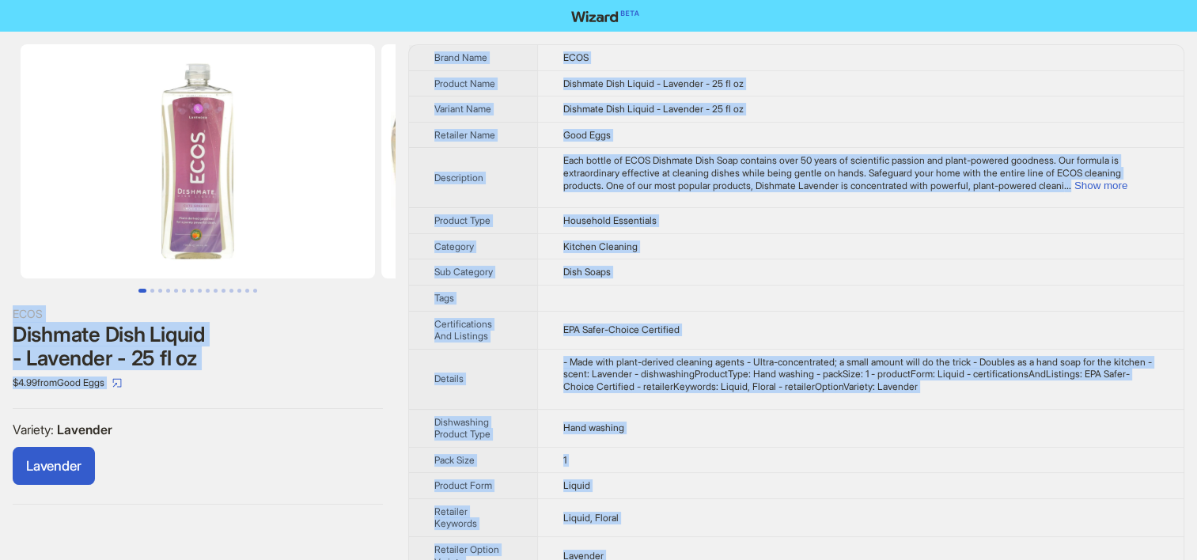
copy div "ECOS Dishmate Dish Liquid - Lavender - 25 fl oz $4.99 from Good Eggs Variety : …"
click at [653, 304] on td at bounding box center [860, 298] width 646 height 26
click at [648, 297] on td at bounding box center [860, 298] width 646 height 26
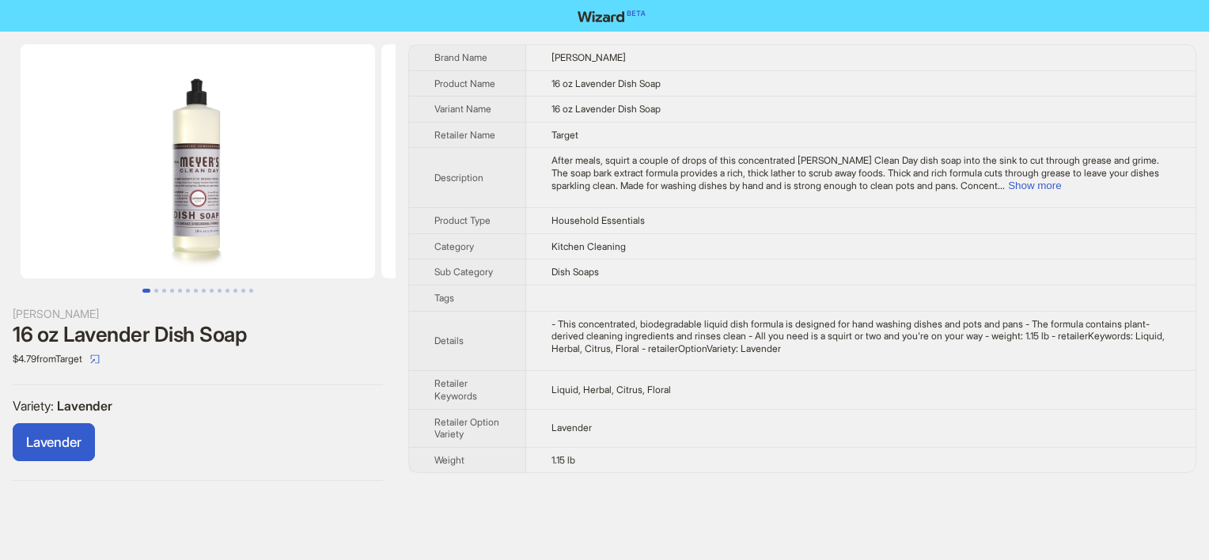
click at [650, 215] on td "Household Essentials" at bounding box center [860, 221] width 669 height 26
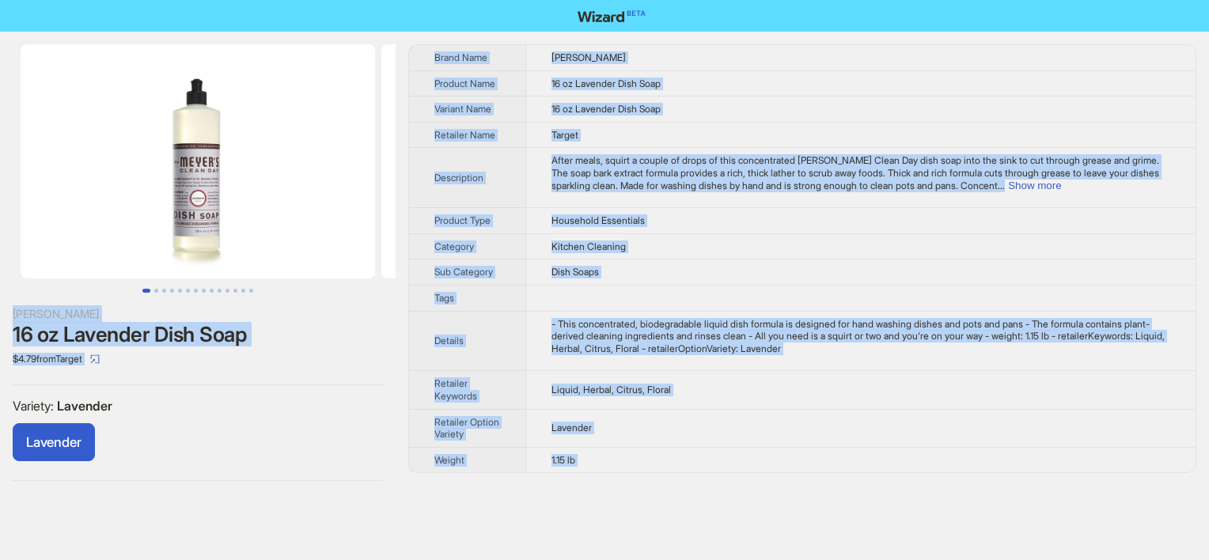
copy div "Mrs. Meyer's 16 oz Lavender Dish Soap $4.79 from Target Variety : Lavender Lave…"
click at [664, 329] on div "- This concentrated, biodegradable liquid dish formula is designed for hand was…" at bounding box center [860, 336] width 619 height 37
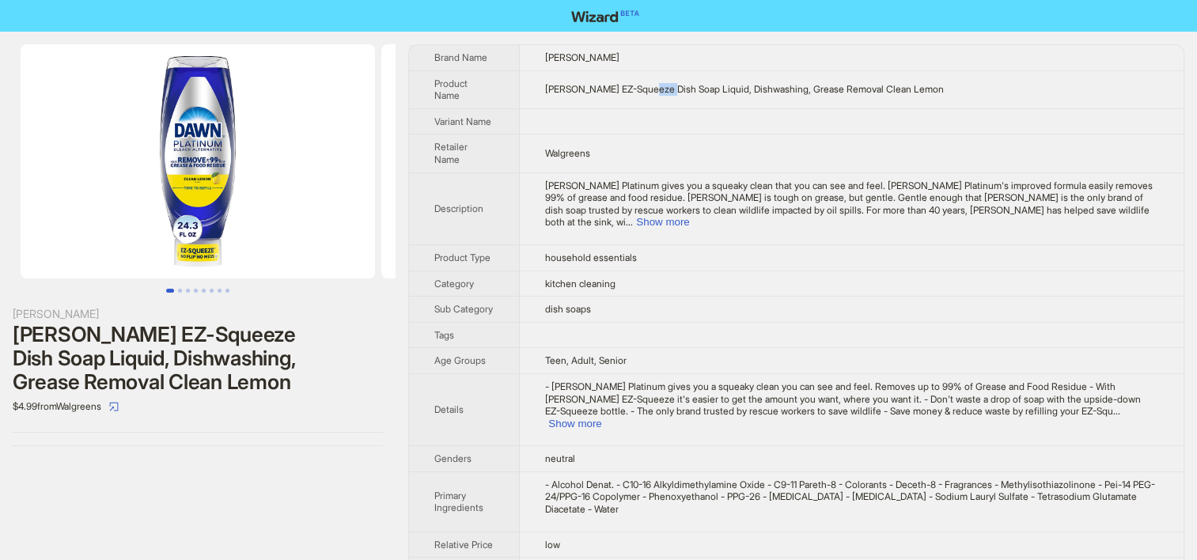
drag, startPoint x: 659, startPoint y: 85, endPoint x: 677, endPoint y: 90, distance: 18.8
click at [677, 90] on span "[PERSON_NAME] EZ-Squeeze Dish Soap Liquid, Dishwashing, Grease Removal Clean Le…" at bounding box center [744, 89] width 399 height 12
copy span "Soap"
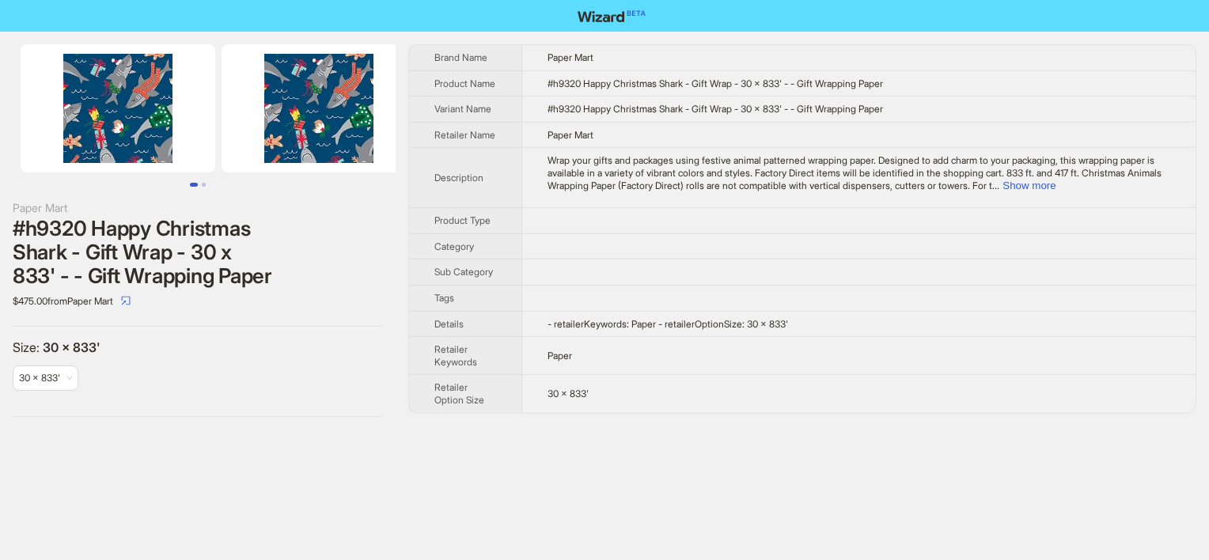
click at [564, 271] on td at bounding box center [858, 272] width 673 height 26
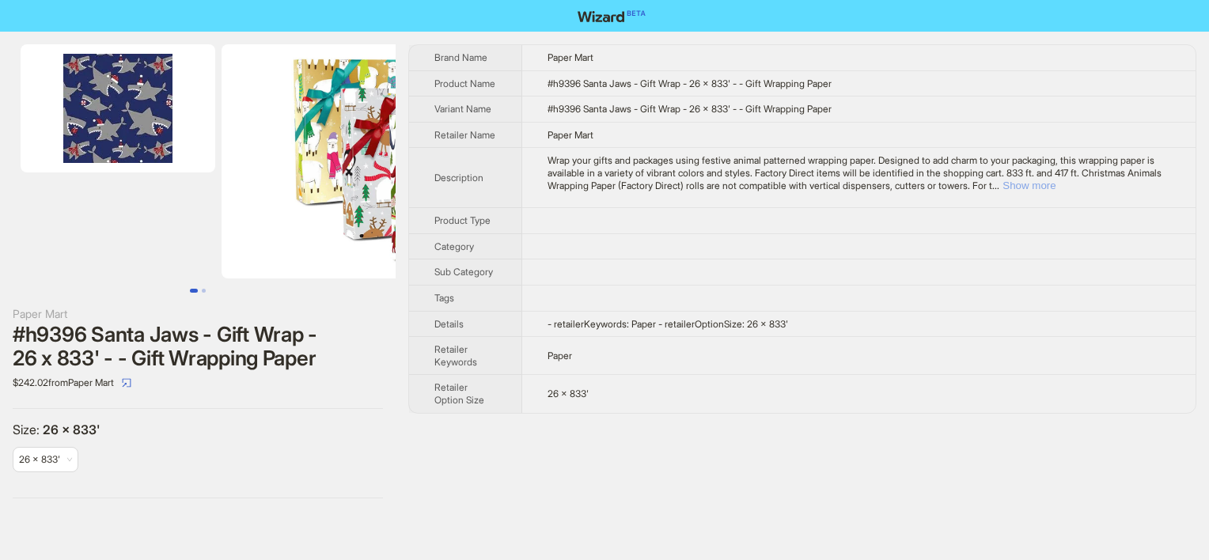
click at [1055, 191] on button "Show more" at bounding box center [1028, 186] width 53 height 12
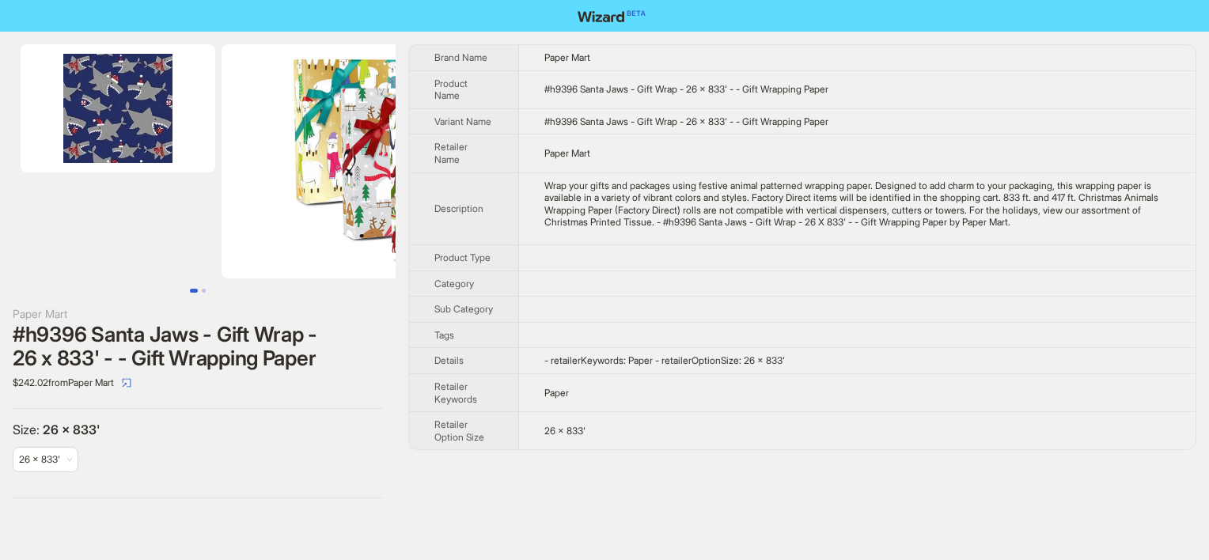
click at [683, 397] on td "Paper" at bounding box center [857, 392] width 676 height 38
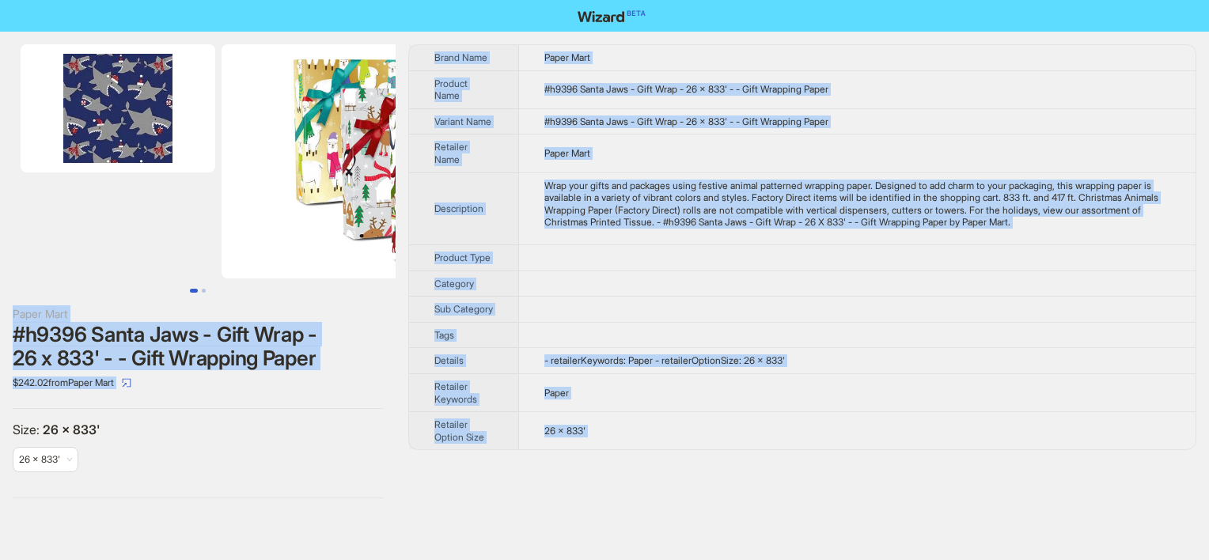
copy div "Paper Mart #h9396 Santa Jaws - Gift Wrap - 26 x 833' - - Gift Wrapping Paper $2…"
click at [552, 190] on div "Wrap your gifts and packages using festive animal patterned wrapping paper. Des…" at bounding box center [857, 204] width 626 height 49
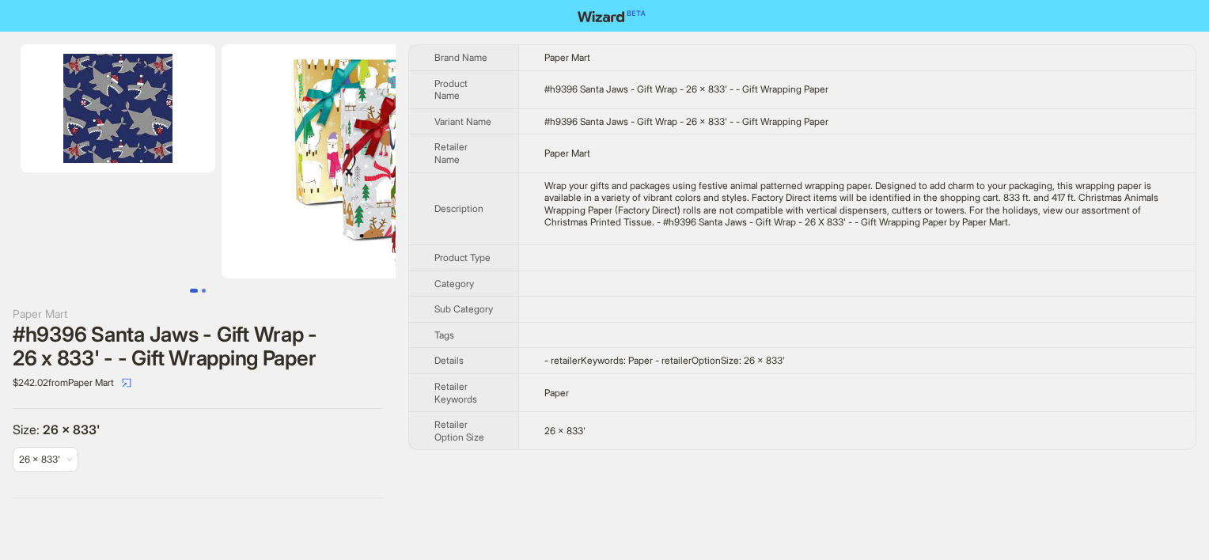
click at [202, 289] on button "Go to slide 2" at bounding box center [204, 291] width 4 height 4
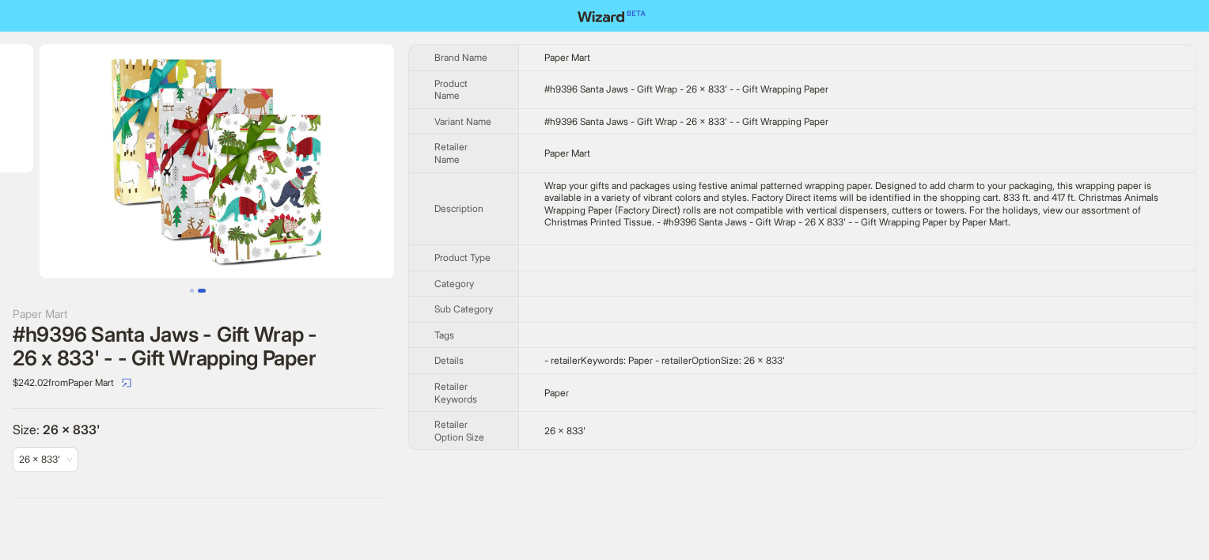
scroll to position [0, 201]
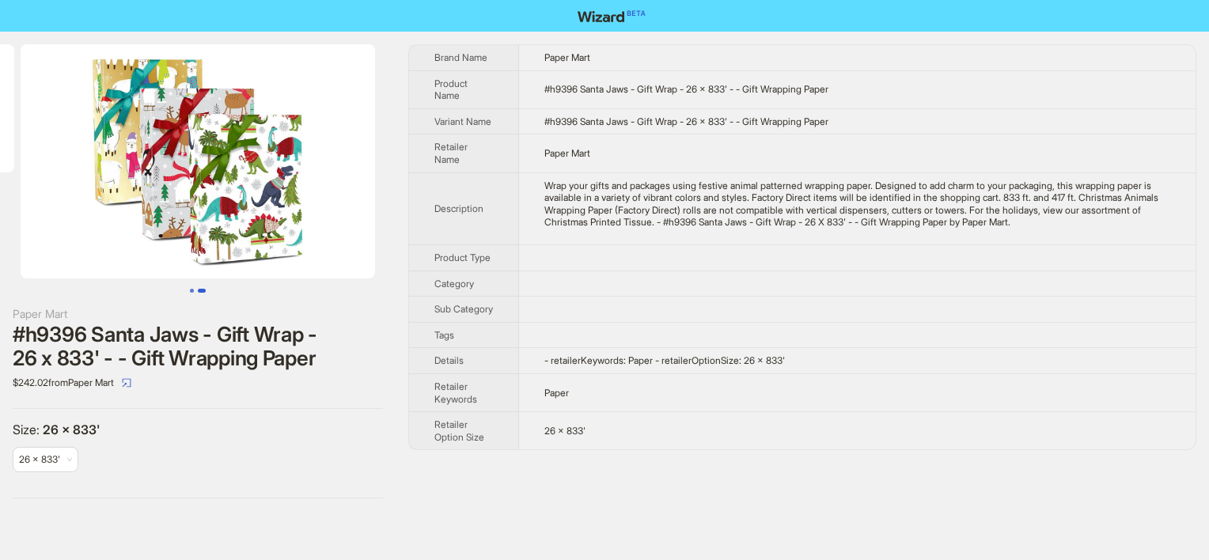
click at [190, 290] on button "Go to slide 1" at bounding box center [192, 291] width 4 height 4
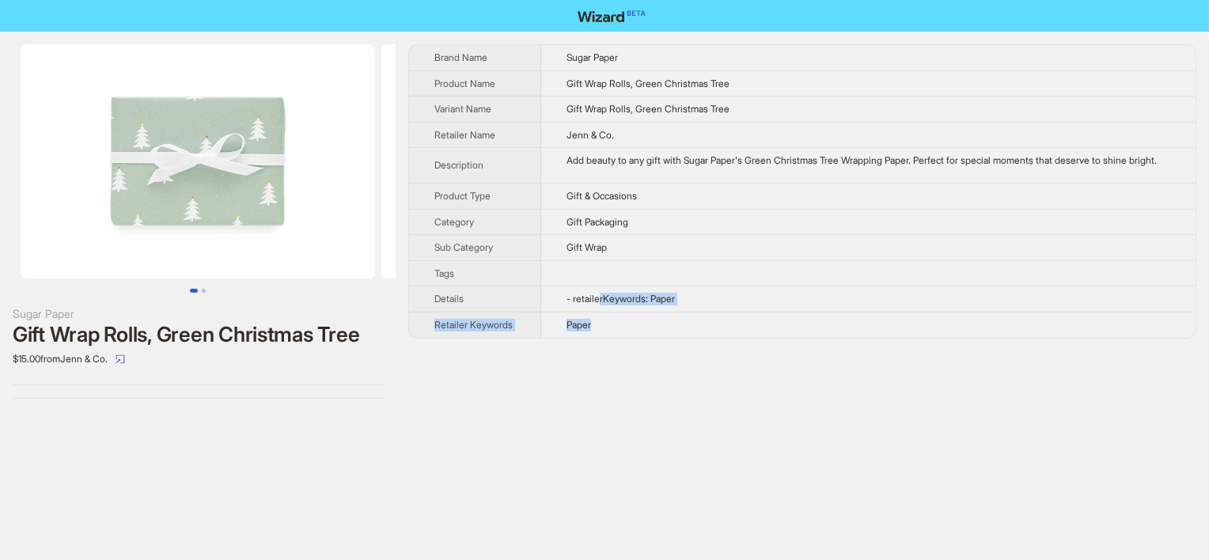
drag, startPoint x: 601, startPoint y: 332, endPoint x: 600, endPoint y: 320, distance: 12.8
click at [600, 320] on tbody "Brand Name Sugar Paper Product Name Gift Wrap Rolls, Green Christmas Tree Varia…" at bounding box center [802, 191] width 786 height 293
click at [695, 337] on td "Paper" at bounding box center [868, 324] width 654 height 25
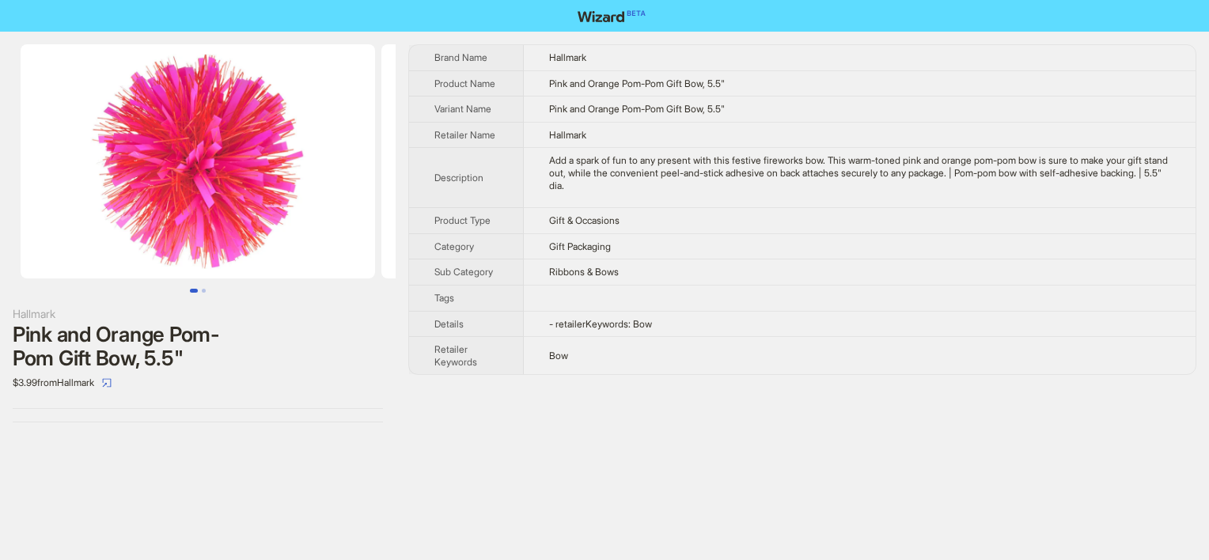
click at [582, 408] on div "Brand Name Hallmark Product Name Pink and Orange Pom-Pom Gift Bow, 5.5" Variant…" at bounding box center [802, 233] width 788 height 378
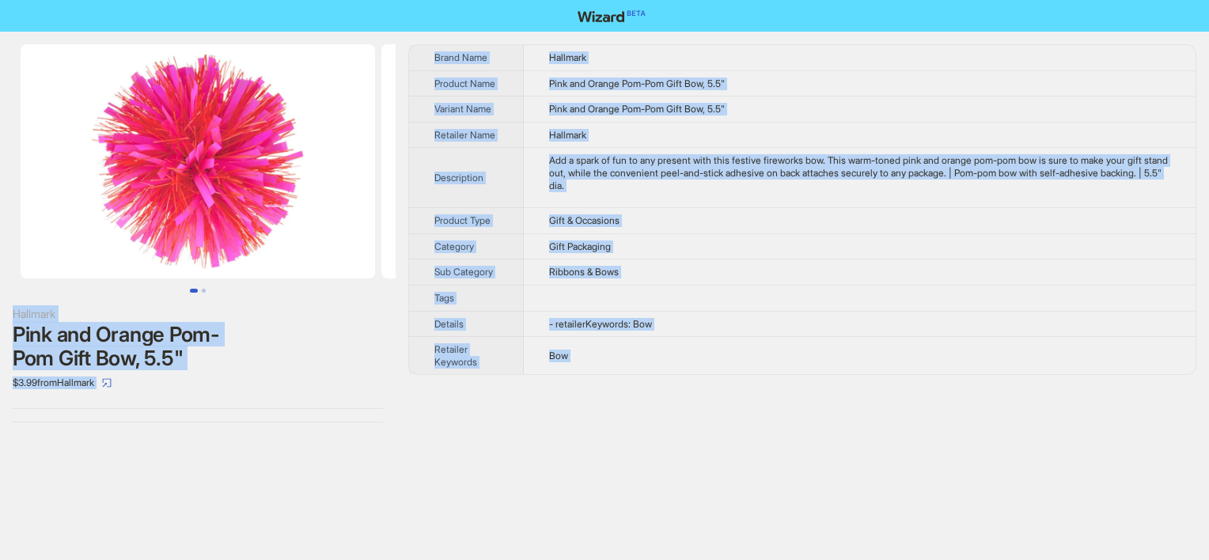
copy div "Hallmark Pink and Orange Pom-Pom Gift Bow, 5.5" $3.99 from Hallmark Brand Name …"
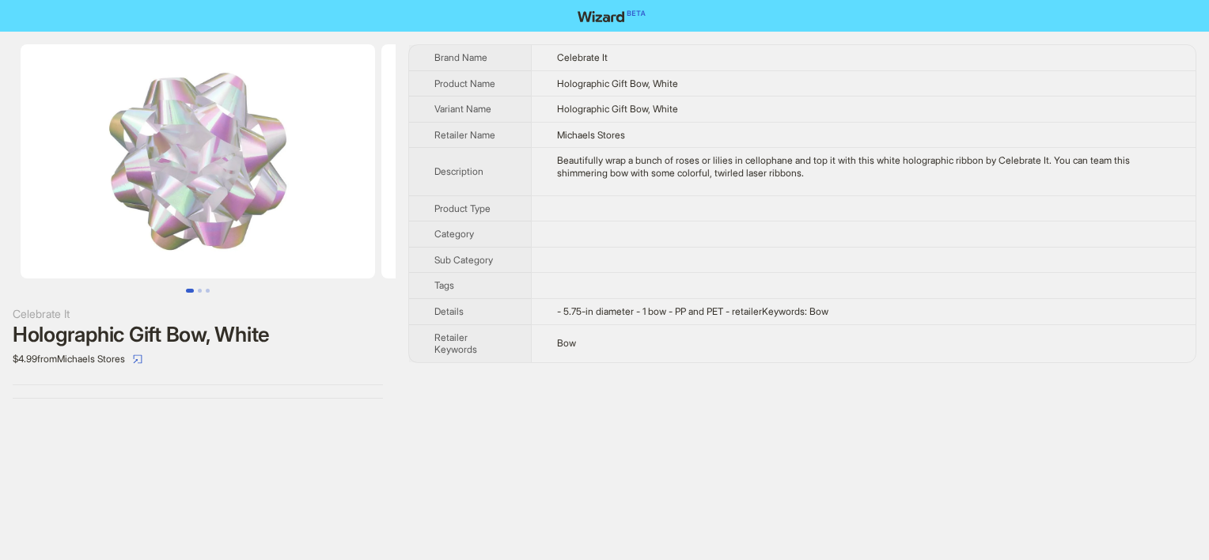
click at [631, 97] on td "Holographic Gift Bow, White" at bounding box center [863, 110] width 664 height 26
drag, startPoint x: 633, startPoint y: 85, endPoint x: 649, endPoint y: 82, distance: 16.9
click at [649, 82] on span "Holographic Gift Bow, White" at bounding box center [617, 84] width 121 height 12
copy span "Bow"
click at [630, 347] on td "Bow" at bounding box center [863, 343] width 664 height 38
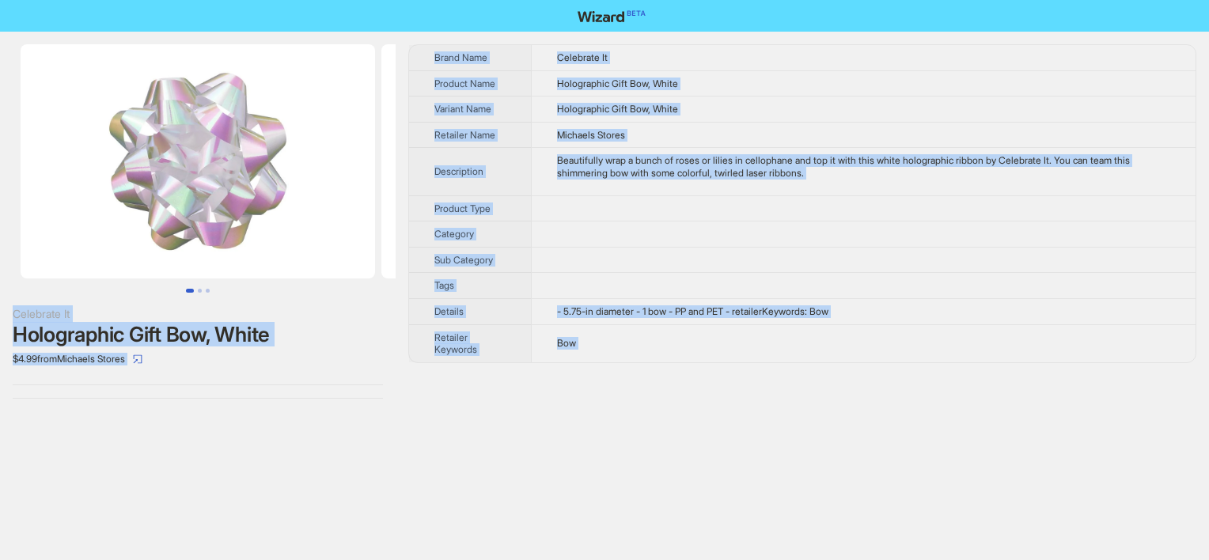
copy div "Celebrate It Holographic Gift Bow, White $4.99 from Michaels Stores Brand Name …"
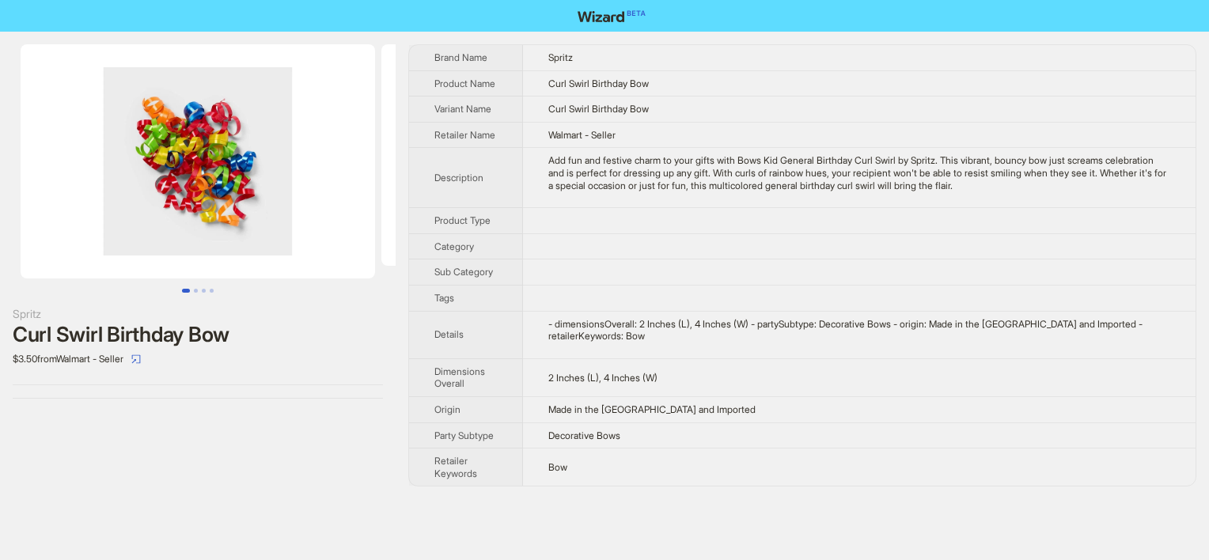
click at [680, 312] on td "- dimensionsOverall: 2 Inches (L), 4 Inches (W) - partySubtype: Decorative Bows…" at bounding box center [859, 334] width 672 height 47
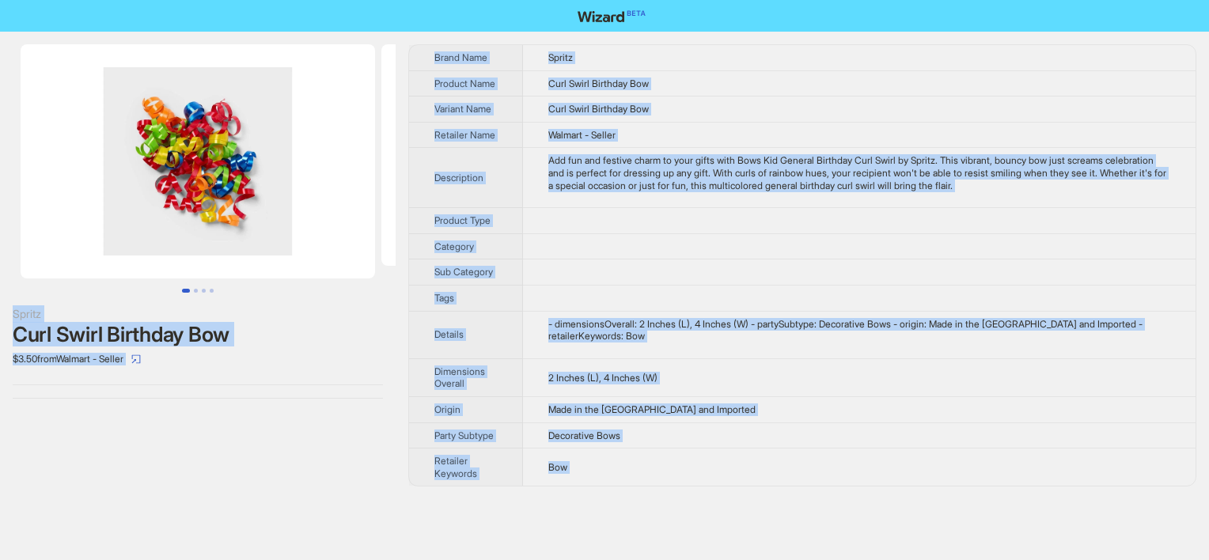
copy div "Spritz Curl Swirl Birthday Bow $3.50 from Walmart - Seller Brand Name Spritz Pr…"
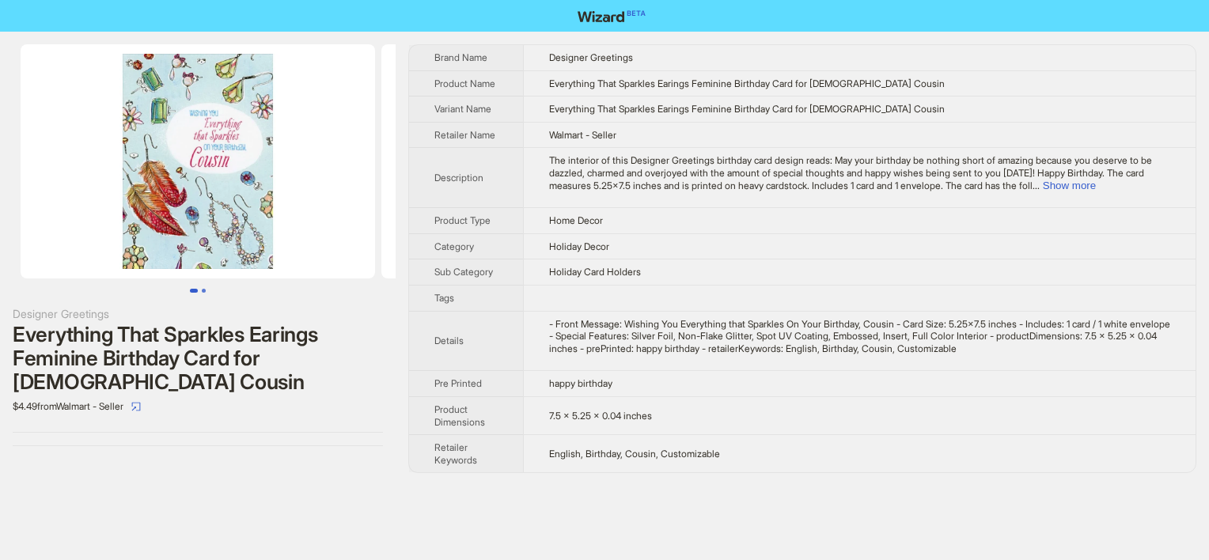
click at [202, 289] on button "Go to slide 2" at bounding box center [204, 291] width 4 height 4
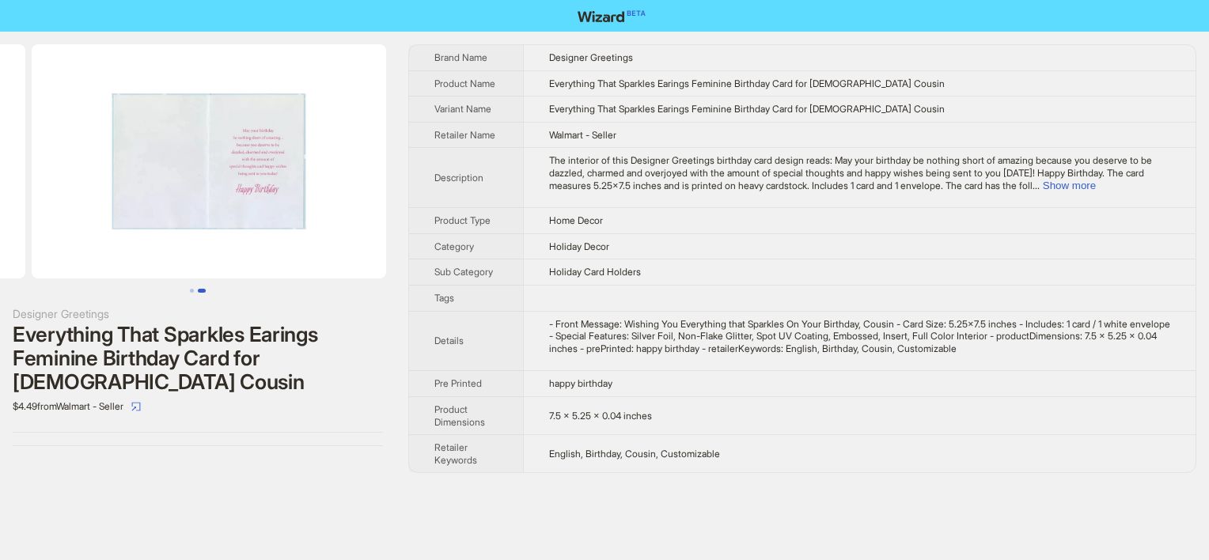
scroll to position [0, 361]
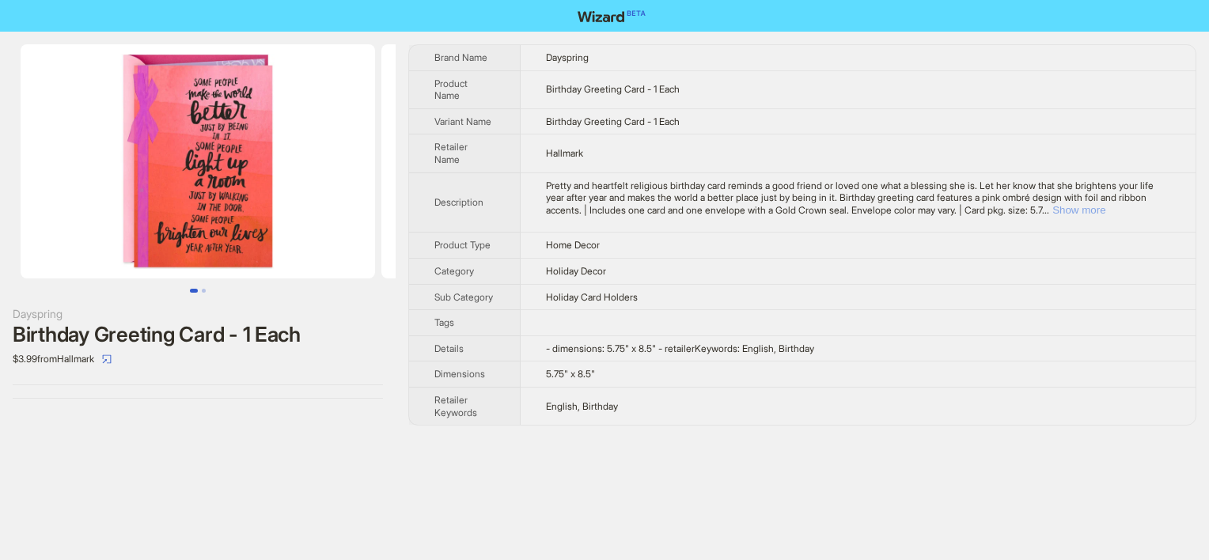
click at [1105, 211] on button "Show more" at bounding box center [1078, 210] width 53 height 12
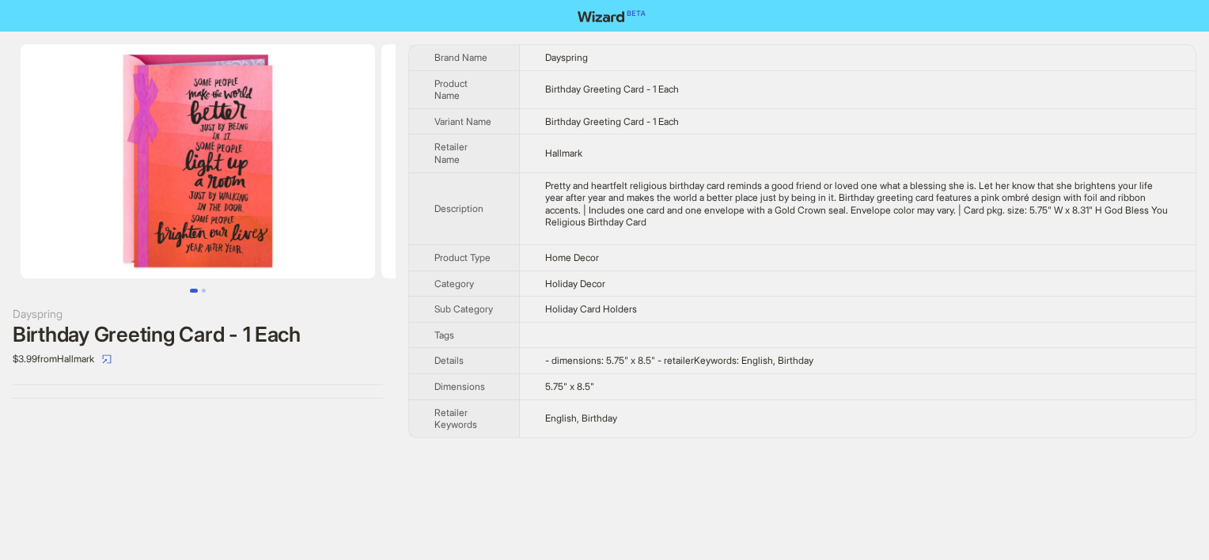
click at [631, 384] on td "5.75" x 8.5"" at bounding box center [858, 386] width 676 height 26
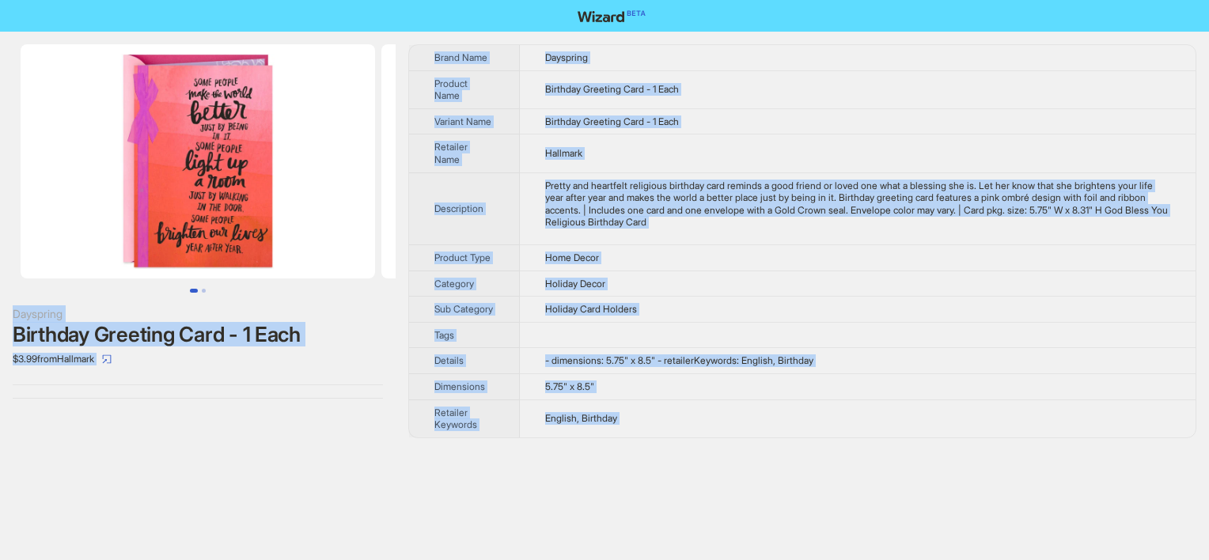
copy div "Dayspring Birthday Greeting Card - 1 Each $3.99 from Hallmark Brand Name Dayspr…"
click at [126, 451] on div "Dayspring Birthday Greeting Card - 1 Each $3.99 from Hallmark" at bounding box center [198, 241] width 396 height 419
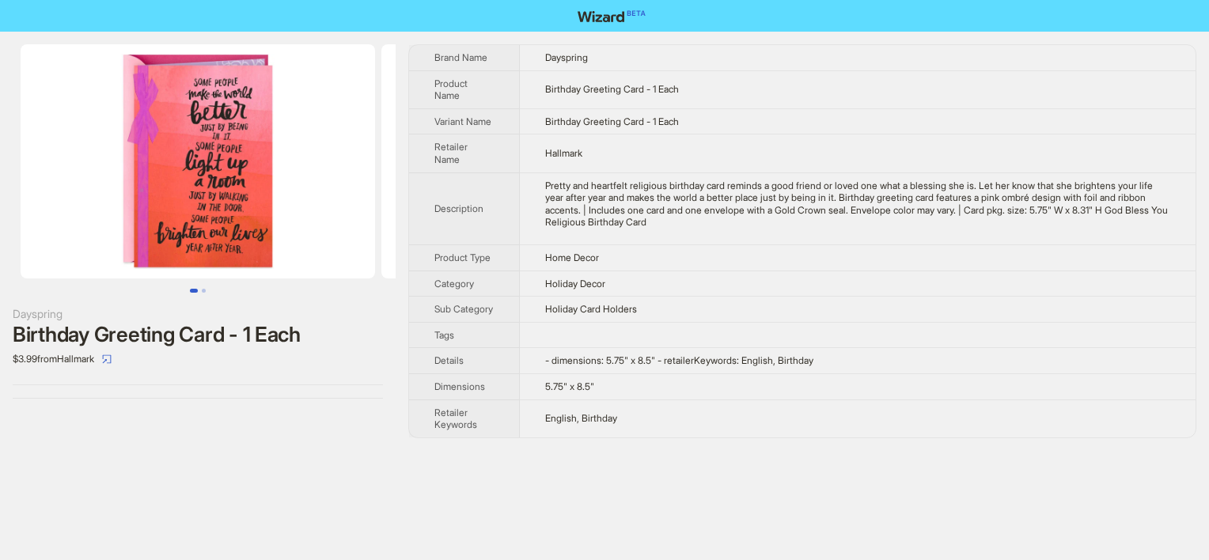
click at [630, 214] on div "Pretty and heartfelt religious birthday card reminds a good friend or loved one…" at bounding box center [857, 204] width 625 height 49
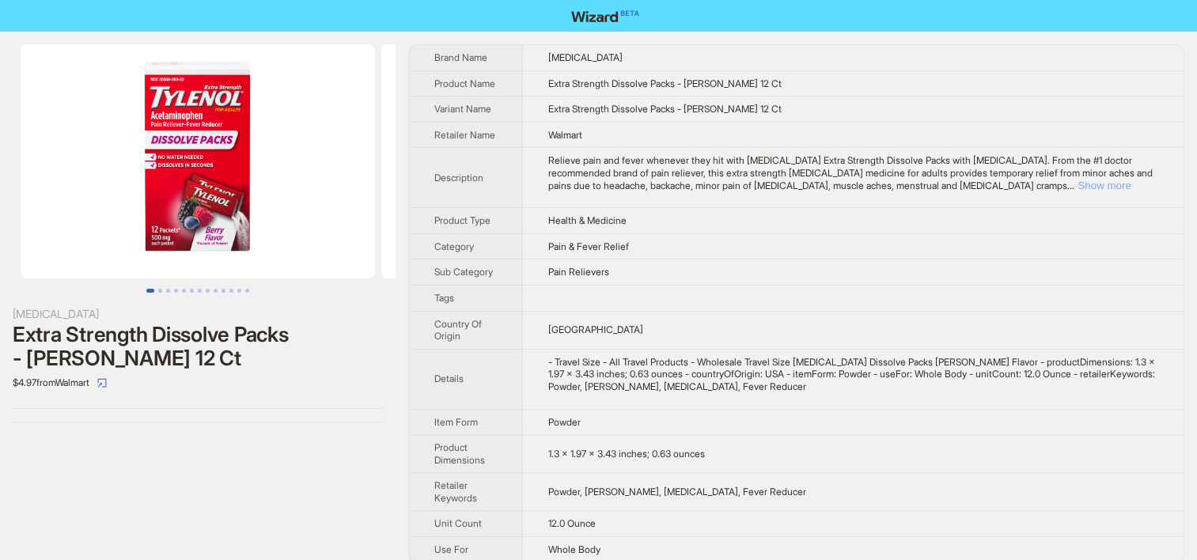
click at [1110, 190] on button "Show more" at bounding box center [1103, 186] width 53 height 12
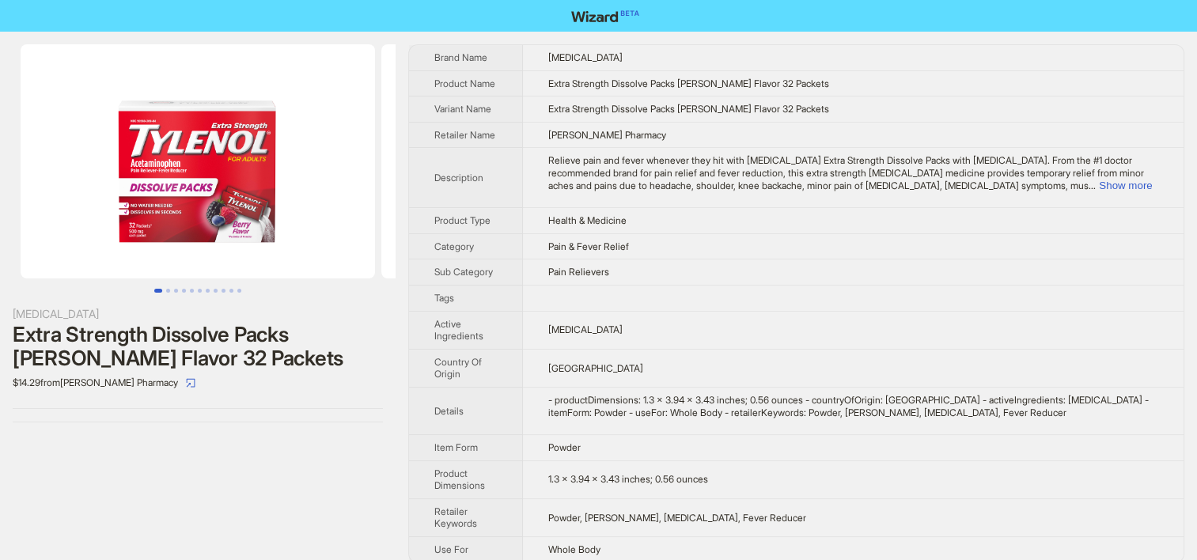
click at [1139, 191] on td "Relieve pain and fever whenever they hit with [MEDICAL_DATA] Extra Strength Dis…" at bounding box center [853, 178] width 661 height 60
click at [1137, 185] on button "Show more" at bounding box center [1125, 186] width 53 height 12
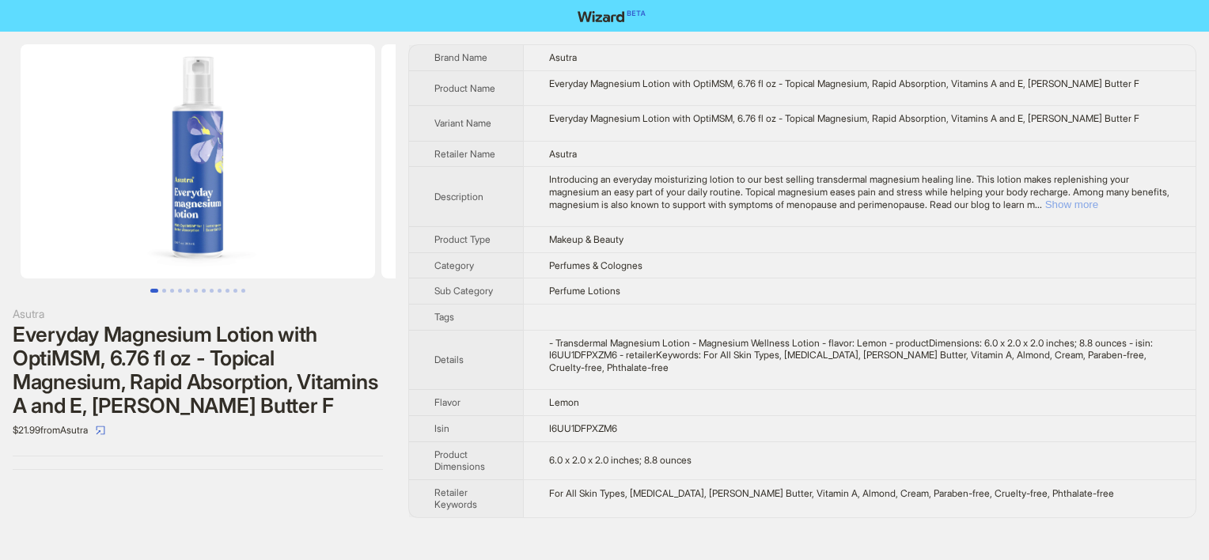
click at [1098, 208] on button "Show more" at bounding box center [1071, 205] width 53 height 12
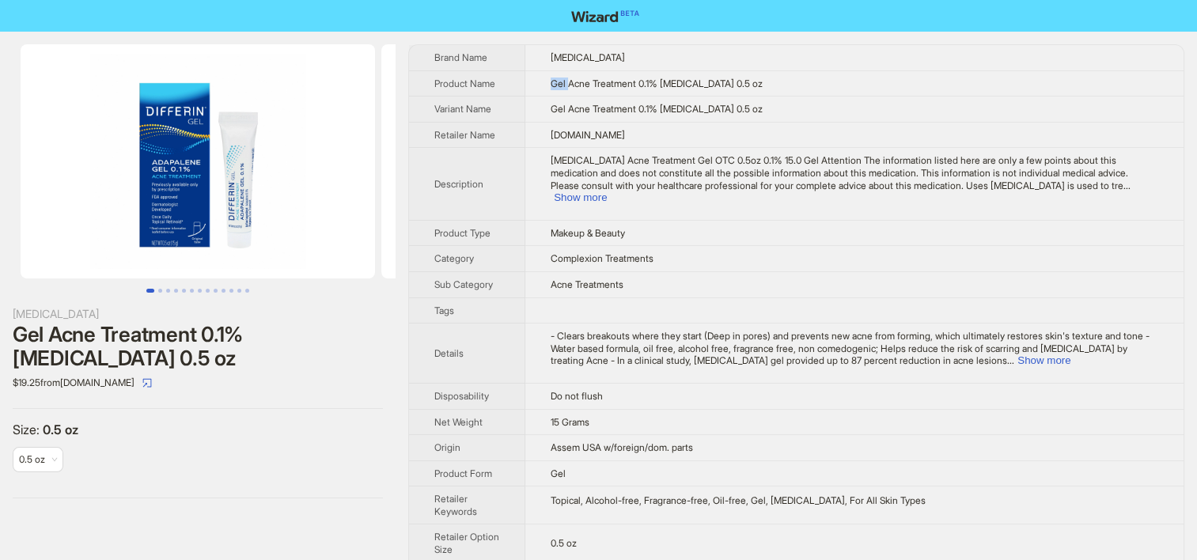
drag, startPoint x: 555, startPoint y: 85, endPoint x: 570, endPoint y: 85, distance: 15.1
click at [570, 85] on span "Gel Acne Treatment 0.1% Adapalene 0.5 oz" at bounding box center [657, 84] width 212 height 12
copy span "Gel"
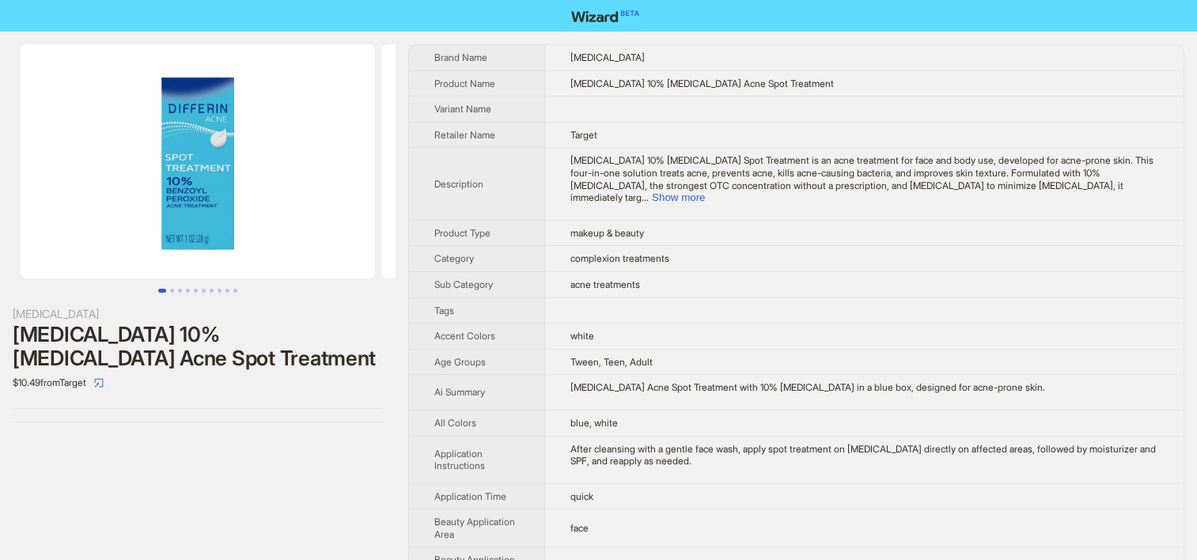
scroll to position [532, 0]
